Goal: Information Seeking & Learning: Learn about a topic

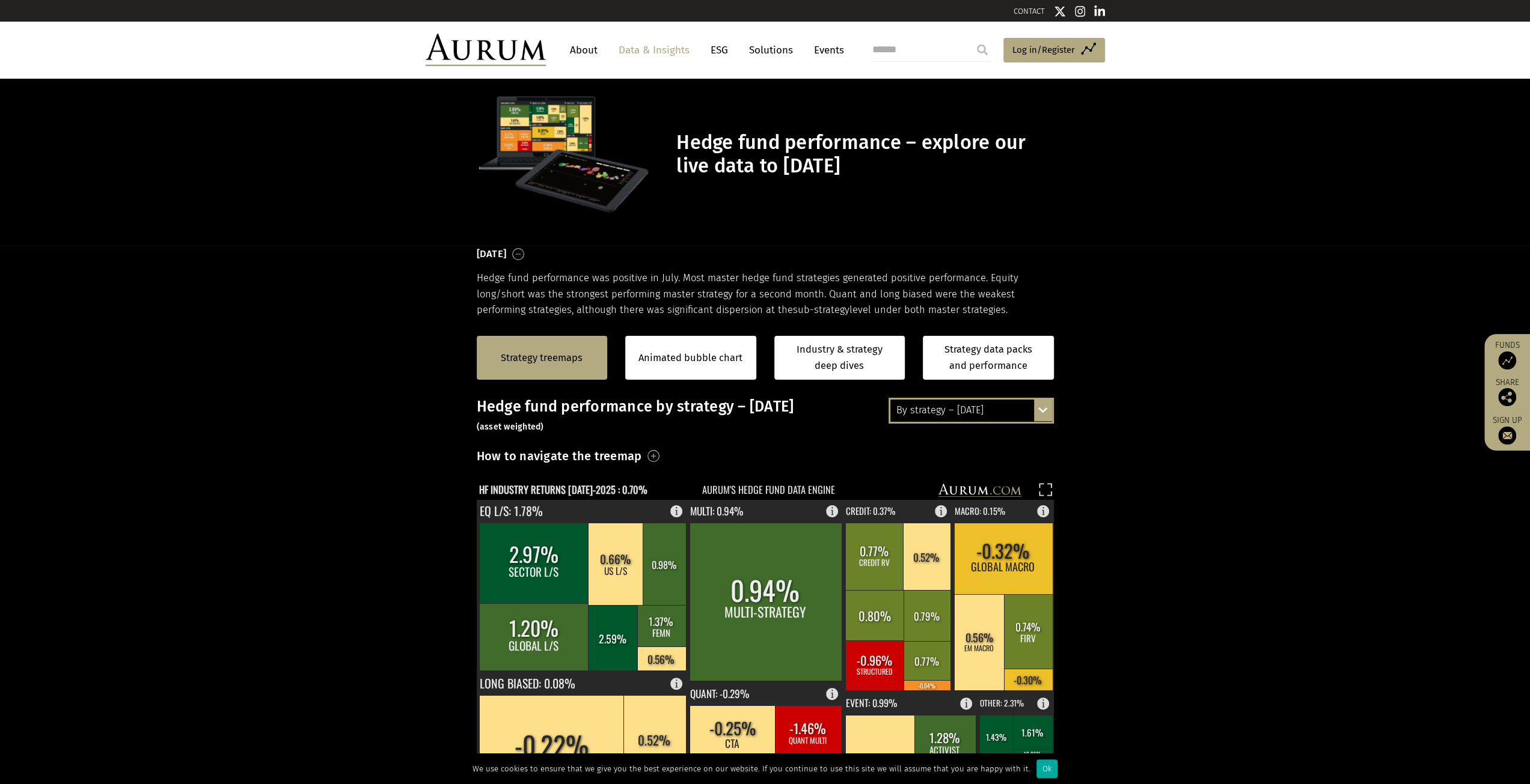
click at [760, 350] on div "By strategy – [DATE] By strategy – [DATE] By strategy – year to date 2016 – [DA…" at bounding box center [765, 718] width 601 height 641
click at [760, 350] on div "By strategy – [DATE] By strategy – [DATE] By strategy – year to date 2016 – [DA…" at bounding box center [971, 410] width 165 height 25
click at [760, 350] on section "Strategy treemaps Animated bubble chart Industry & strategy deep dives Strategy…" at bounding box center [765, 693] width 1530 height 751
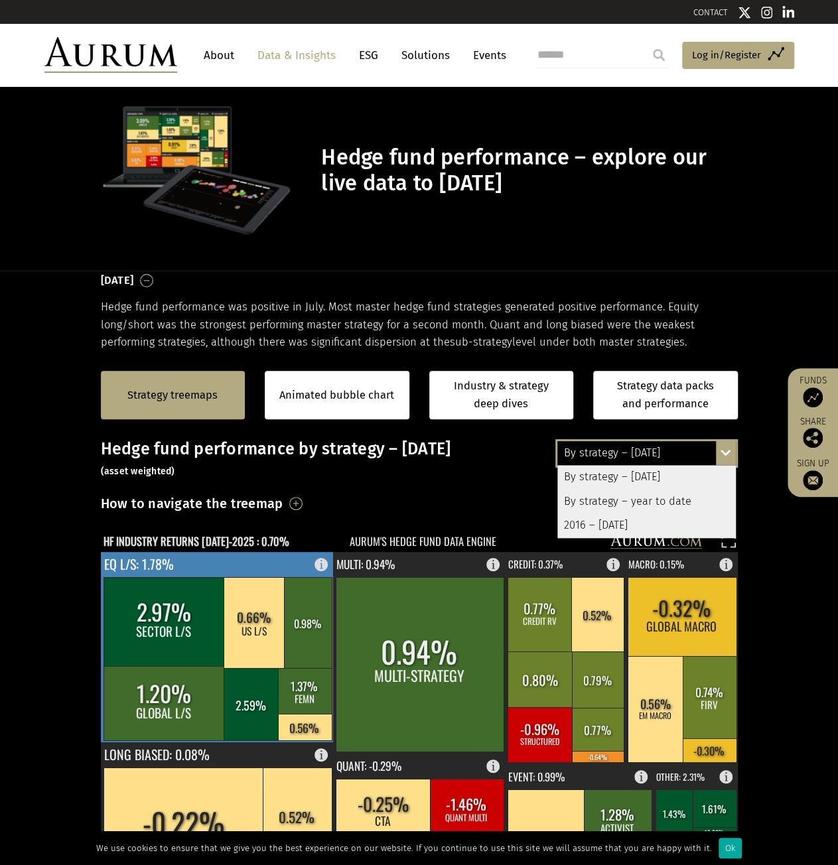
click at [235, 387] on rect at bounding box center [218, 647] width 234 height 190
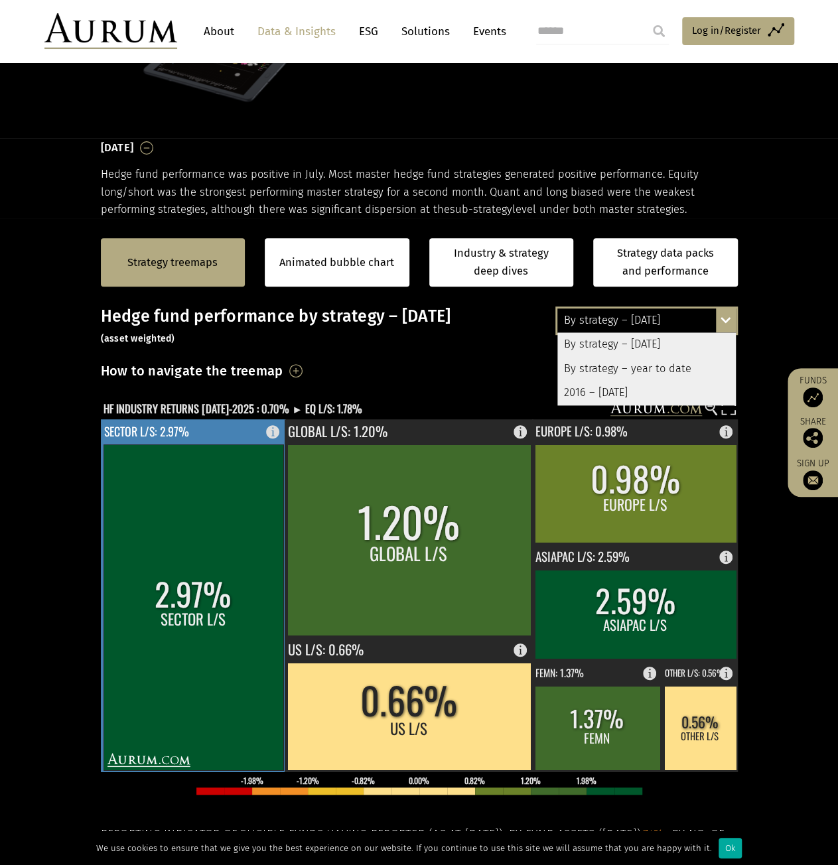
click at [225, 387] on rect at bounding box center [194, 608] width 180 height 326
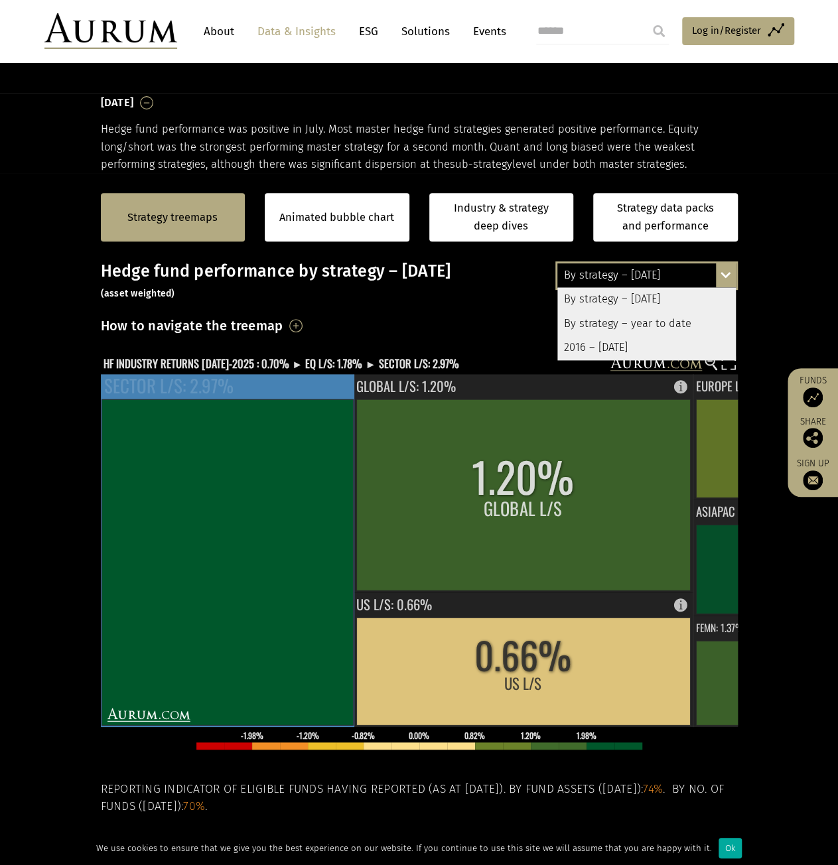
scroll to position [199, 0]
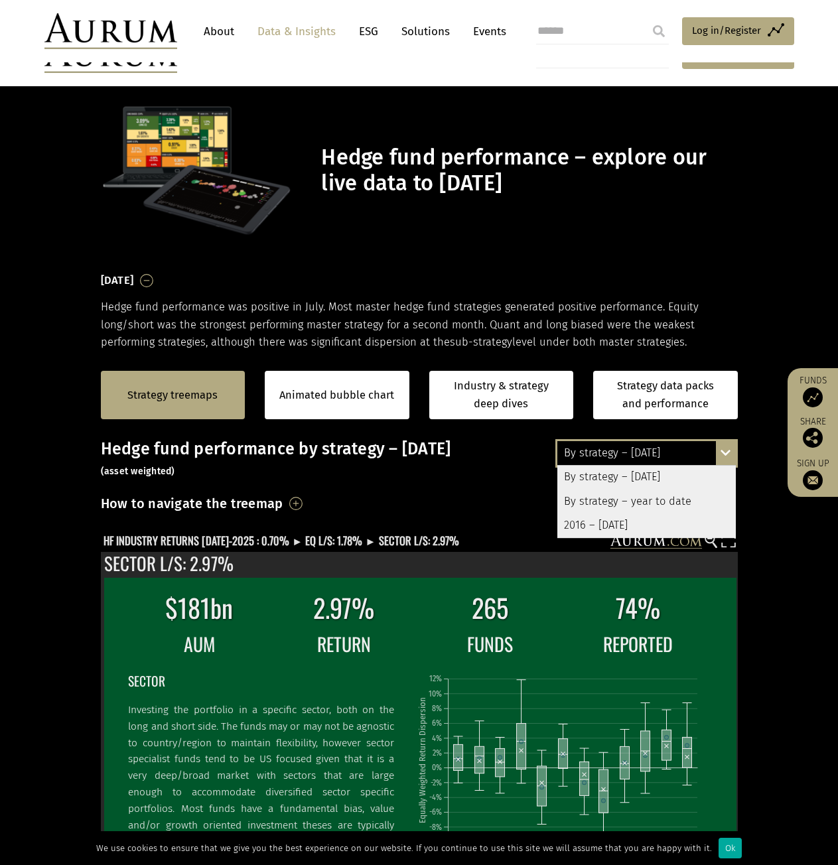
scroll to position [199, 0]
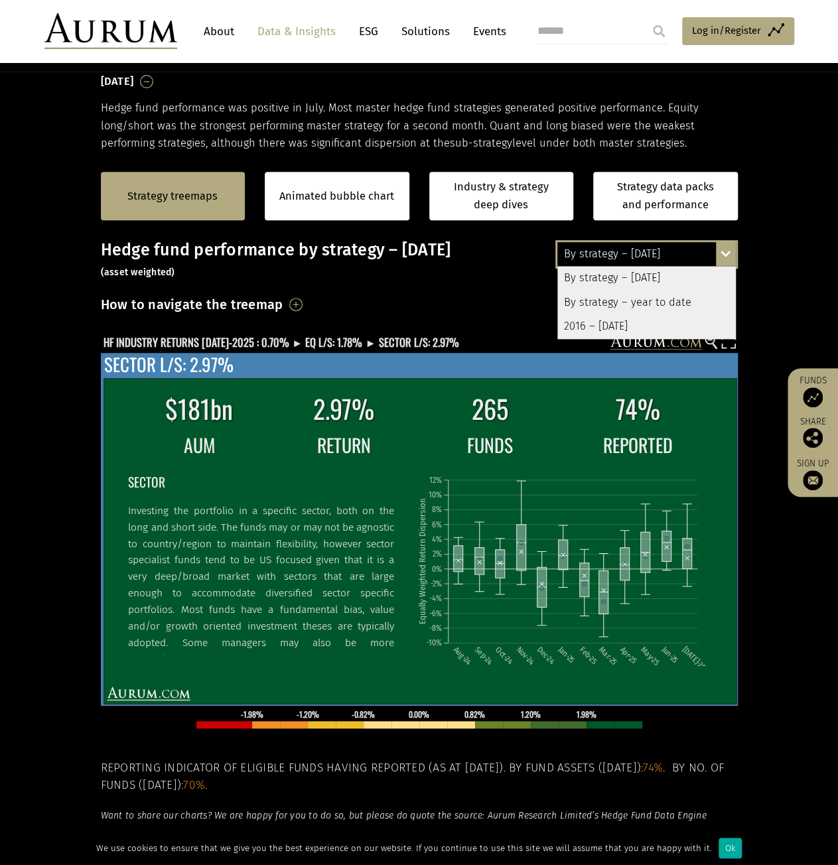
click at [198, 413] on td "$181bn" at bounding box center [198, 408] width 143 height 41
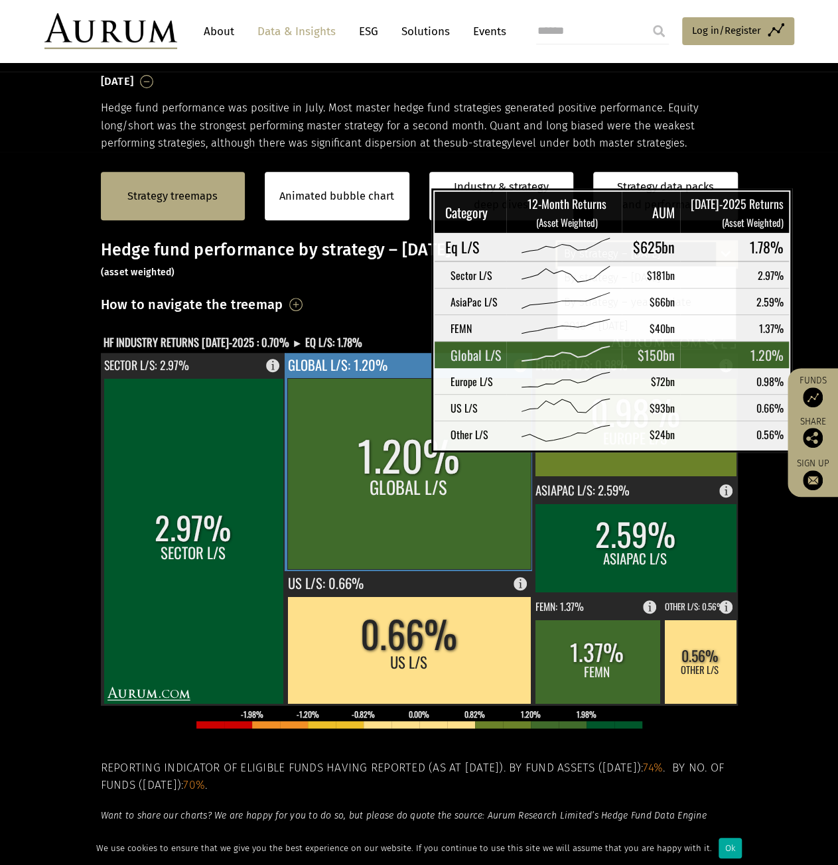
click at [398, 441] on rect at bounding box center [408, 473] width 243 height 191
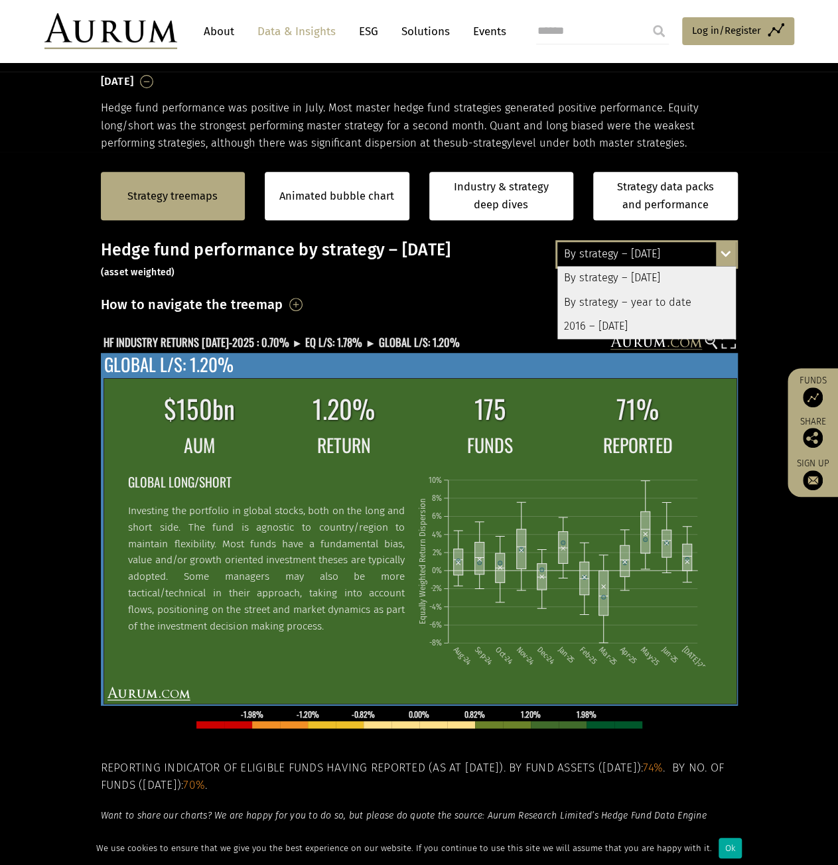
click at [173, 380] on div "$150bn 1.20% 175 71% AUM RETURN FUNDS REPORTED GLOBAL LONG/SHORT Investing the …" at bounding box center [419, 529] width 637 height 353
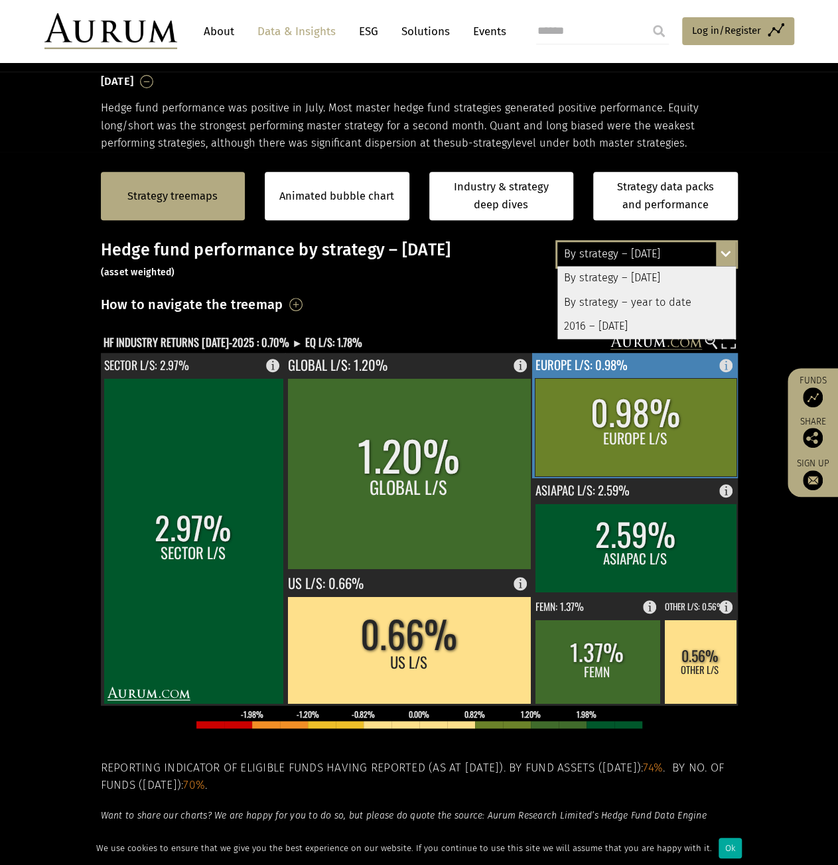
click at [677, 439] on rect at bounding box center [636, 427] width 202 height 98
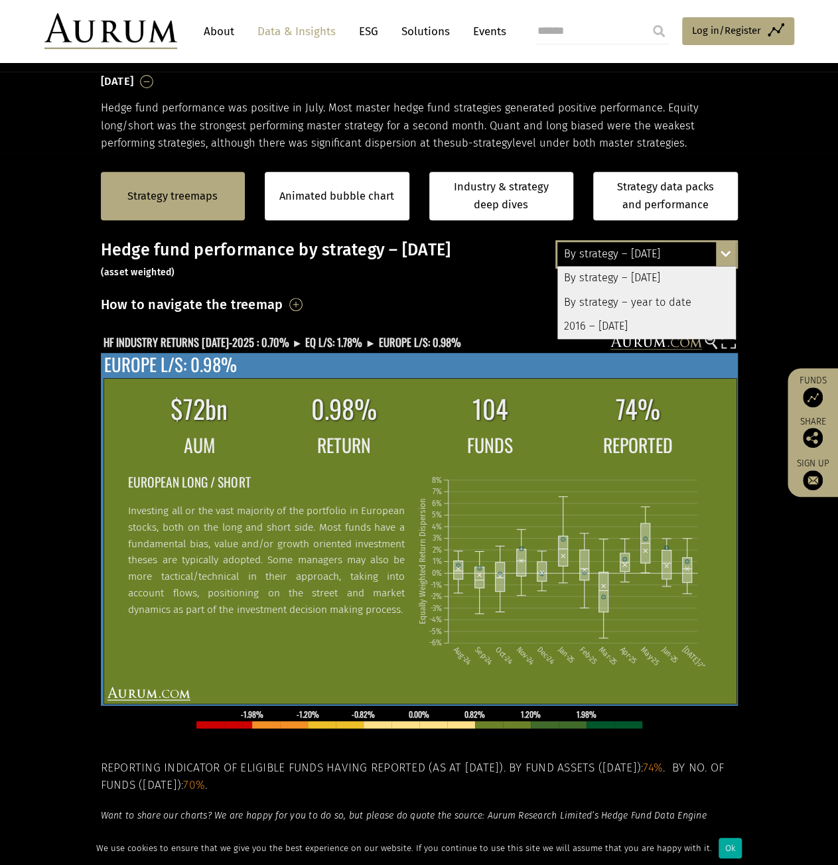
click at [437, 409] on td "104" at bounding box center [489, 408] width 147 height 41
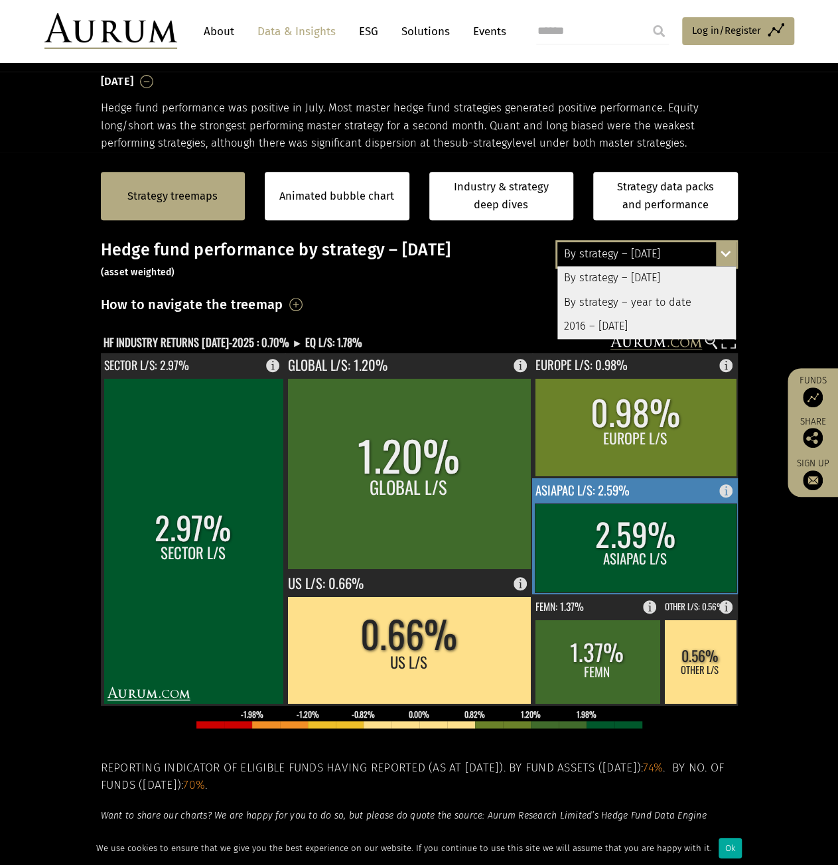
click at [609, 507] on rect at bounding box center [636, 548] width 202 height 89
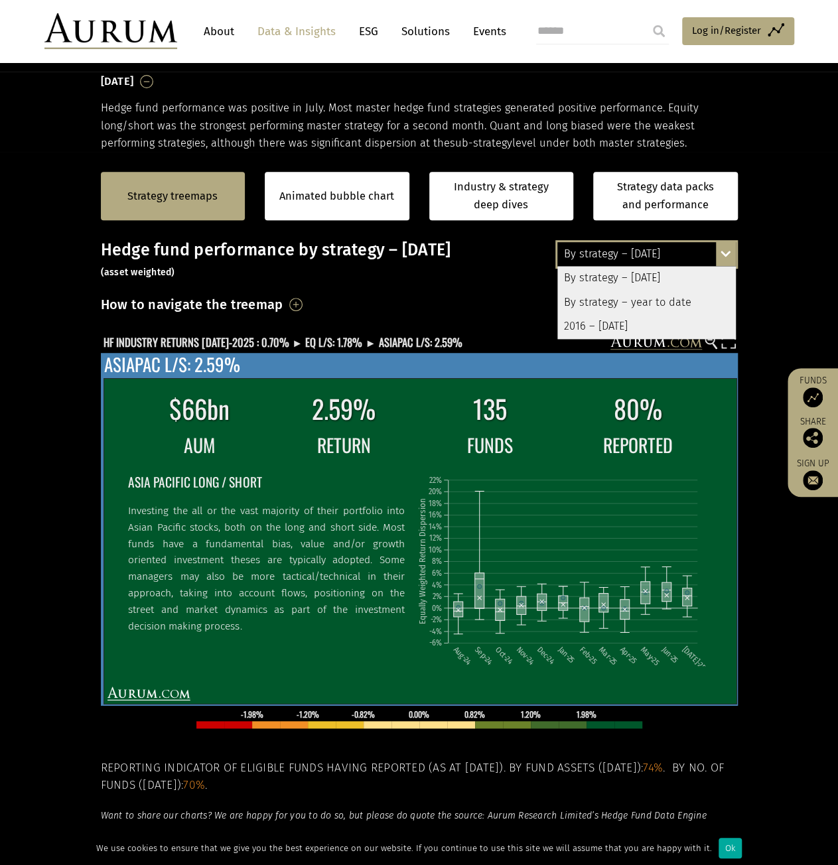
click at [296, 414] on td "2.59%" at bounding box center [343, 408] width 143 height 41
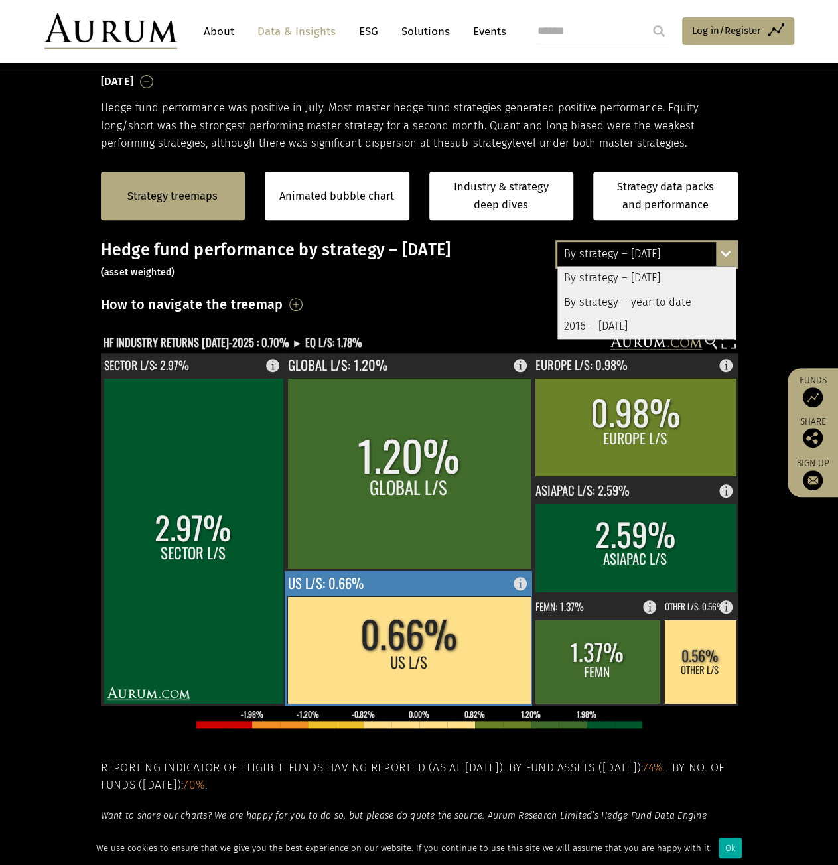
click at [487, 646] on rect at bounding box center [408, 649] width 243 height 107
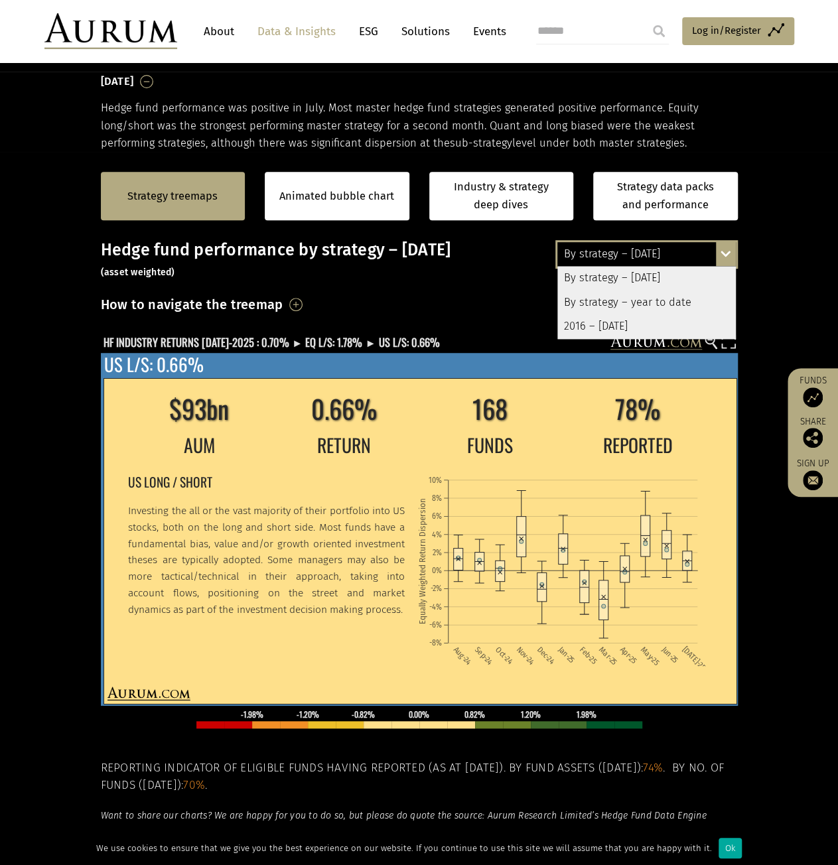
click at [509, 622] on icon "Aug-24 Sep-24 Oct-24 Nov-24 Dec-24 Jan-25 Feb-25 Mar-25 Apr-25 May-25 Jun-25 Ju…" at bounding box center [563, 564] width 293 height 202
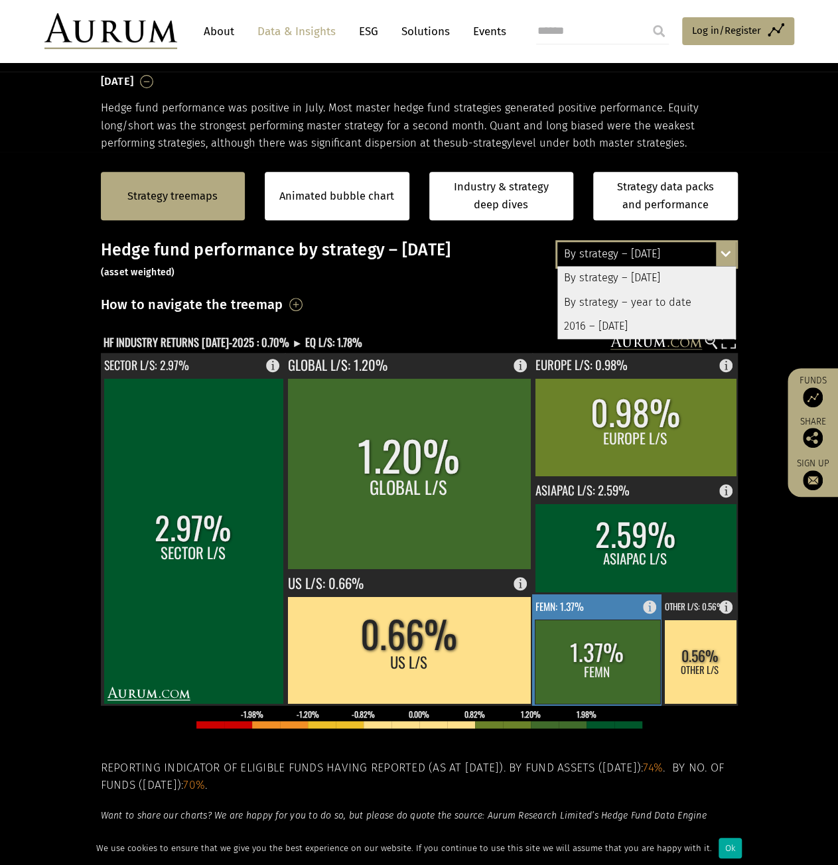
click at [598, 646] on rect at bounding box center [597, 662] width 125 height 84
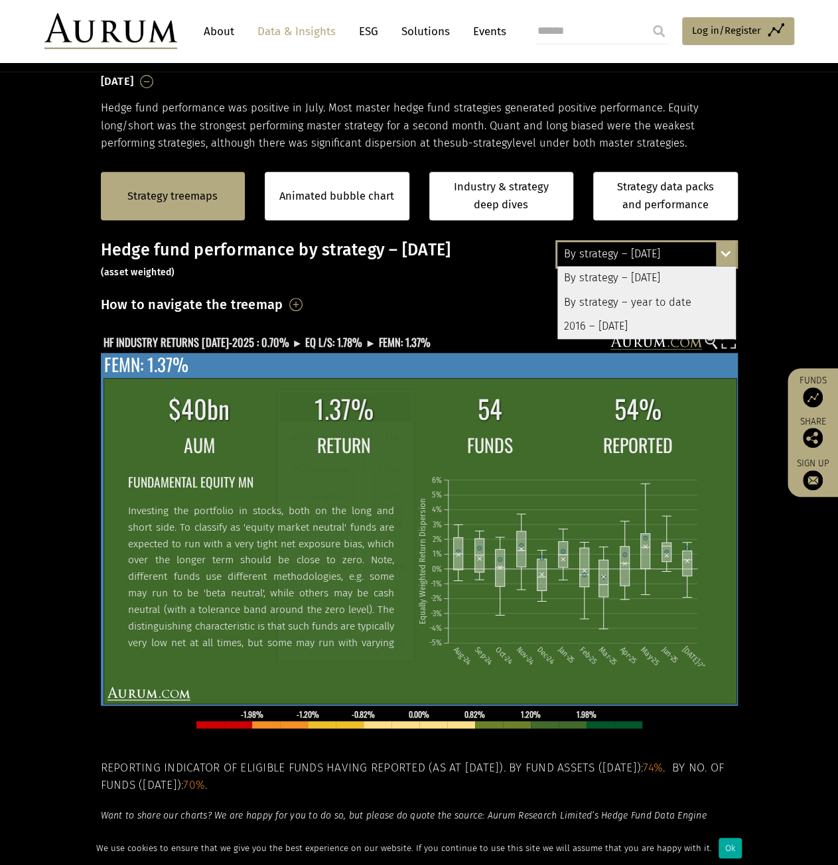
click at [510, 587] on icon "Aug-24 Sep-24 Oct-24 Nov-24 Dec-24 Jan-25 Feb-25 Mar-25 Apr-25 May-25 Jun-25 Ju…" at bounding box center [563, 564] width 293 height 202
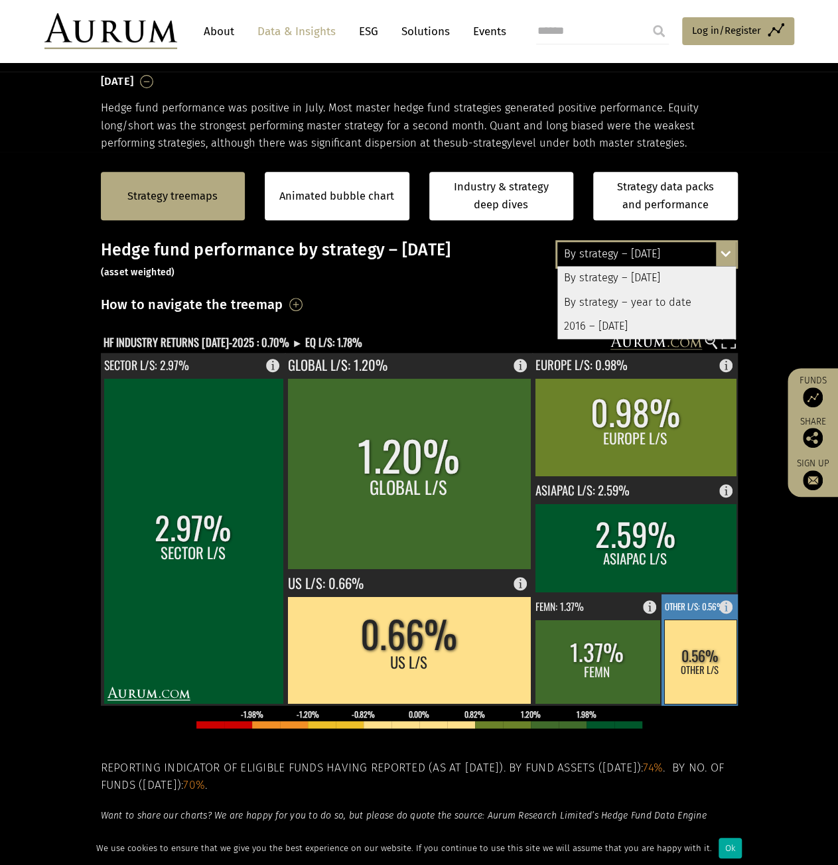
click at [681, 631] on rect at bounding box center [700, 662] width 72 height 84
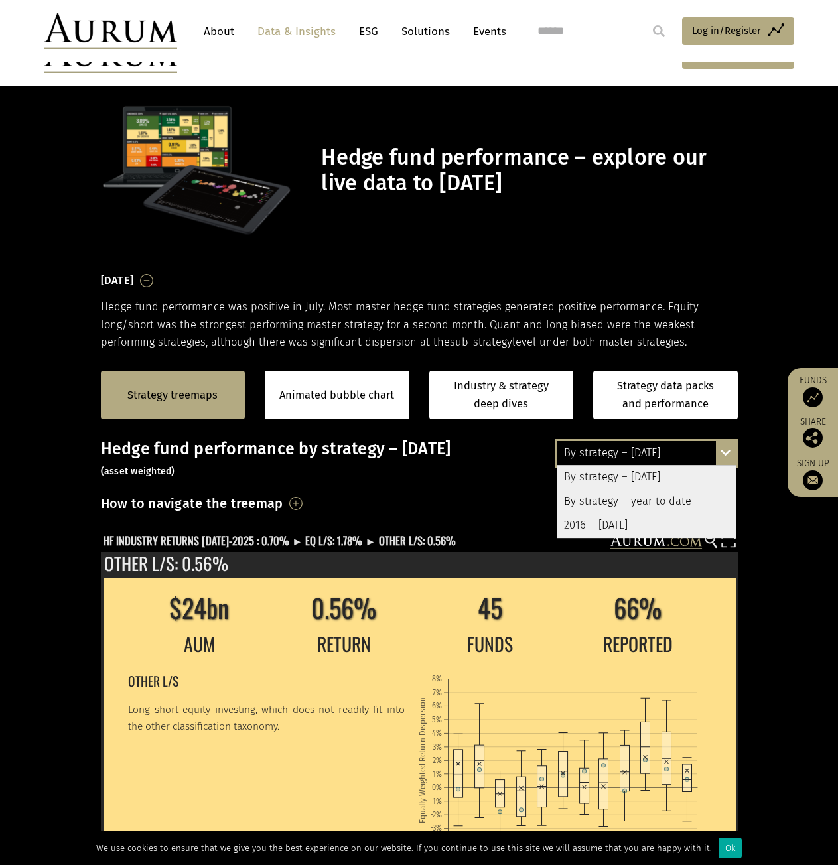
scroll to position [199, 0]
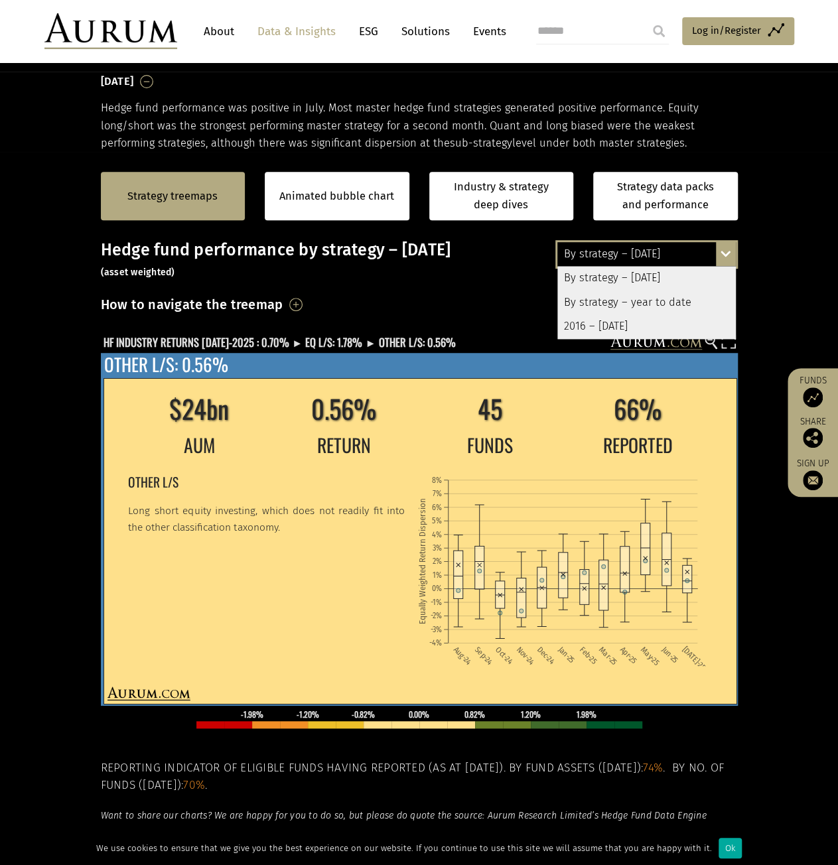
click at [210, 397] on td "$24bn" at bounding box center [198, 408] width 143 height 41
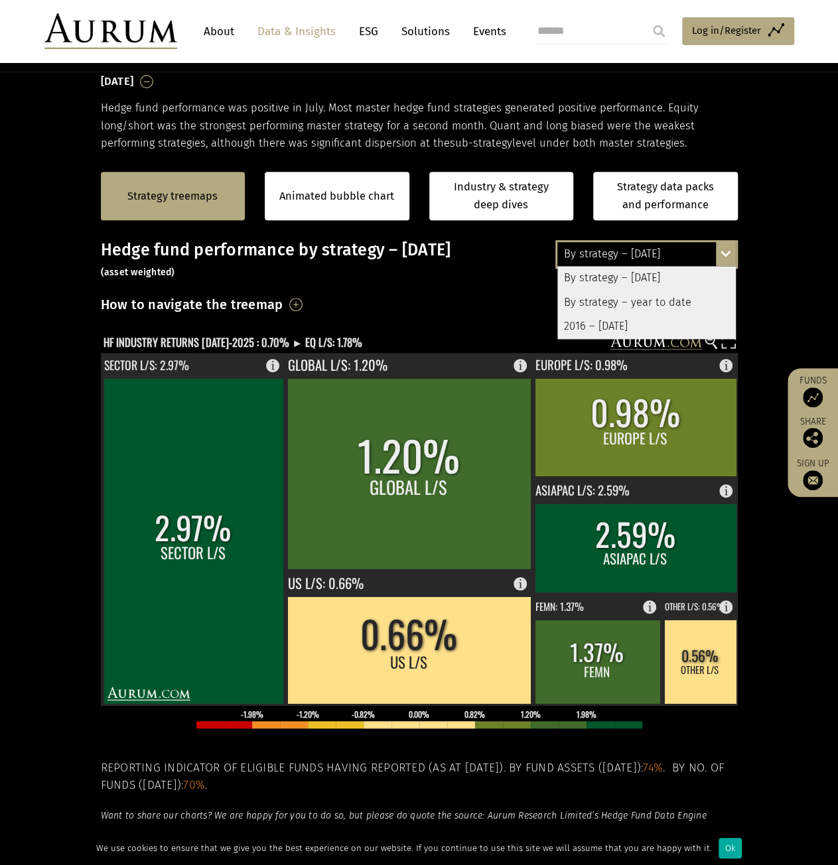
click at [435, 316] on div "How to navigate the treemap Hovering over one of the coloured boxes in the char…" at bounding box center [419, 308] width 637 height 31
click at [236, 343] on text "HF INDUSTRY RETURNS [DATE]-2025 : 0.70% ► EQ L/S: 1.78%" at bounding box center [233, 341] width 259 height 17
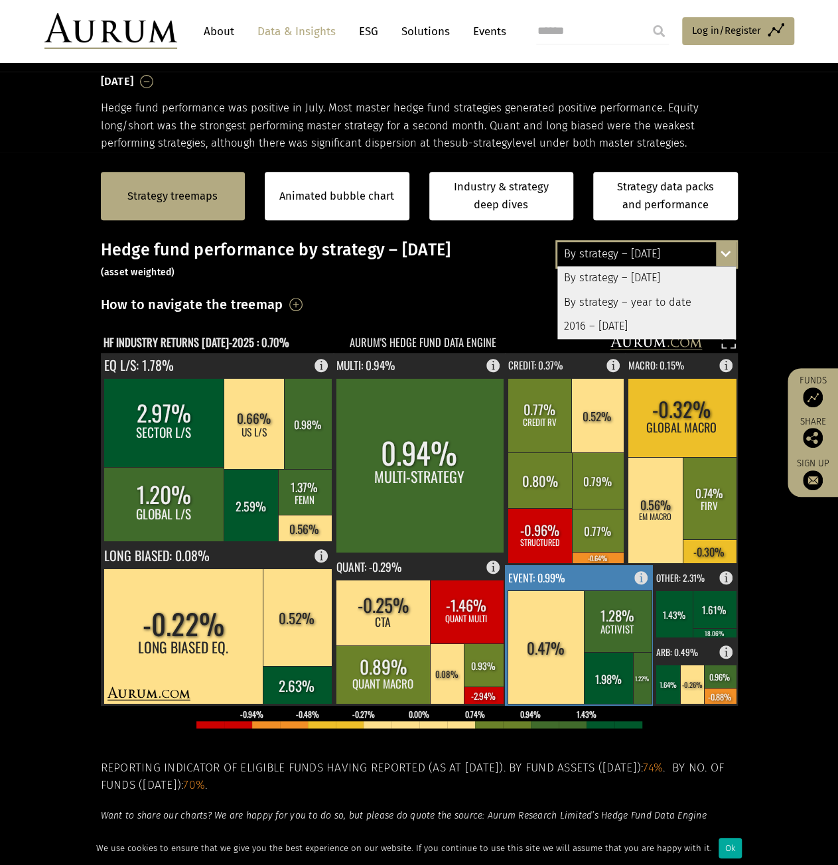
click at [607, 583] on rect at bounding box center [579, 635] width 149 height 141
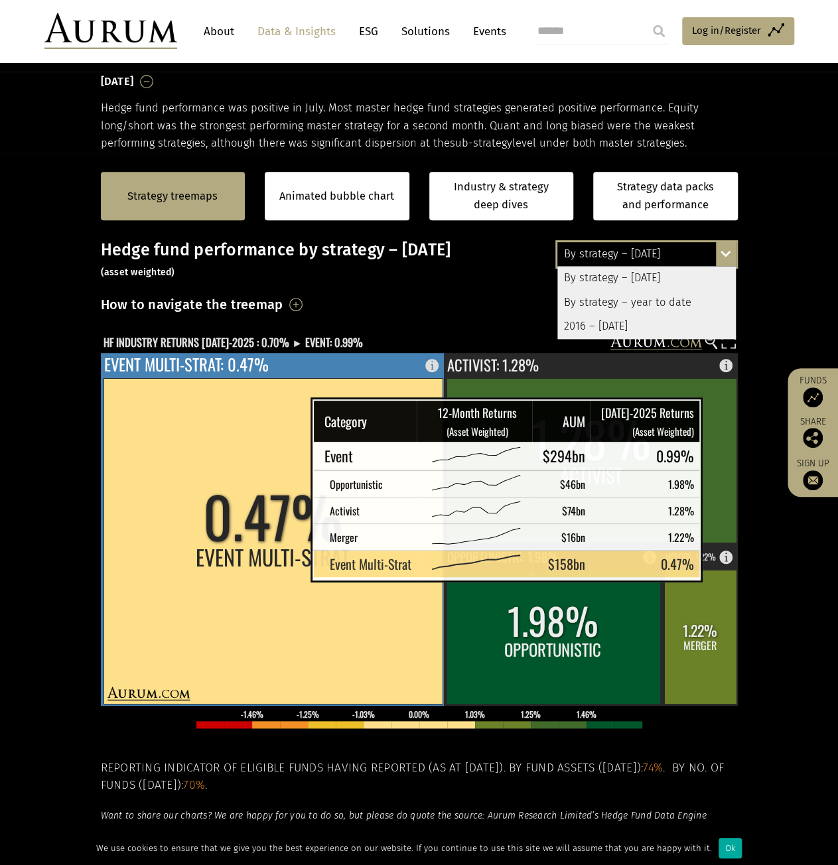
click at [277, 562] on rect at bounding box center [273, 541] width 339 height 326
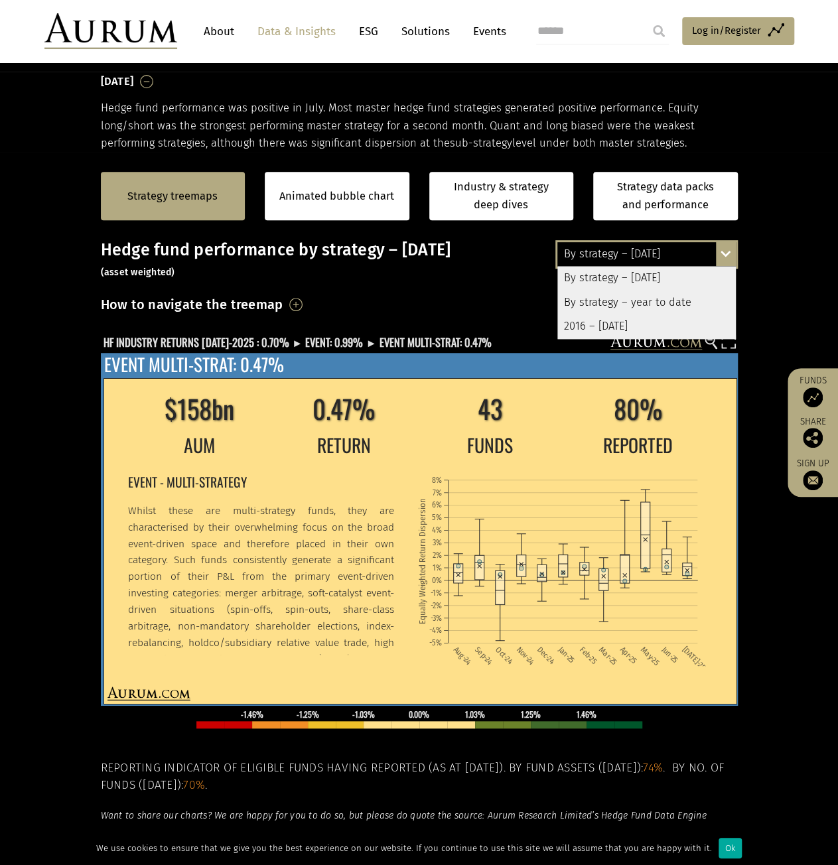
click at [344, 470] on div "EVENT - MULTI-STRATEGY Whilst these are multi-strategy funds, they are characte…" at bounding box center [266, 562] width 277 height 186
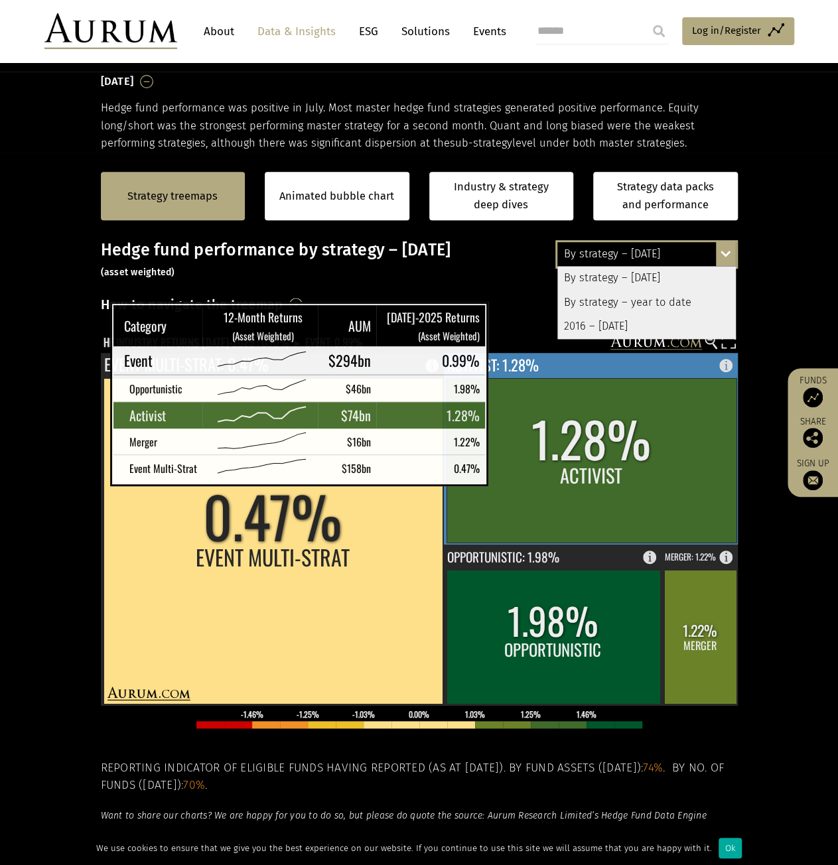
click at [495, 466] on rect at bounding box center [592, 460] width 290 height 165
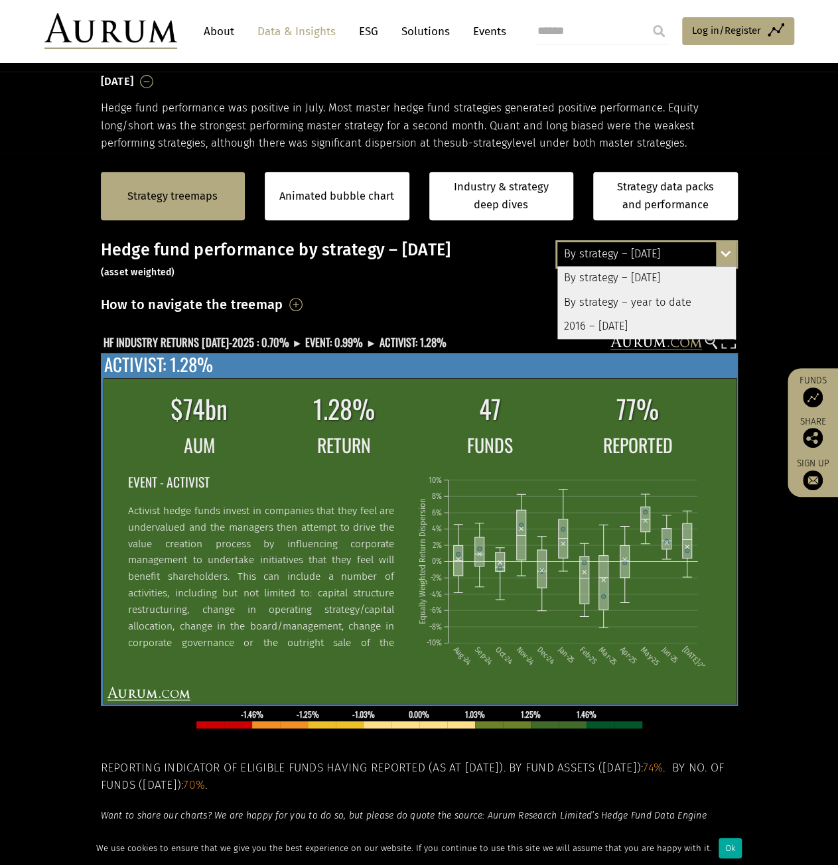
click at [350, 507] on p "Activist hedge funds invest in companies that they feel are undervalued and the…" at bounding box center [261, 602] width 266 height 198
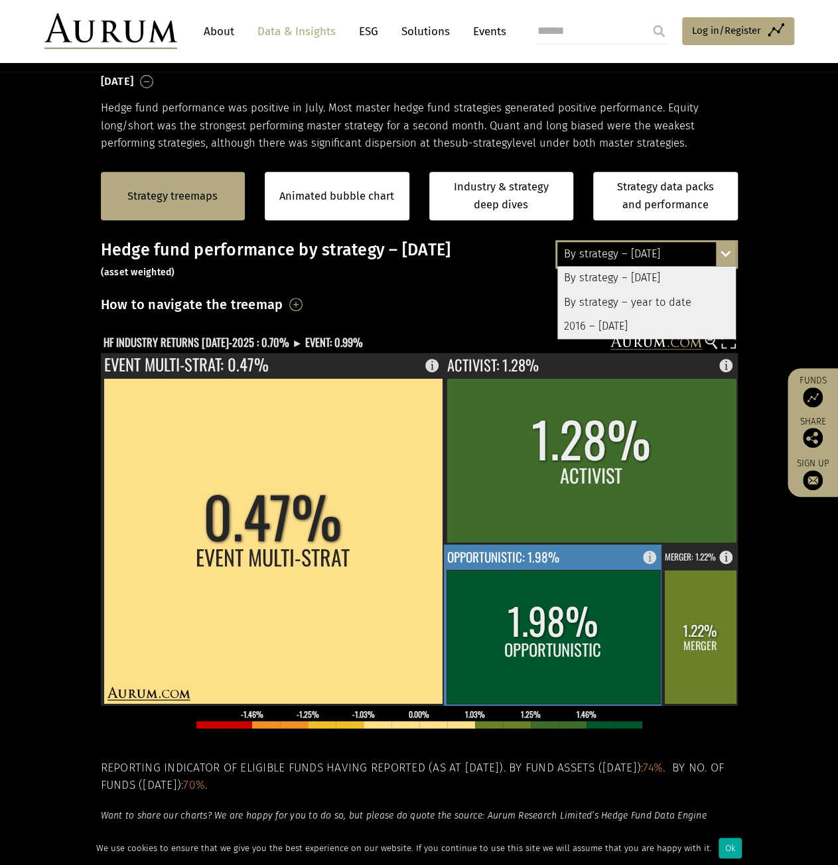
click at [489, 599] on rect at bounding box center [554, 637] width 214 height 134
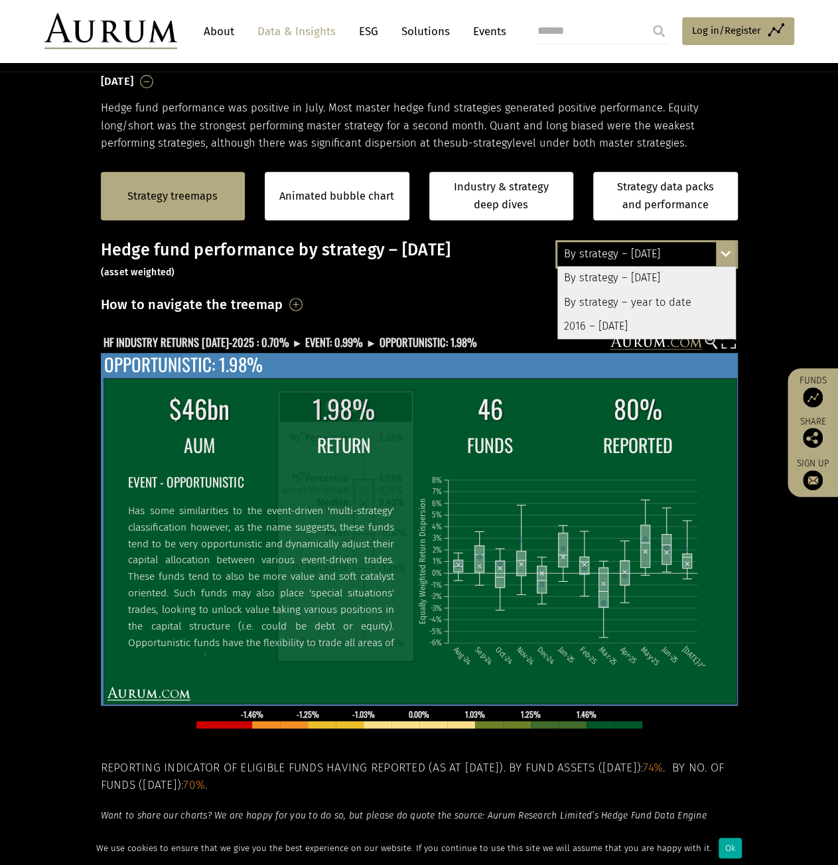
click at [498, 584] on rect at bounding box center [499, 574] width 9 height 27
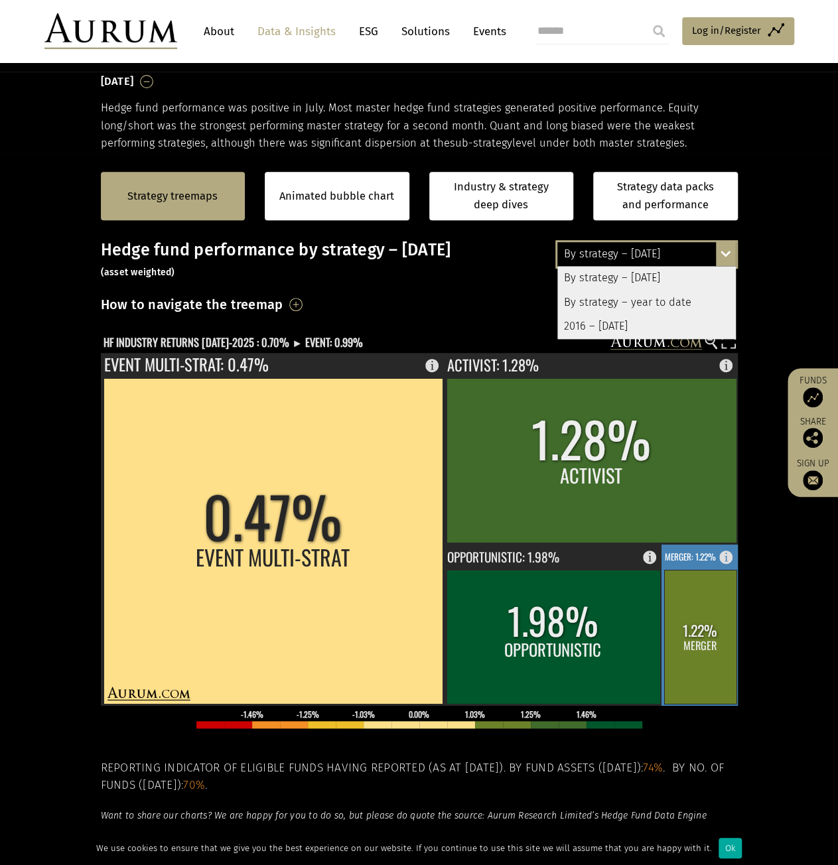
click at [667, 616] on rect at bounding box center [700, 637] width 72 height 134
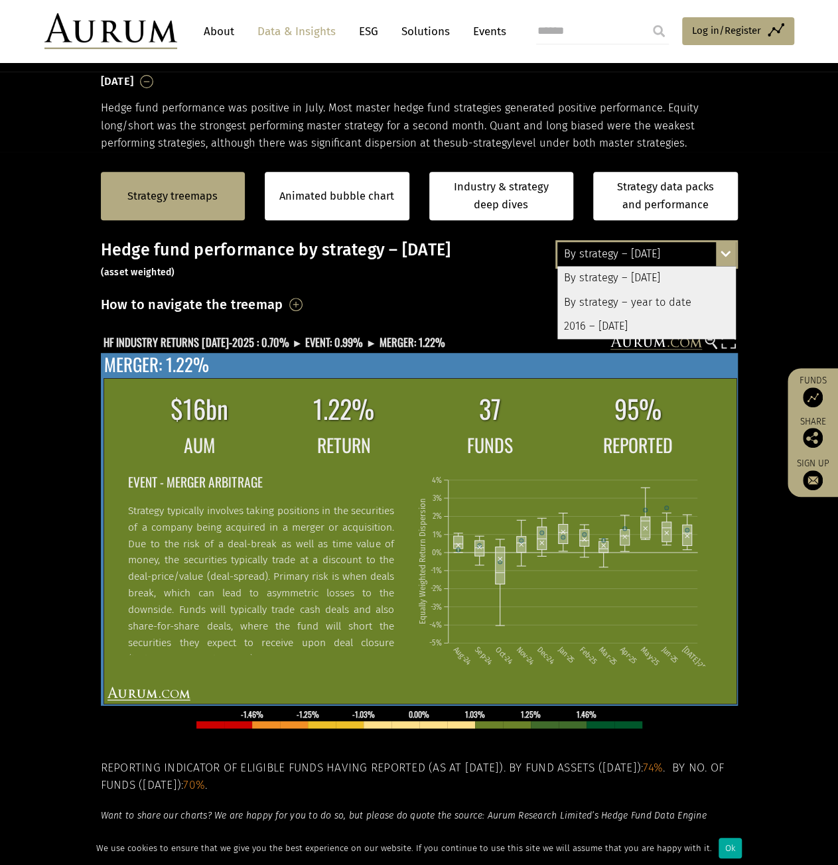
click at [228, 488] on h2 "EVENT - MERGER ARBITRAGE" at bounding box center [261, 482] width 266 height 21
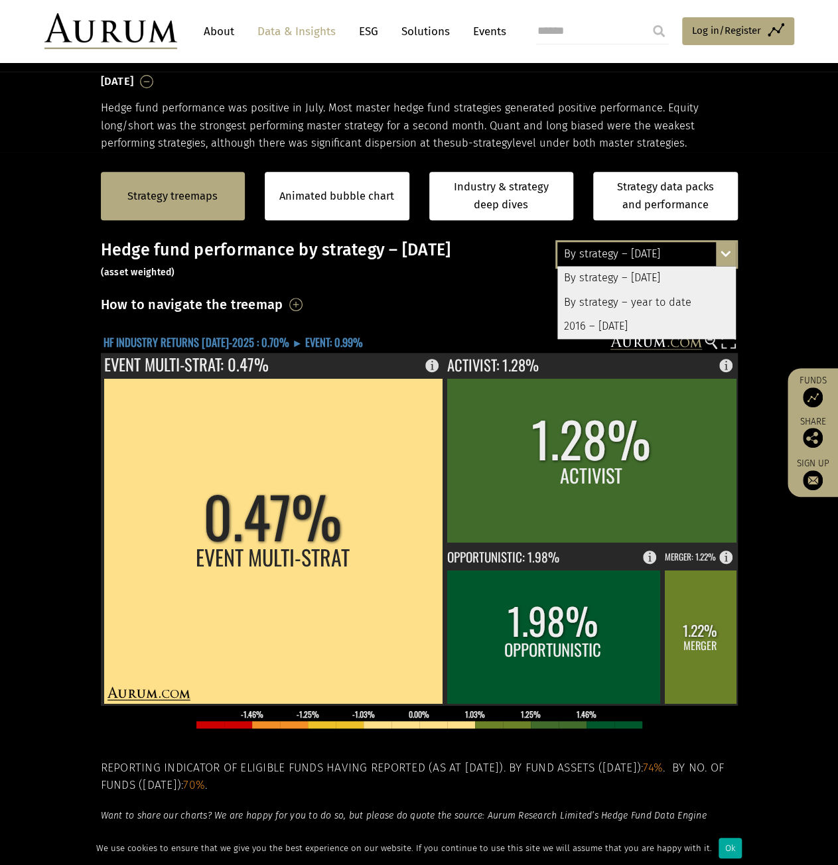
click at [200, 338] on text "HF INDUSTRY RETURNS JUL-2025 : 0.70% ► EVENT: 0.99%" at bounding box center [233, 341] width 259 height 17
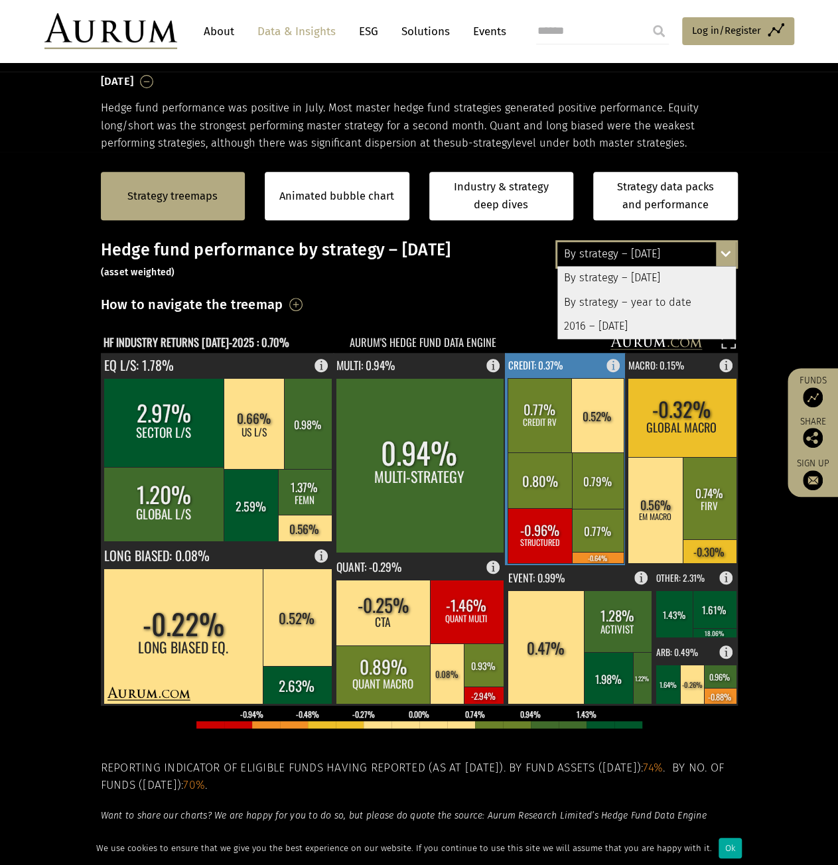
click at [551, 405] on rect at bounding box center [540, 415] width 65 height 74
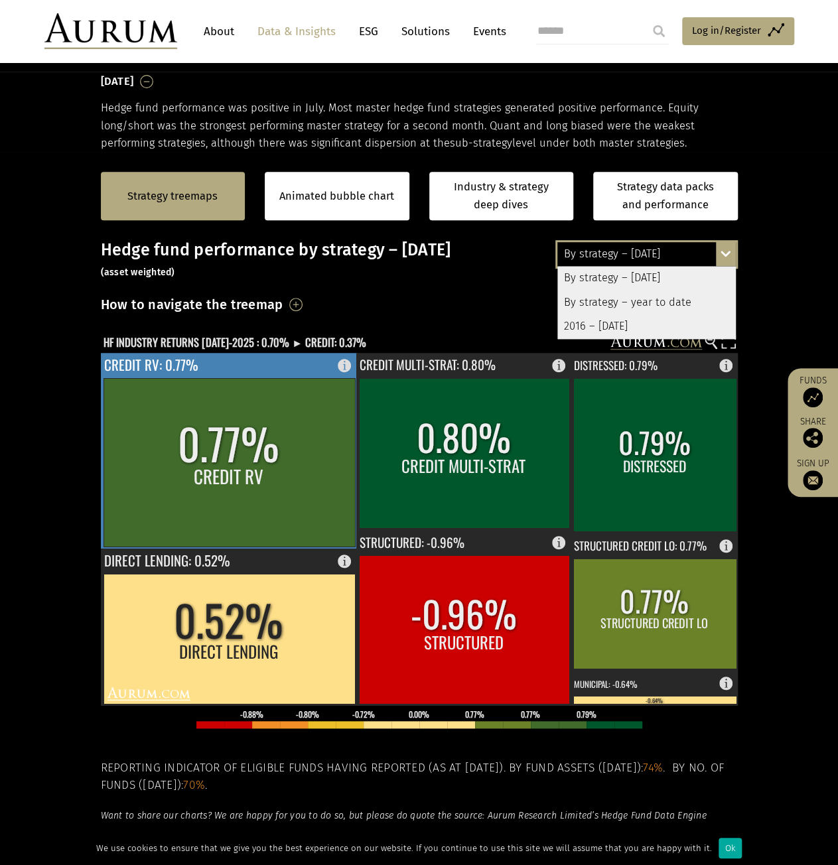
click at [323, 462] on rect at bounding box center [229, 462] width 251 height 169
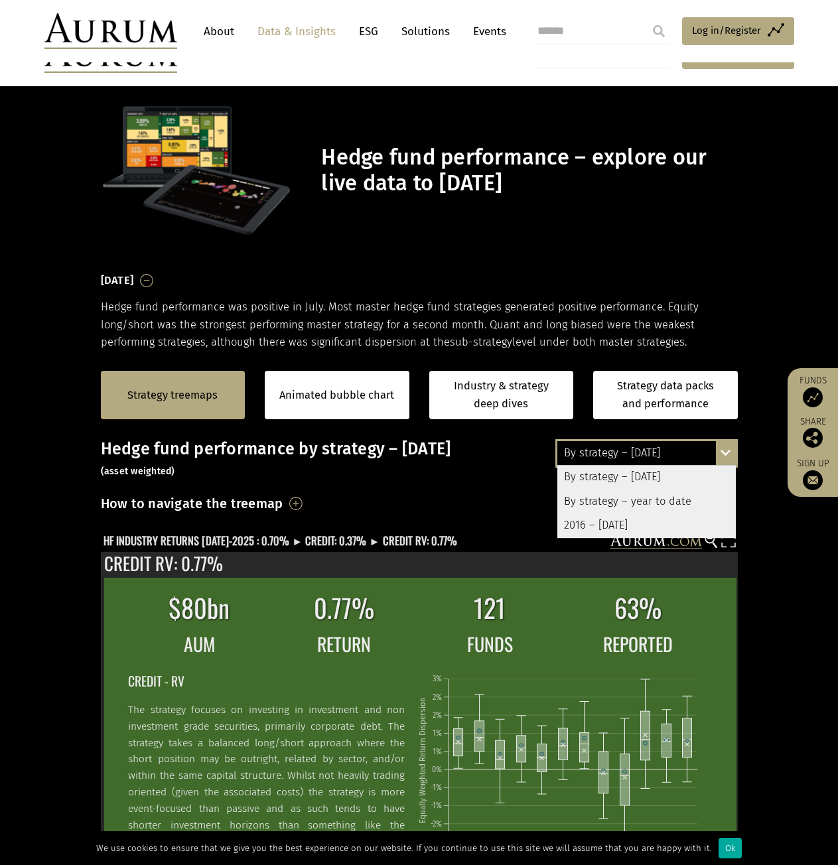
scroll to position [199, 0]
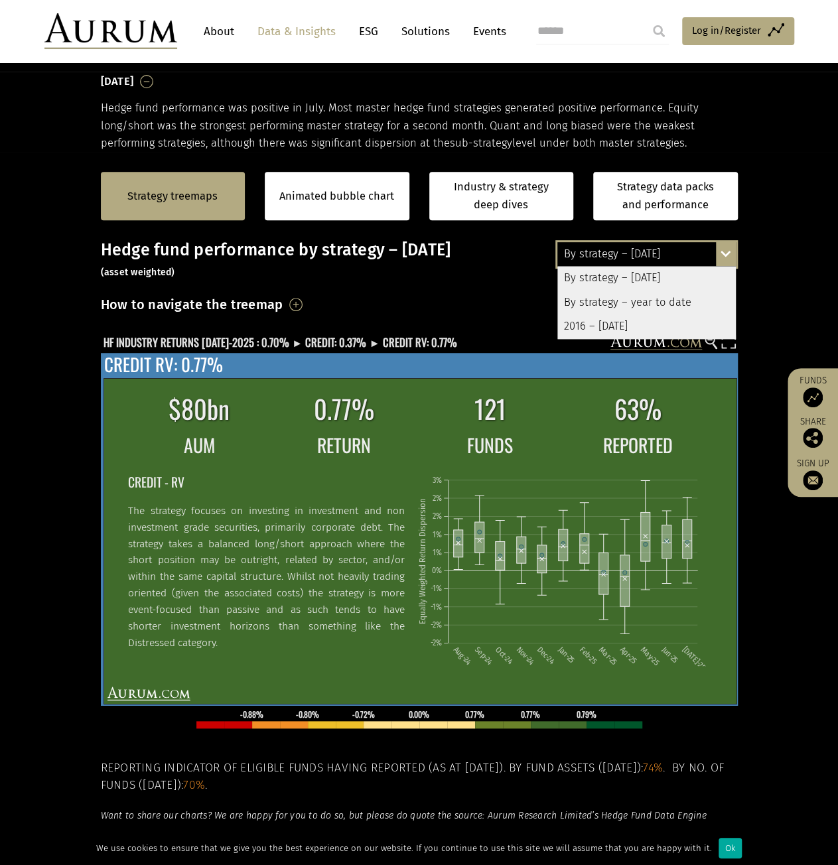
click at [299, 423] on td "0.77%" at bounding box center [343, 408] width 143 height 41
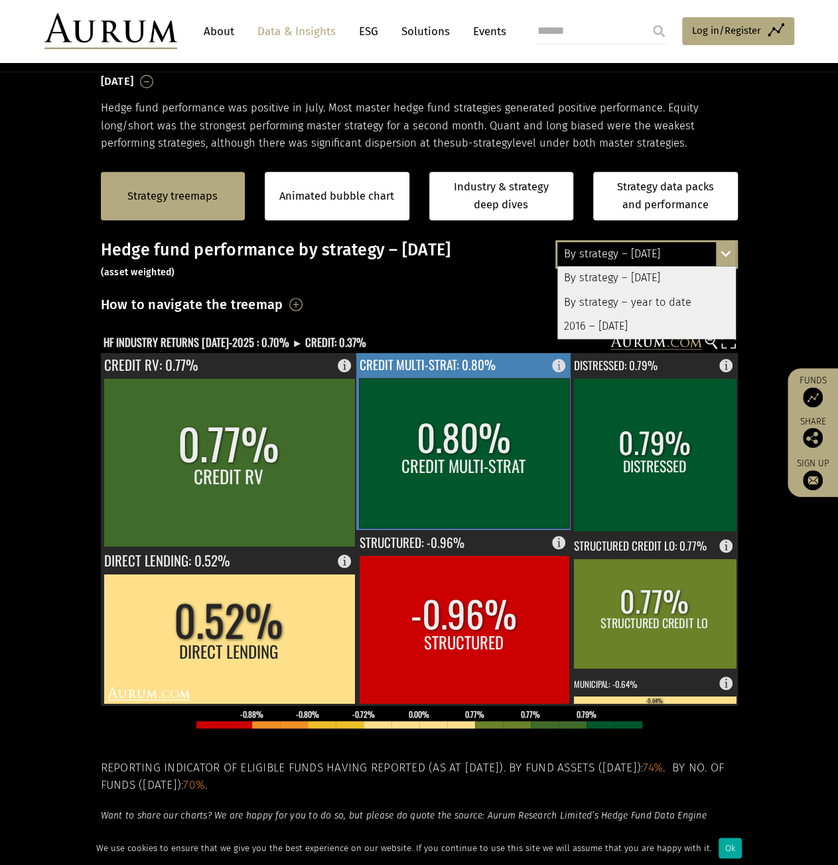
click at [413, 435] on rect at bounding box center [464, 453] width 210 height 150
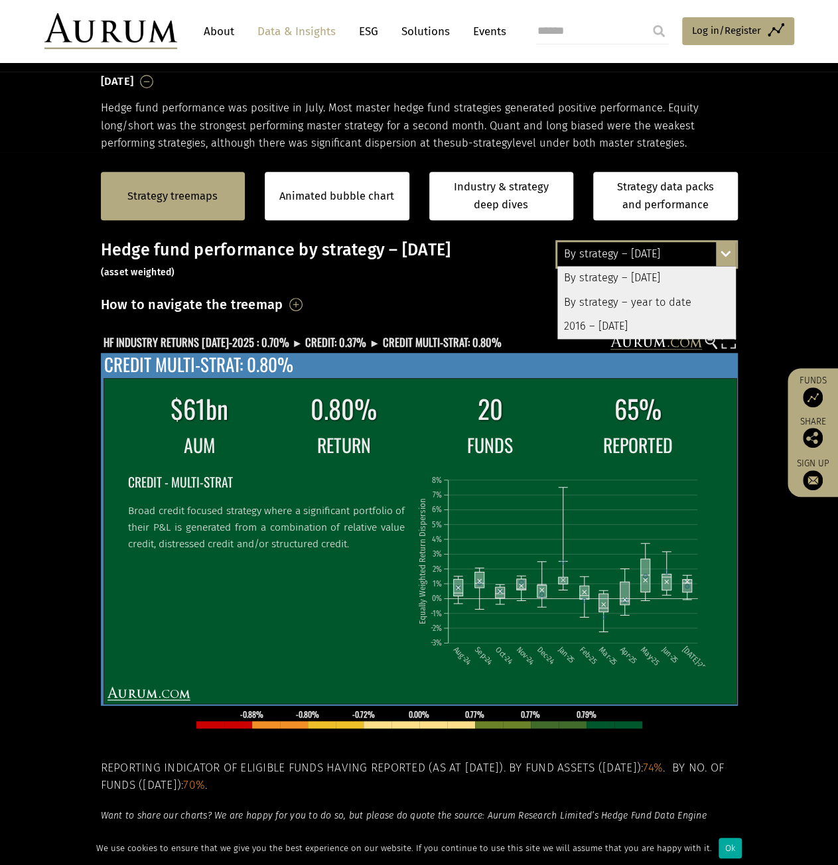
click at [308, 585] on td "CREDIT - MULTI-STRAT Broad credit focused strategy where a significant portfoli…" at bounding box center [271, 566] width 288 height 208
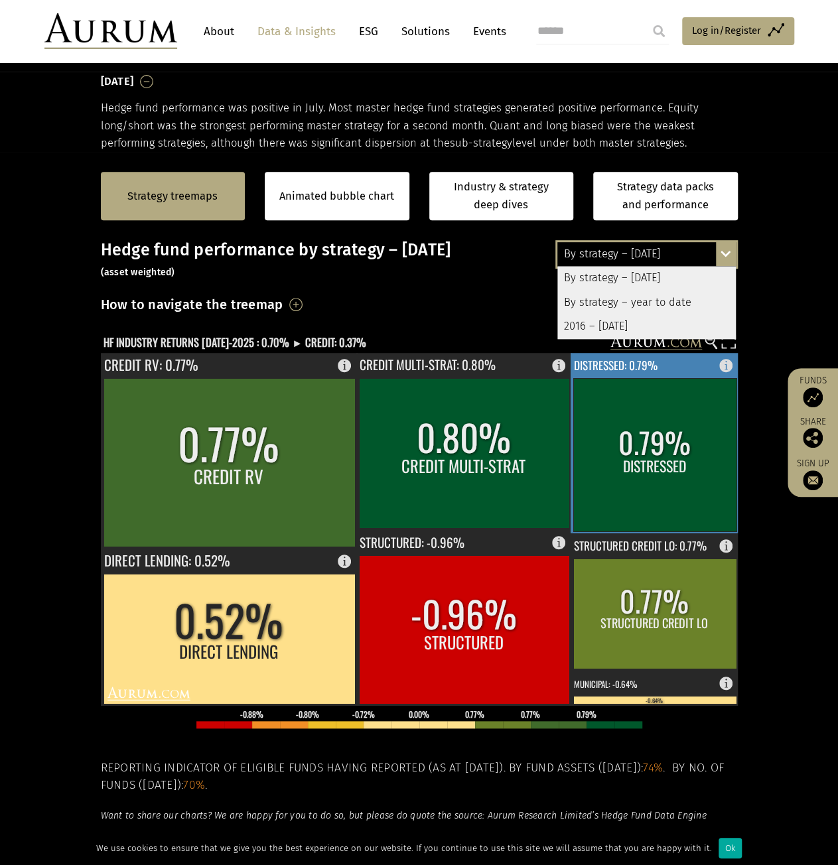
click at [596, 502] on rect at bounding box center [654, 454] width 163 height 153
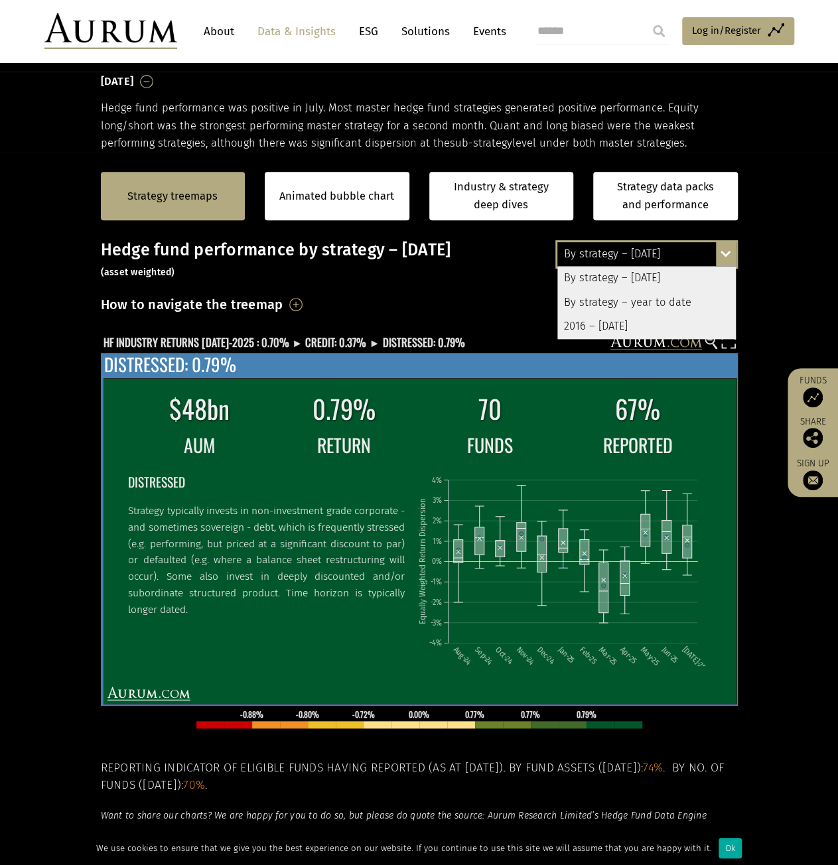
click at [512, 563] on icon "Aug-24 Sep-24 Oct-24 Nov-24 Dec-24 Jan-25 Feb-25 Mar-25 Apr-25 May-25 Jun-25 Ju…" at bounding box center [563, 564] width 293 height 202
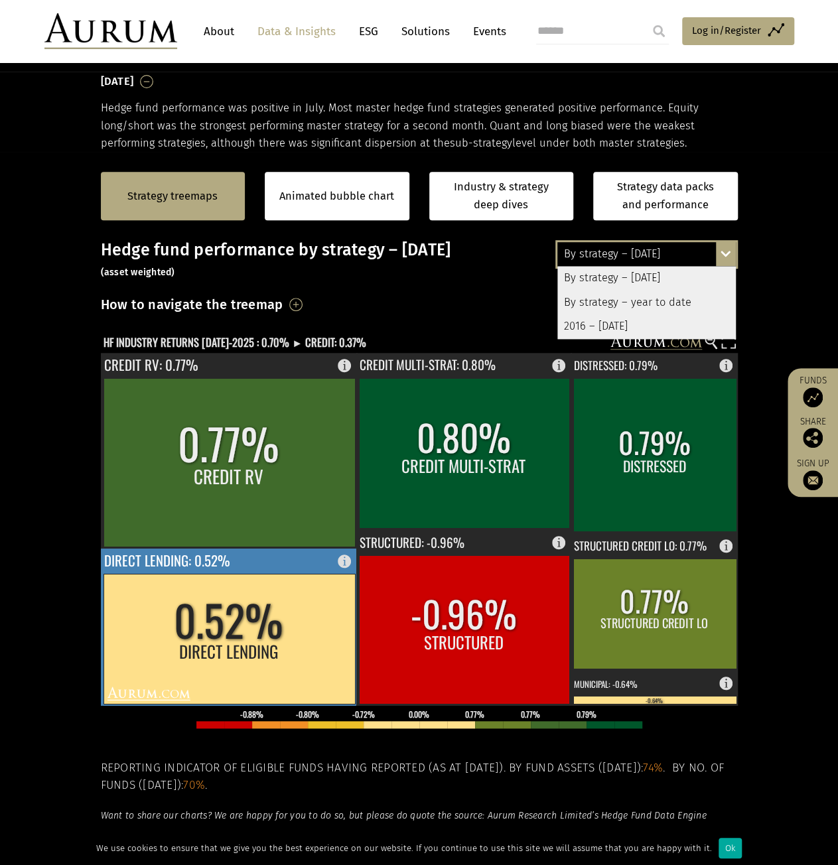
click at [215, 627] on rect at bounding box center [229, 639] width 251 height 130
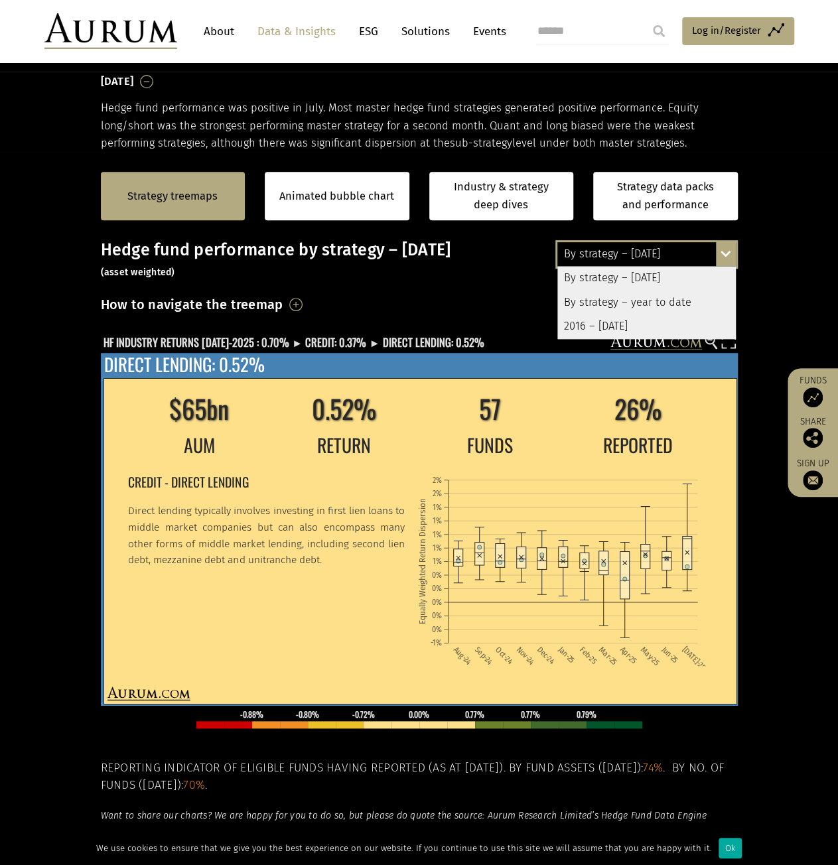
click at [362, 579] on td "CREDIT - DIRECT LENDING Direct lending typically involves investing in first li…" at bounding box center [271, 566] width 288 height 208
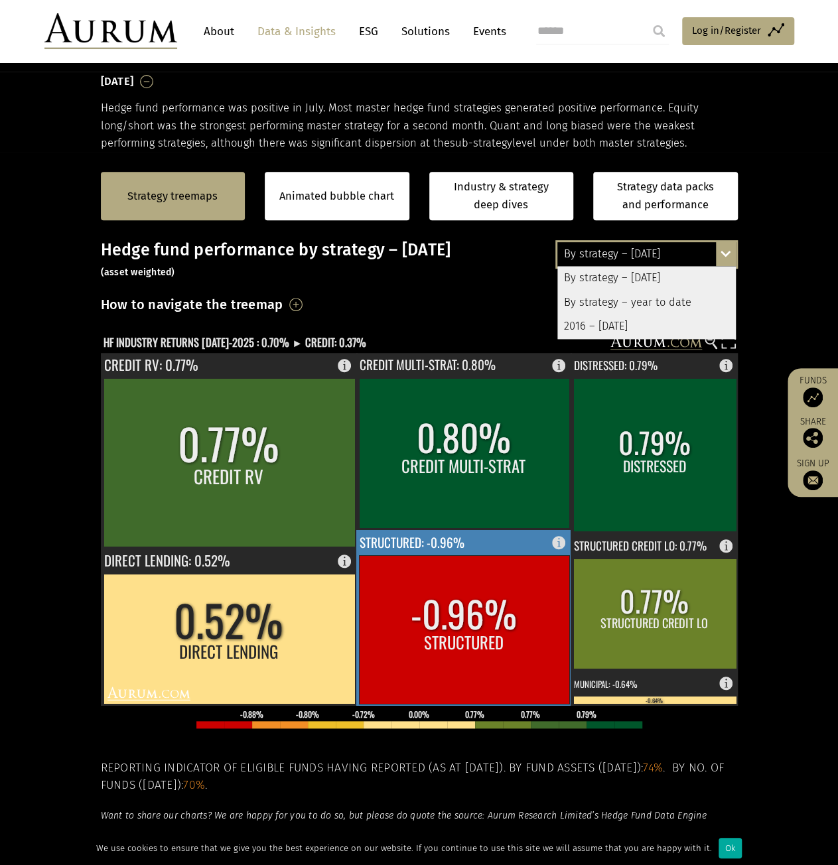
click at [417, 620] on rect at bounding box center [464, 629] width 210 height 149
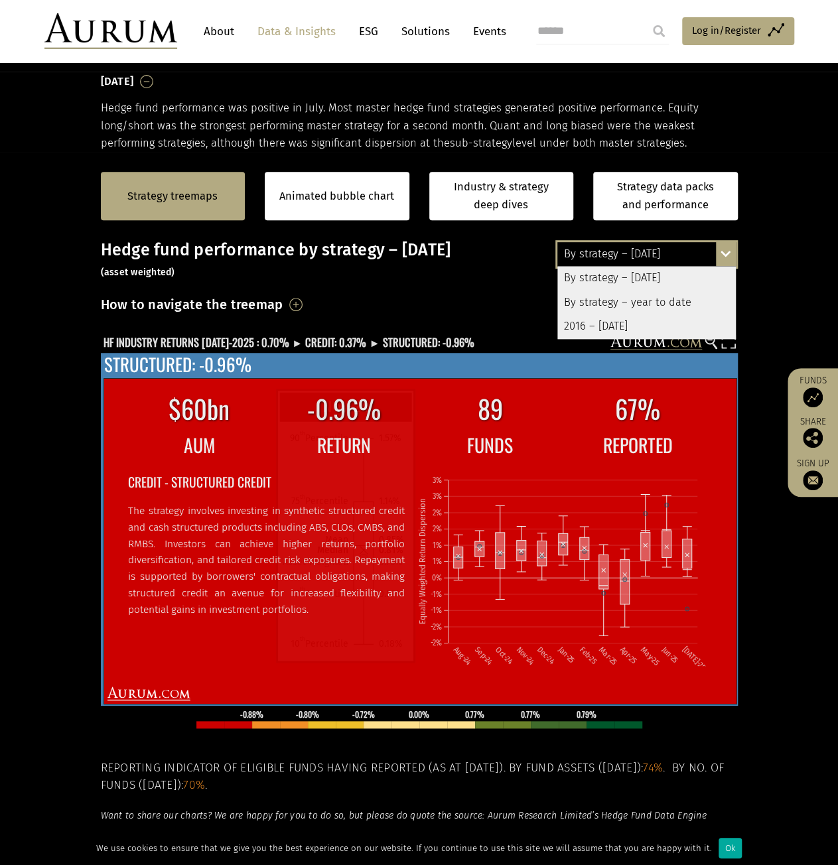
click at [509, 535] on icon "Aug-24 Sep-24 Oct-24 Nov-24 Dec-24 Jan-25 Feb-25 Mar-25 Apr-25 May-25 Jun-25 Ju…" at bounding box center [563, 564] width 293 height 202
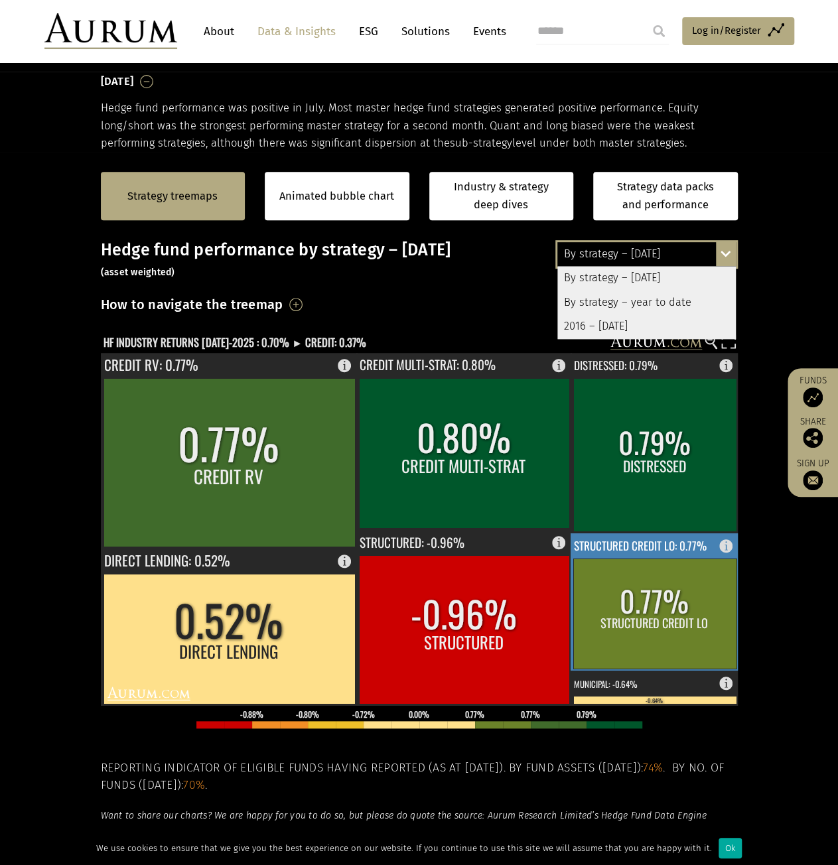
drag, startPoint x: 437, startPoint y: 602, endPoint x: 637, endPoint y: 614, distance: 200.0
click at [637, 614] on g "0.77% CREDIT RV CREDIT RV: 0.77% 0.52% DIRECT LENDING DIRECT LENDING: 0.52% 0.8…" at bounding box center [420, 529] width 638 height 353
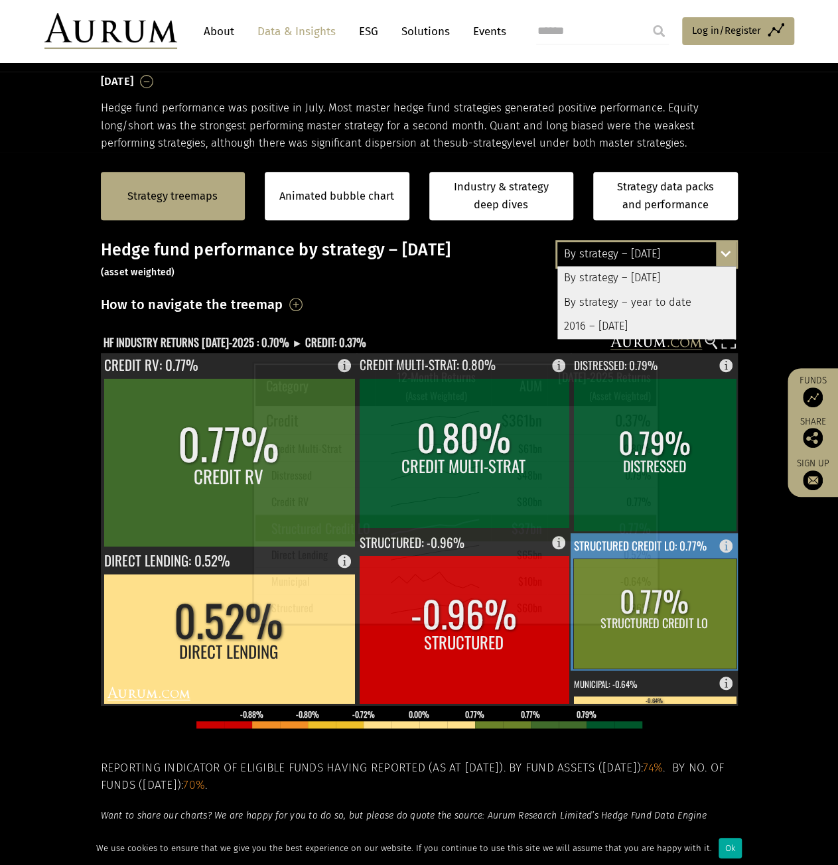
click at [637, 614] on rect at bounding box center [654, 614] width 163 height 110
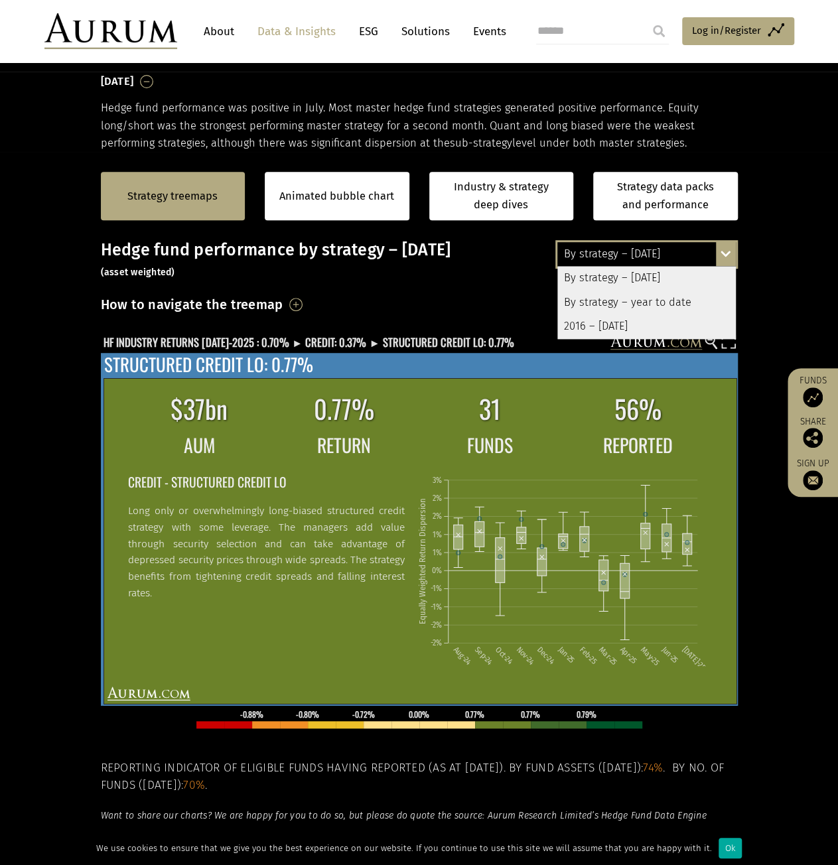
click at [368, 550] on p "Long only or overwhelmingly long-biased structured credit strategy with some le…" at bounding box center [266, 552] width 277 height 99
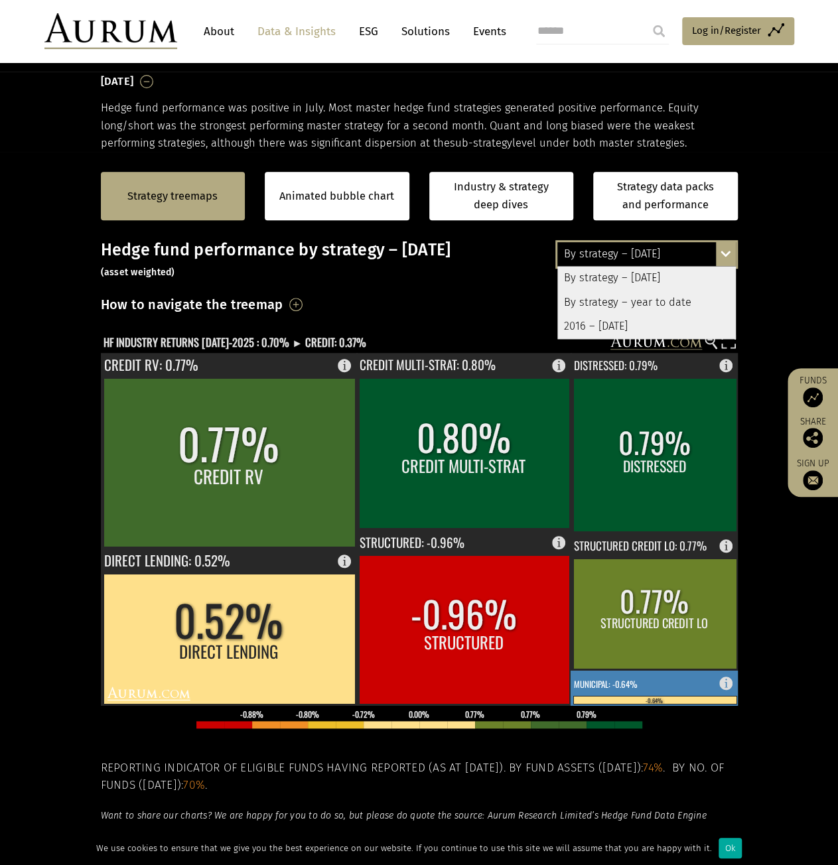
click at [658, 681] on rect at bounding box center [655, 688] width 169 height 35
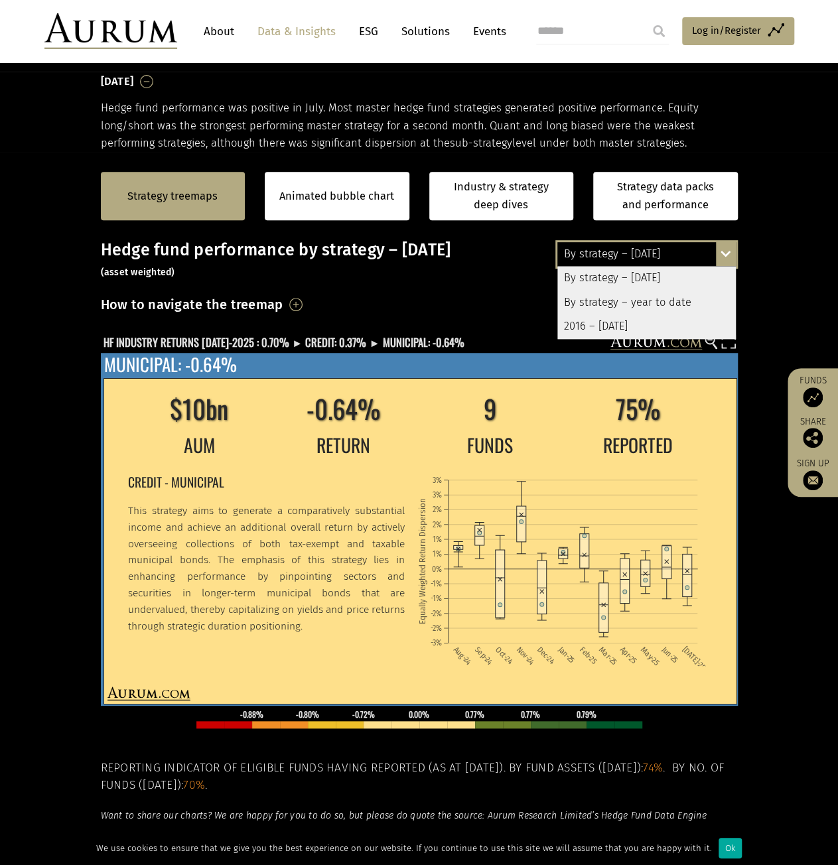
click at [494, 506] on icon "Aug-24 Sep-24 Oct-24 Nov-24 Dec-24 Jan-25 Feb-25 Mar-25 Apr-25 May-25 Jun-25 Ju…" at bounding box center [563, 564] width 293 height 202
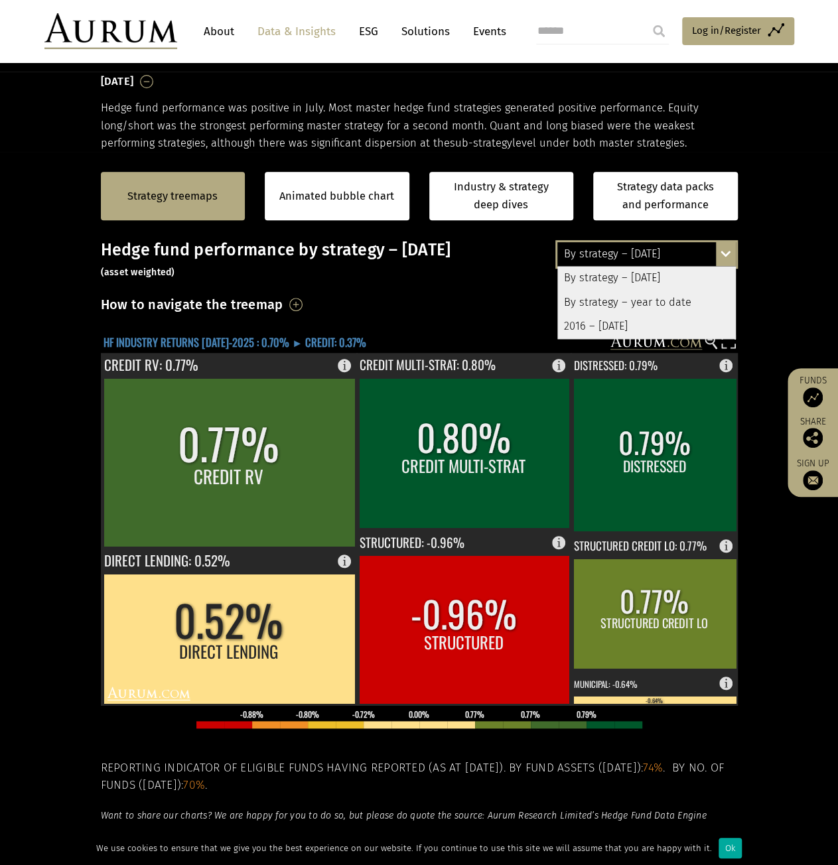
click at [190, 339] on text "HF INDUSTRY RETURNS JUL-2025 : 0.70% ► CREDIT: 0.37%" at bounding box center [235, 341] width 263 height 17
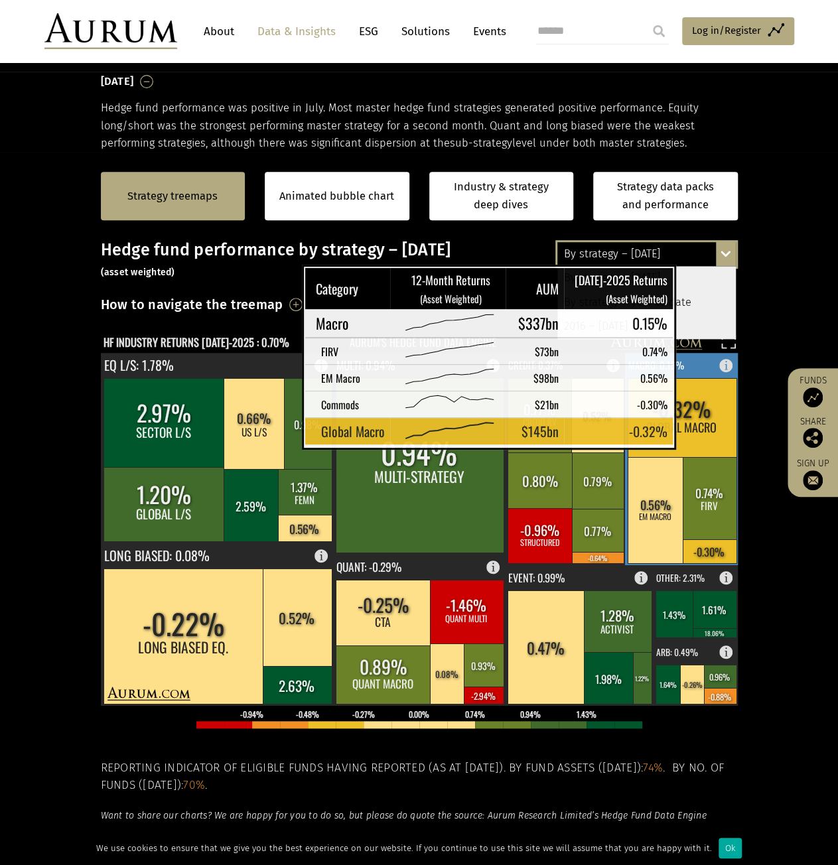
click at [687, 429] on rect at bounding box center [682, 417] width 109 height 79
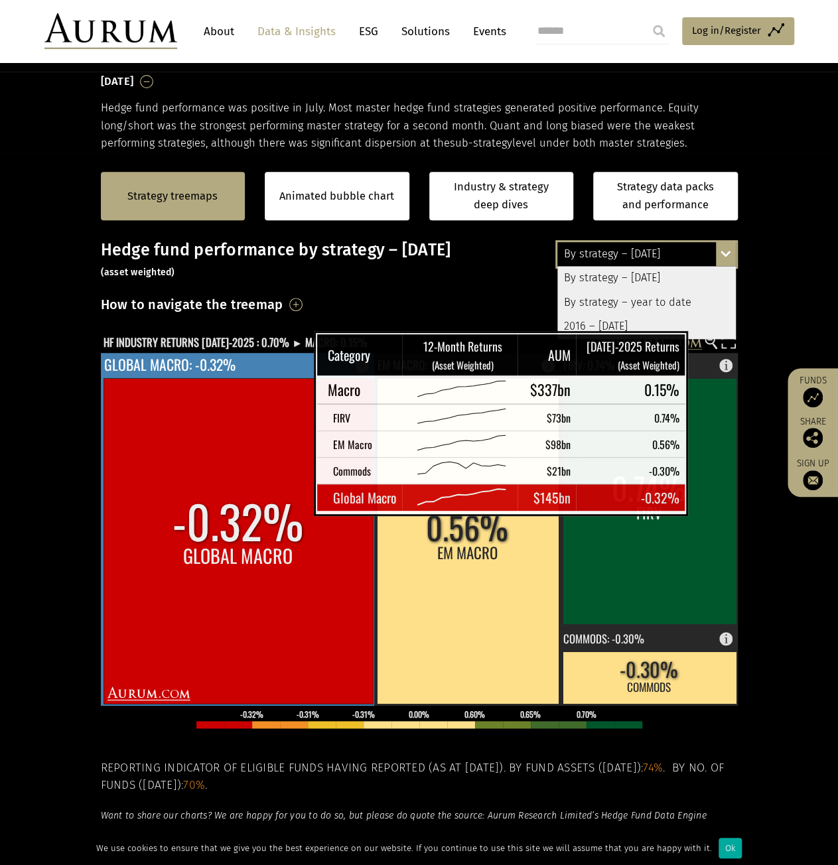
click at [281, 496] on rect at bounding box center [238, 541] width 269 height 326
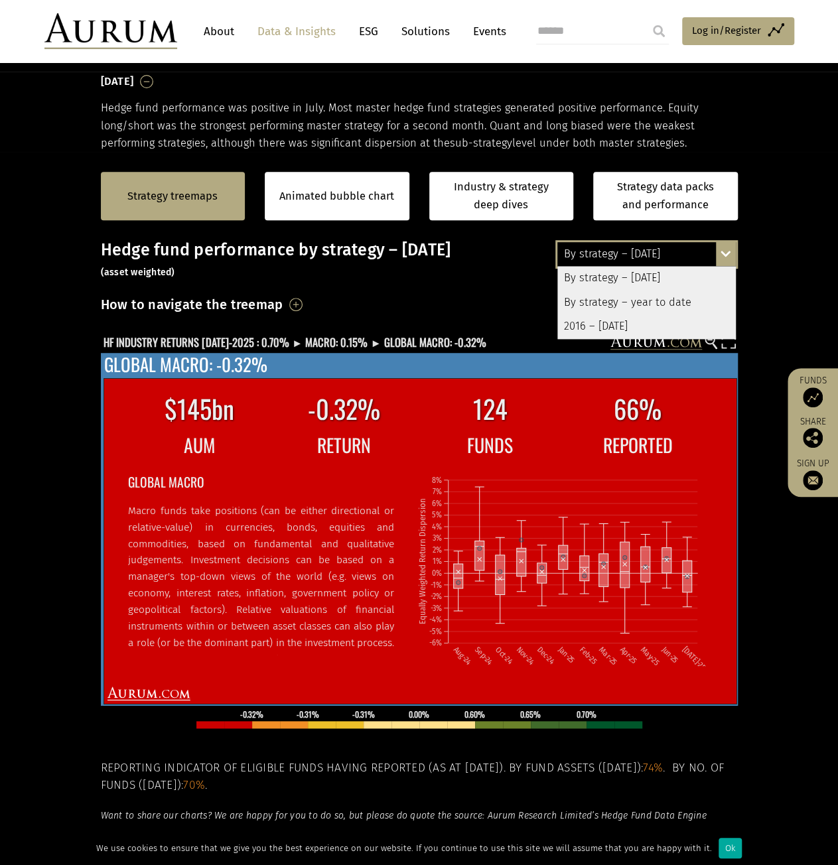
click at [328, 494] on div "GLOBAL MACRO Macro funds take positions (can be either directional or relative-…" at bounding box center [266, 562] width 277 height 186
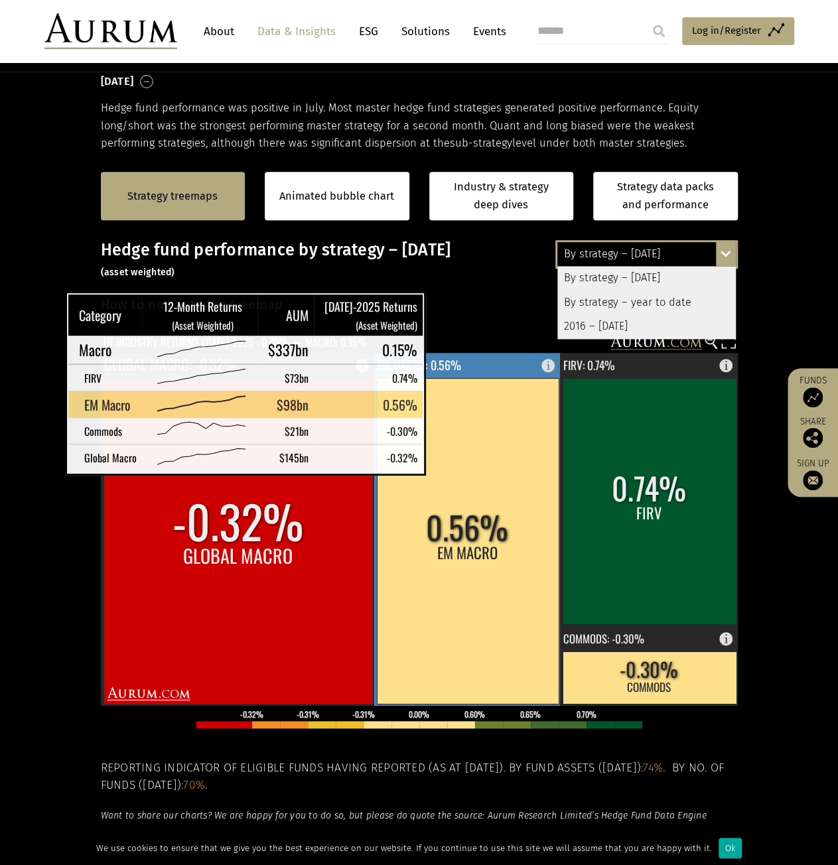
click at [450, 456] on rect at bounding box center [468, 541] width 182 height 326
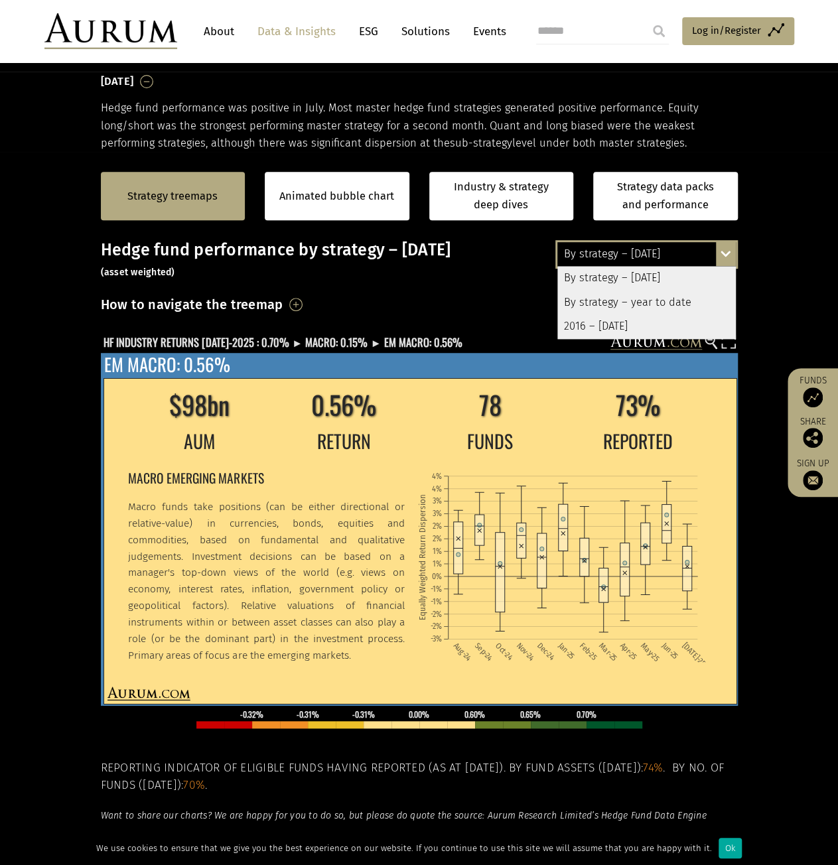
click at [435, 572] on text "0%" at bounding box center [436, 575] width 10 height 9
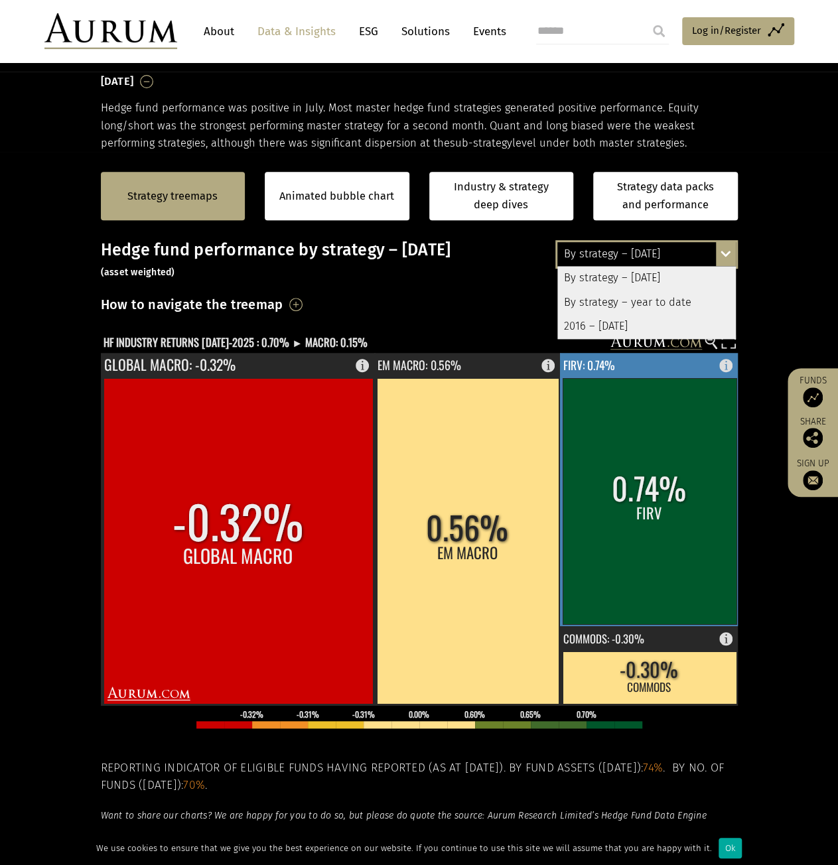
click at [605, 523] on rect at bounding box center [650, 501] width 174 height 246
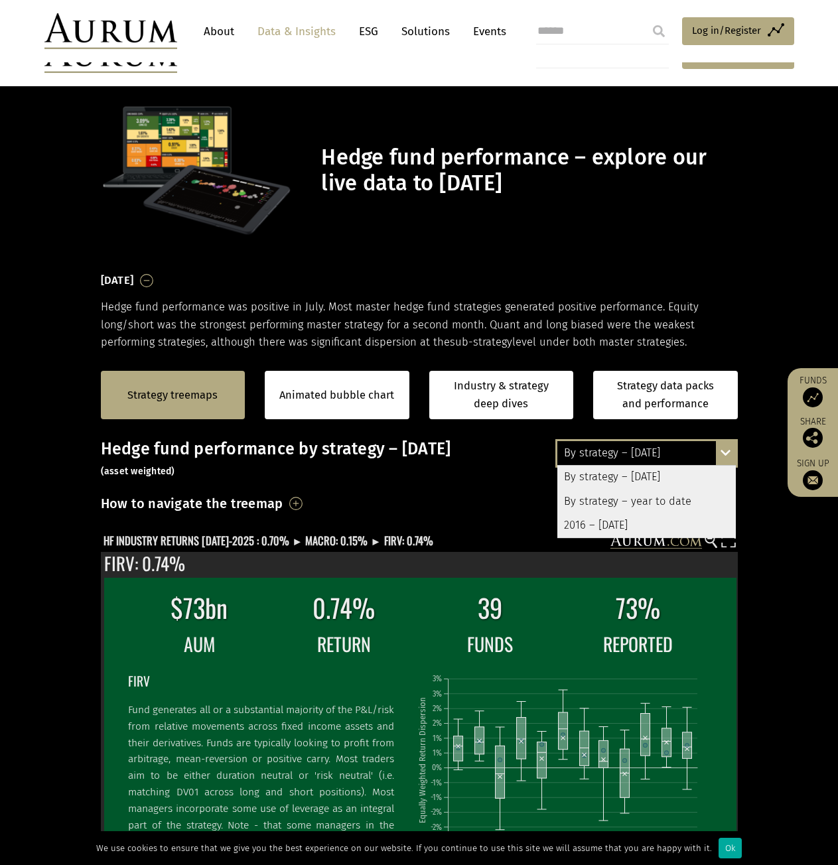
scroll to position [199, 0]
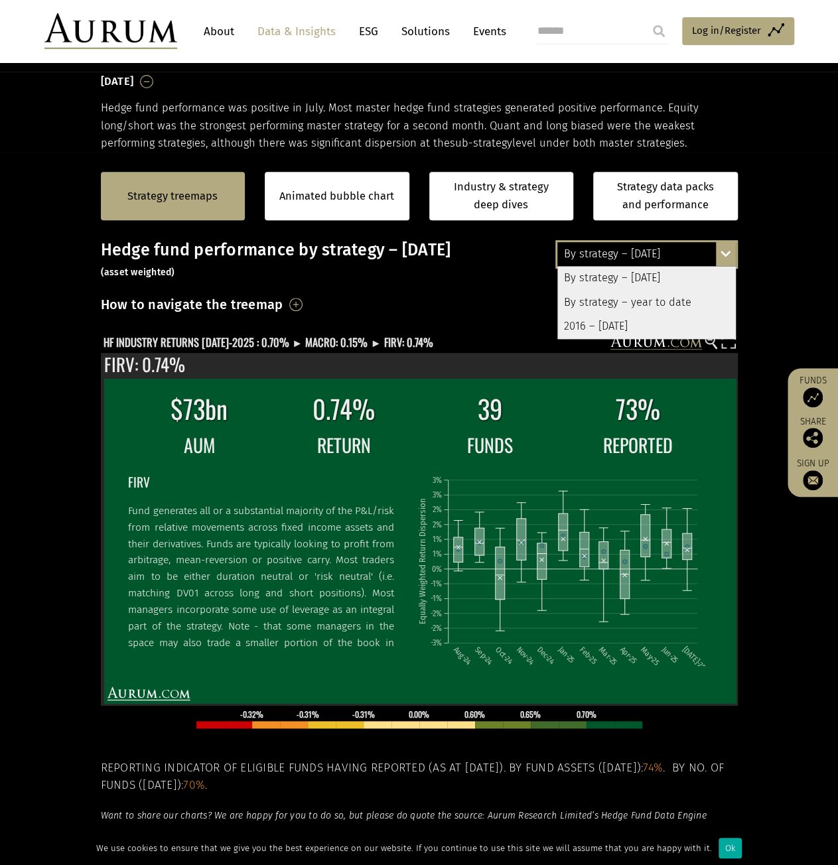
click at [425, 502] on text "Equally Weighted Return Dispersion" at bounding box center [422, 561] width 10 height 126
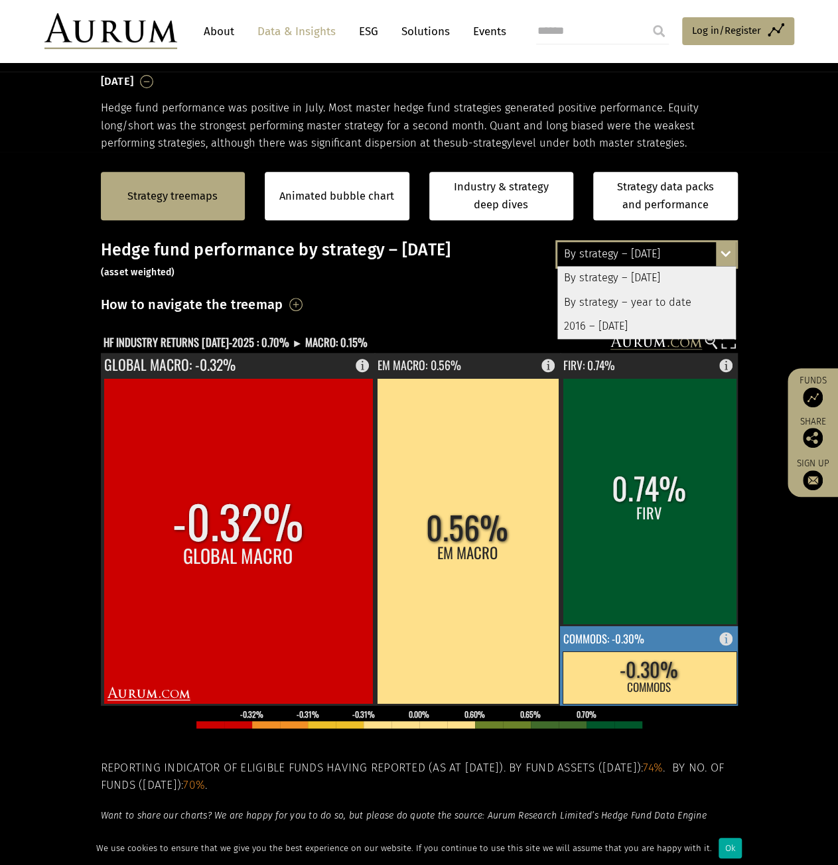
click at [650, 678] on rect at bounding box center [650, 678] width 174 height 52
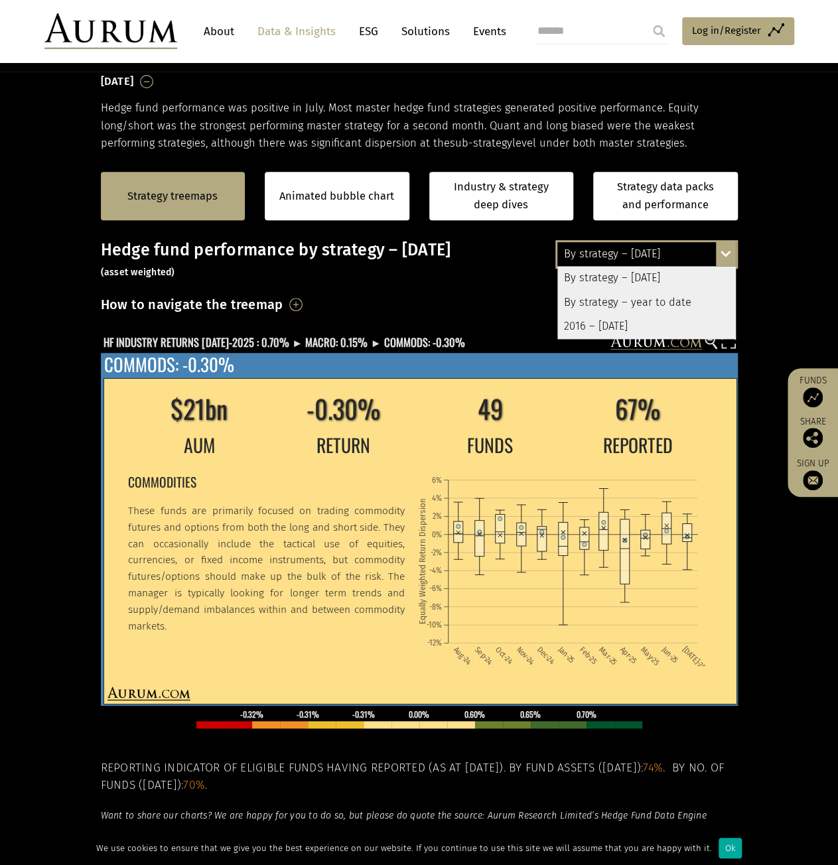
click at [328, 589] on p "These funds are primarily focused on trading commodity futures and options from…" at bounding box center [266, 569] width 277 height 132
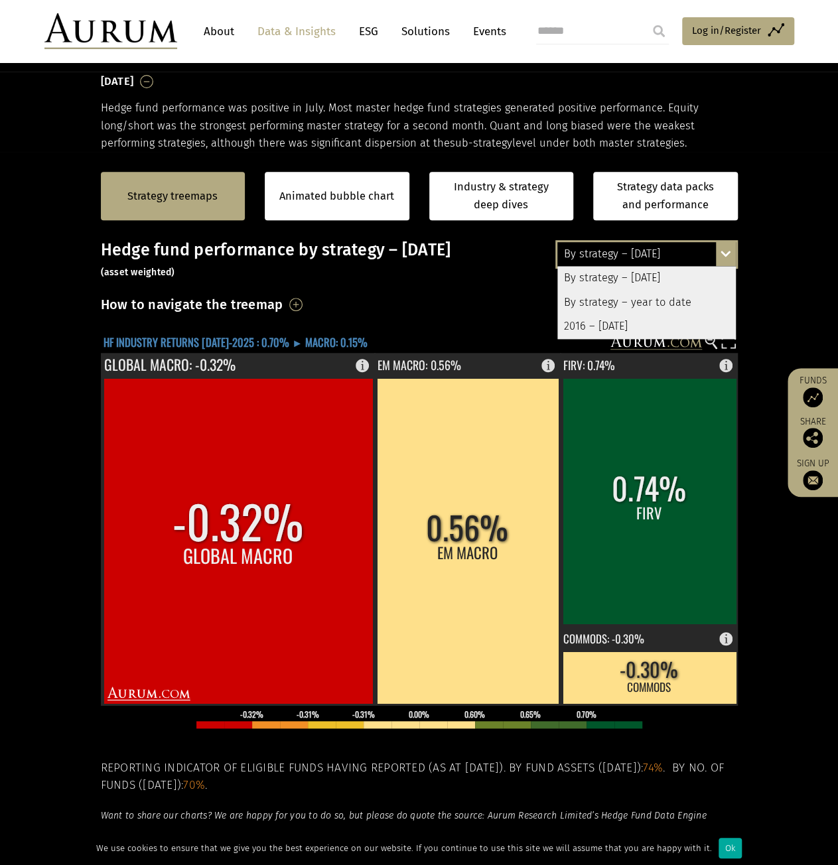
click at [239, 343] on text "HF INDUSTRY RETURNS JUL-2025 : 0.70% ► MACRO: 0.15%" at bounding box center [236, 341] width 264 height 17
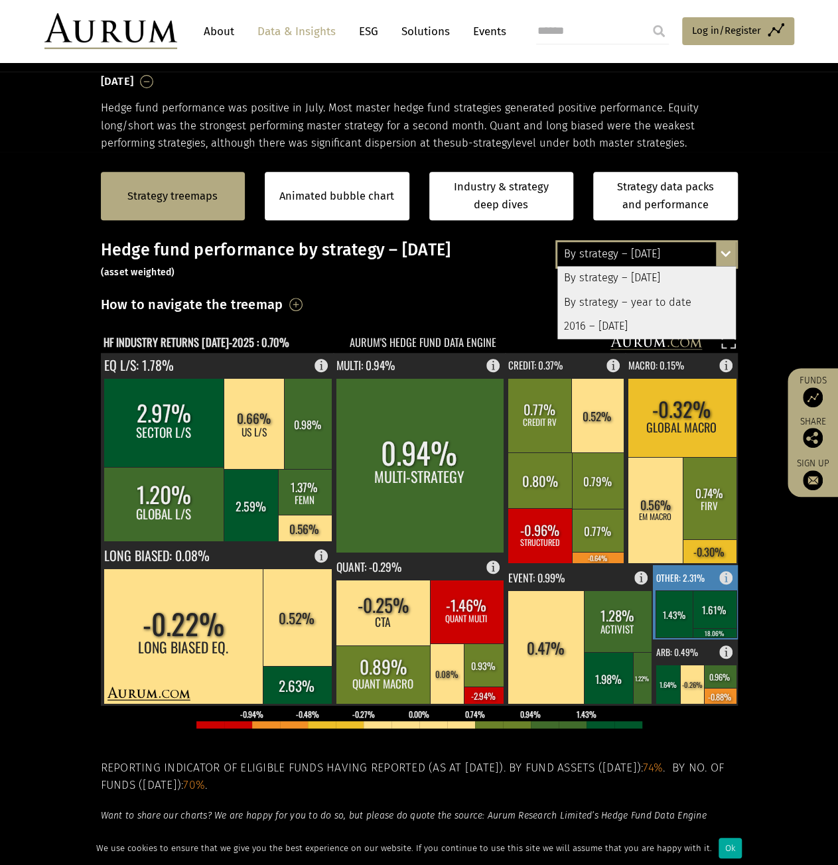
click at [687, 619] on rect at bounding box center [675, 613] width 38 height 47
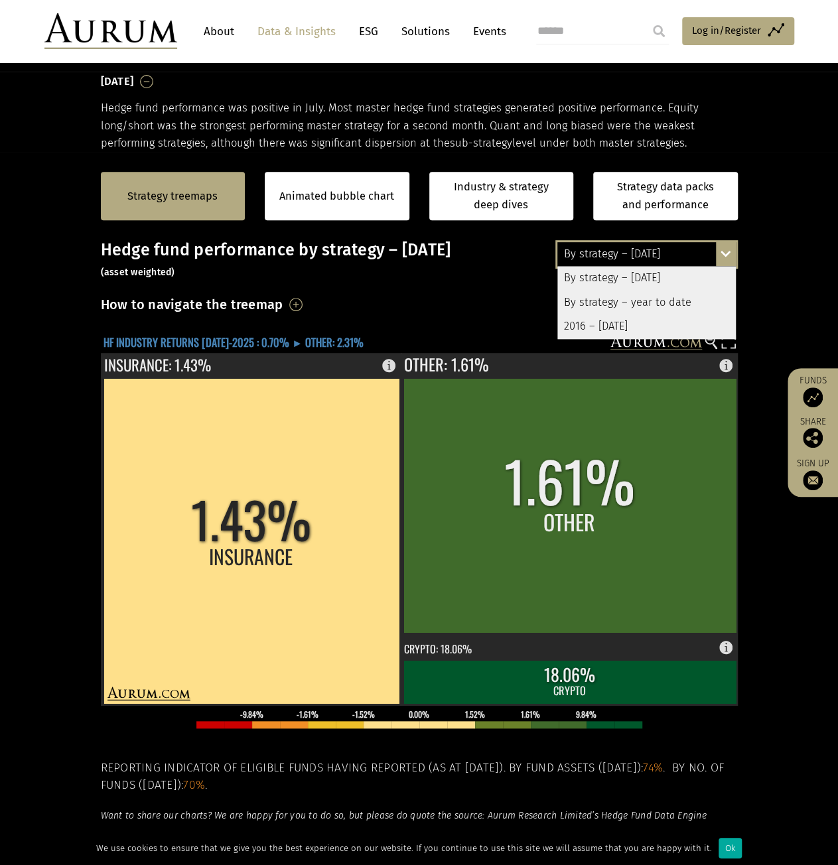
click at [204, 342] on text "HF INDUSTRY RETURNS [DATE]-2025 : 0.70% ► OTHER: 2.31%" at bounding box center [234, 341] width 260 height 17
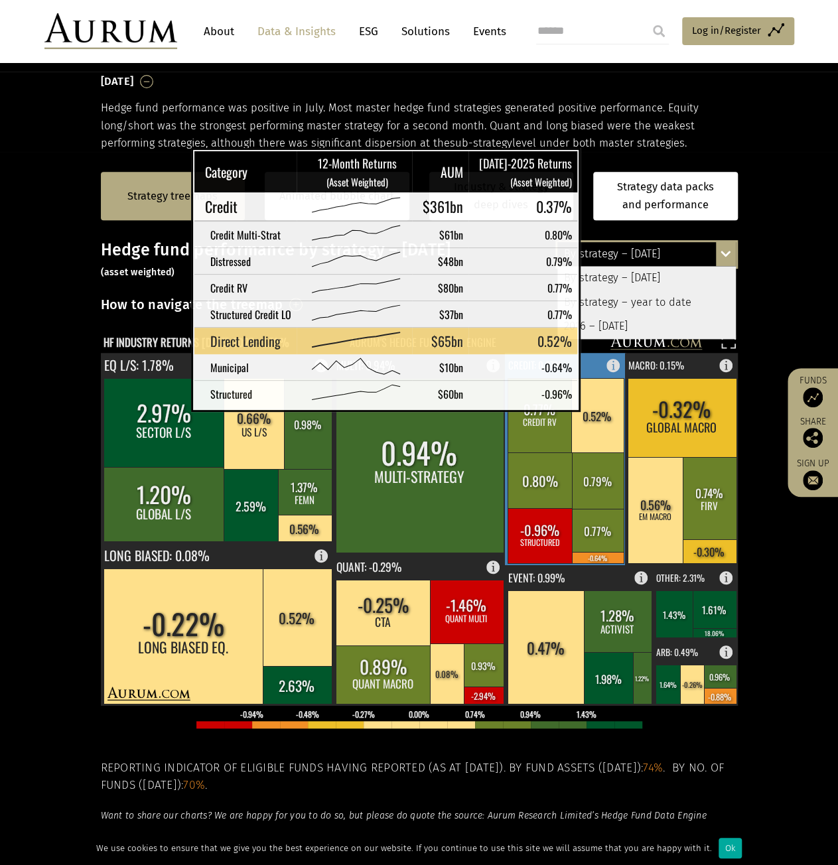
click at [576, 400] on rect at bounding box center [597, 415] width 52 height 74
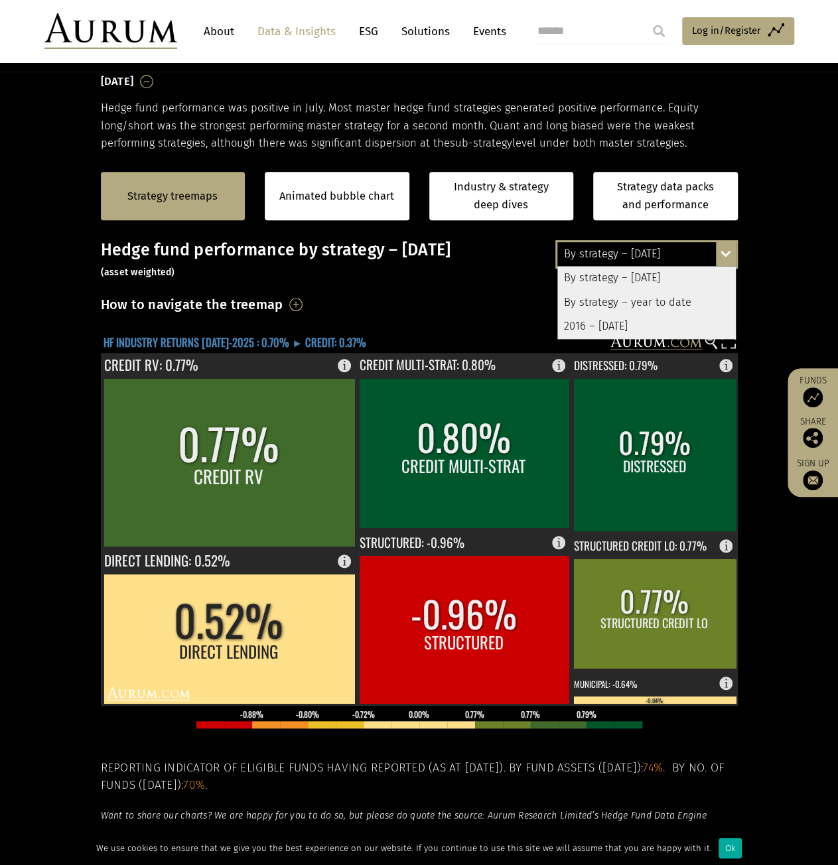
click at [190, 347] on text "HF INDUSTRY RETURNS JUL-2025 : 0.70% ► CREDIT: 0.37%" at bounding box center [235, 341] width 263 height 17
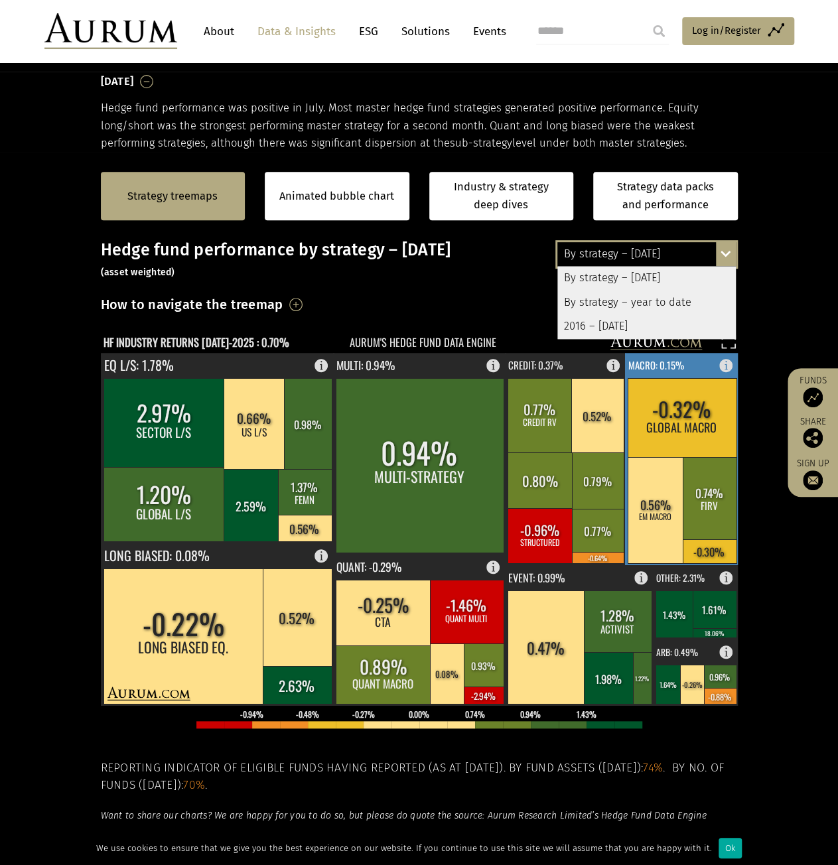
click at [682, 413] on rect at bounding box center [682, 417] width 109 height 79
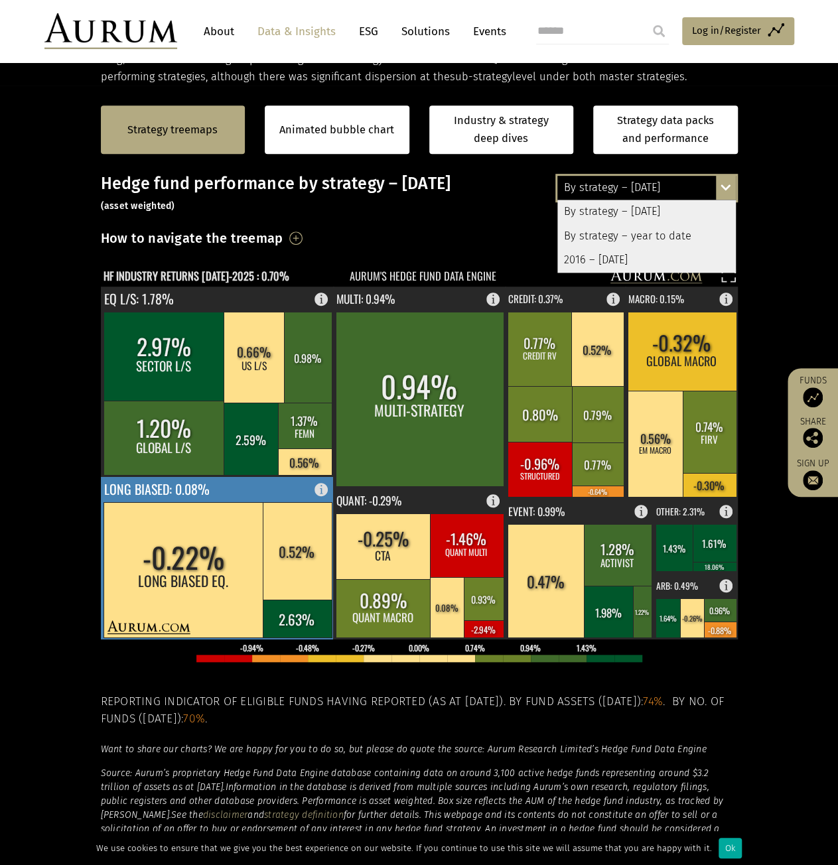
click at [255, 546] on rect at bounding box center [184, 569] width 161 height 135
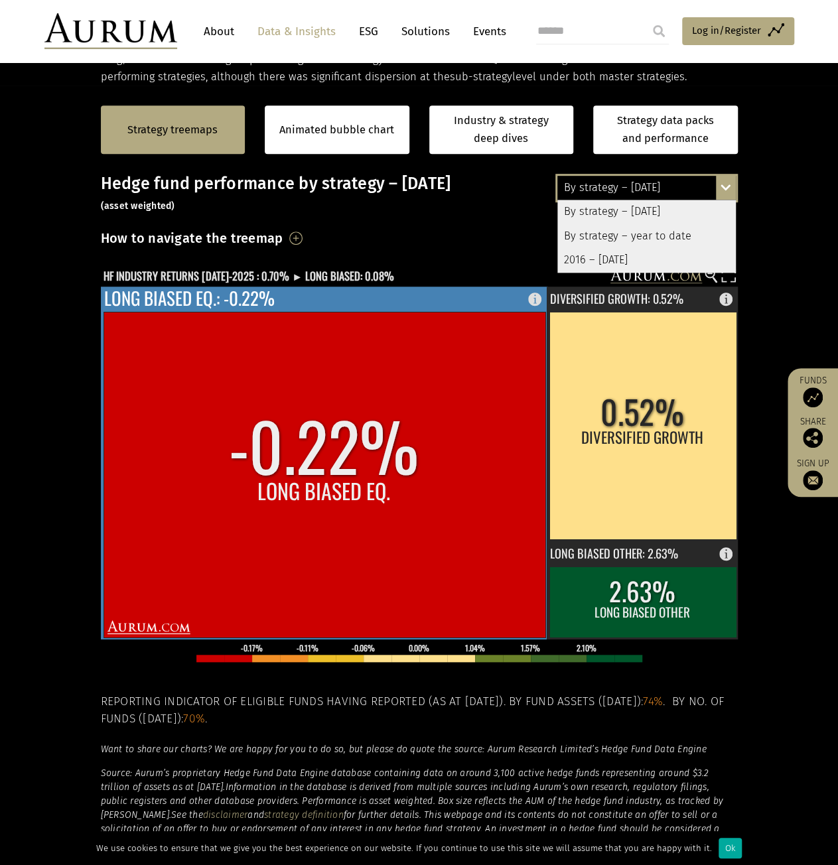
click at [255, 546] on rect at bounding box center [325, 475] width 442 height 326
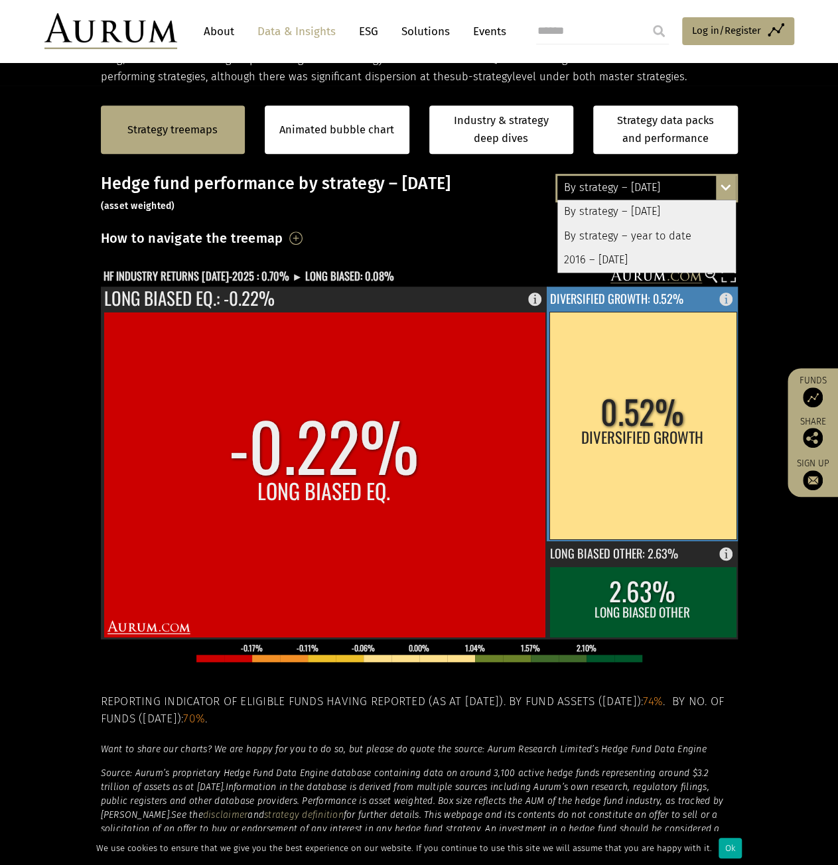
click at [640, 434] on rect at bounding box center [642, 426] width 187 height 228
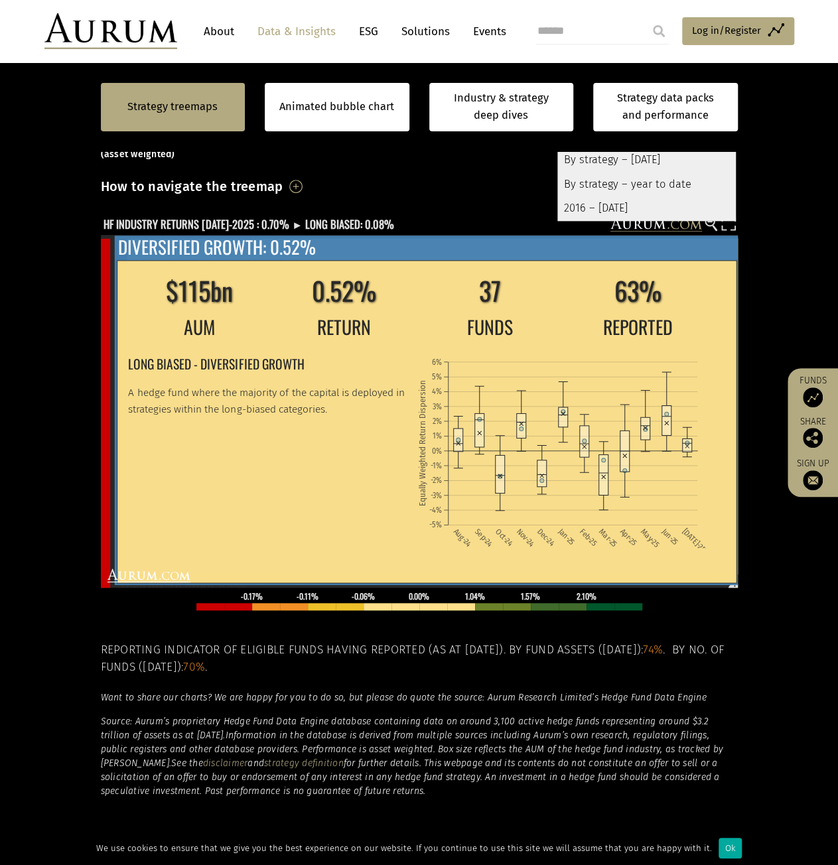
scroll to position [332, 0]
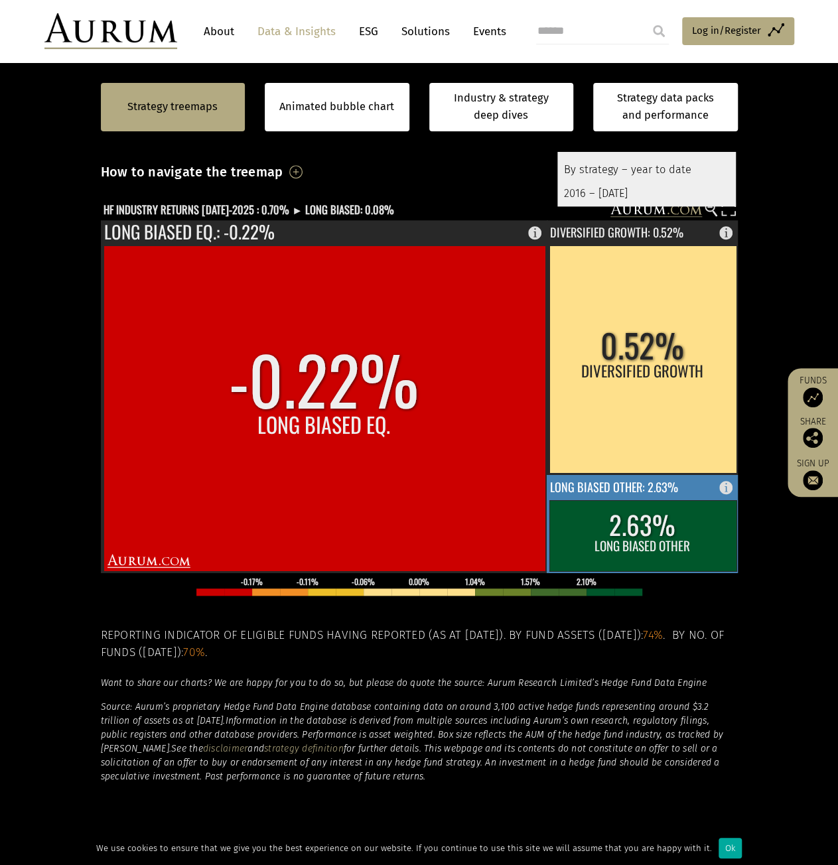
click at [627, 520] on rect at bounding box center [642, 535] width 187 height 71
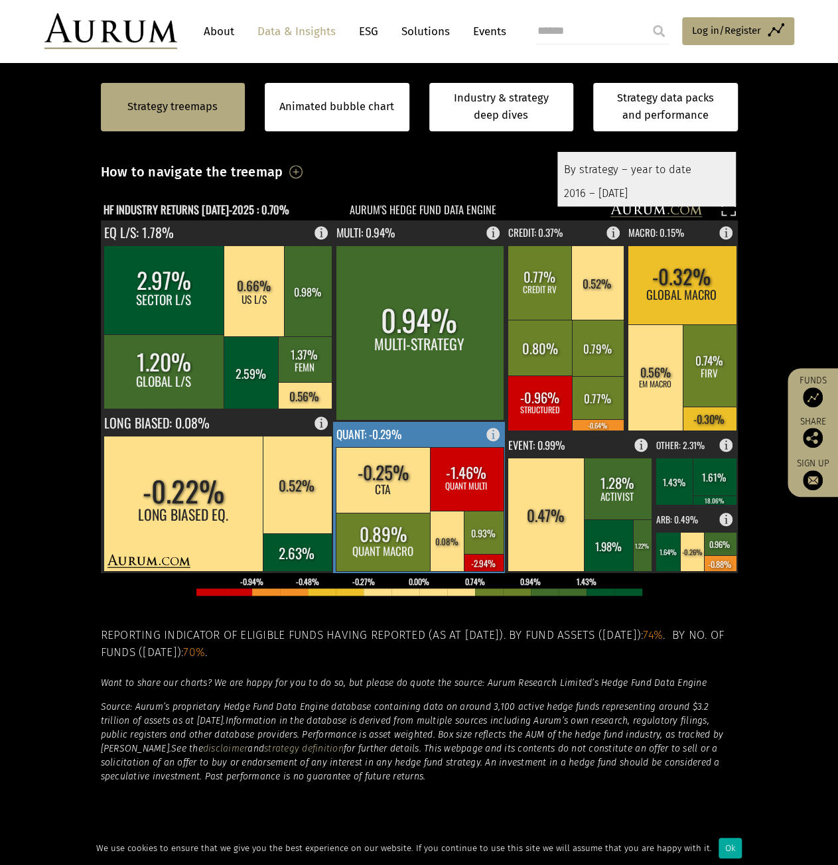
click at [374, 479] on rect at bounding box center [384, 480] width 96 height 66
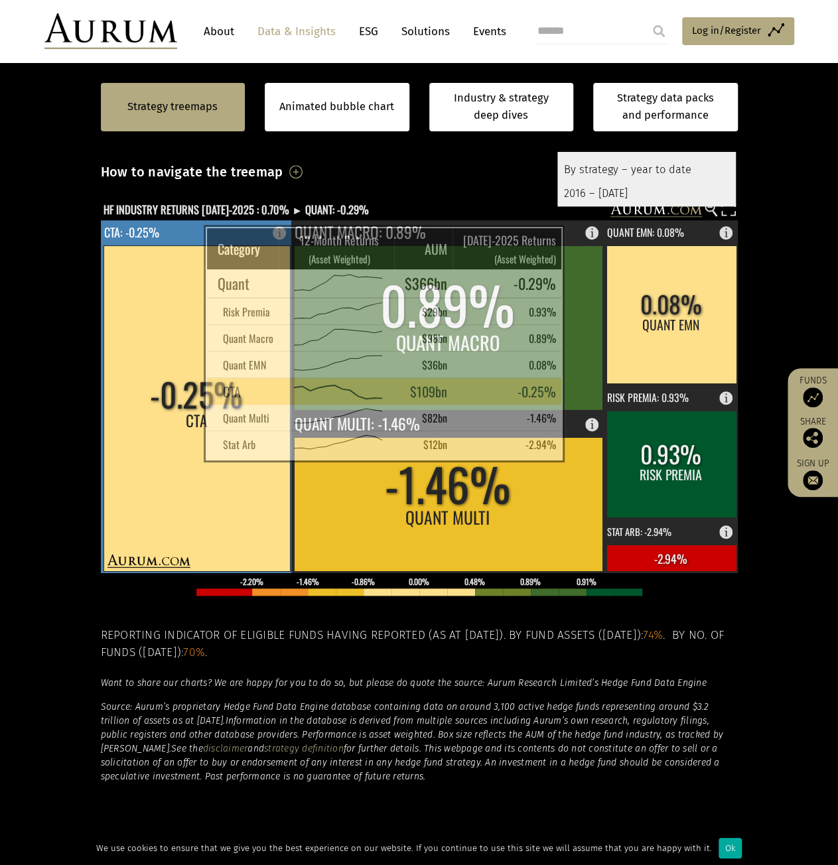
click at [171, 448] on rect at bounding box center [197, 408] width 186 height 326
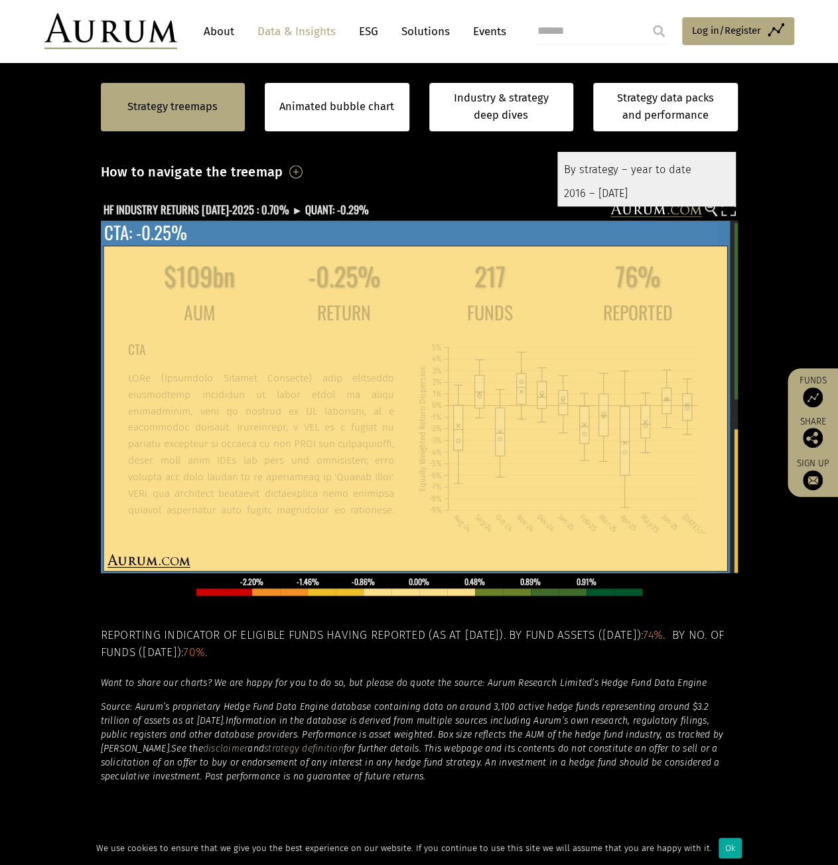
scroll to position [66, 0]
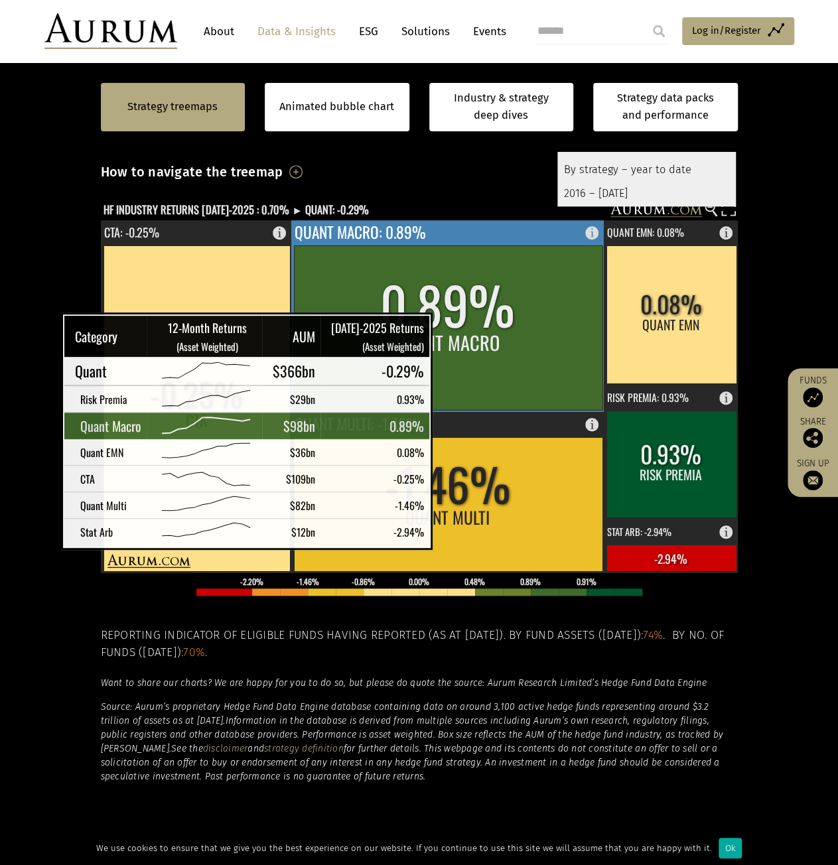
click at [446, 331] on rect at bounding box center [448, 327] width 309 height 165
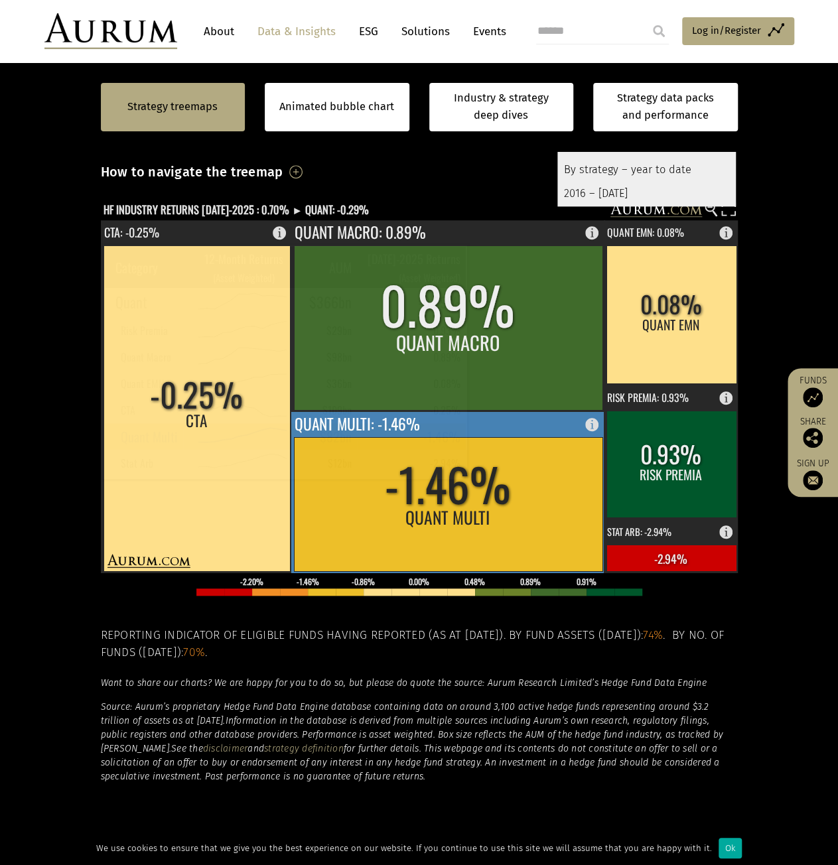
click at [486, 466] on rect at bounding box center [448, 504] width 309 height 134
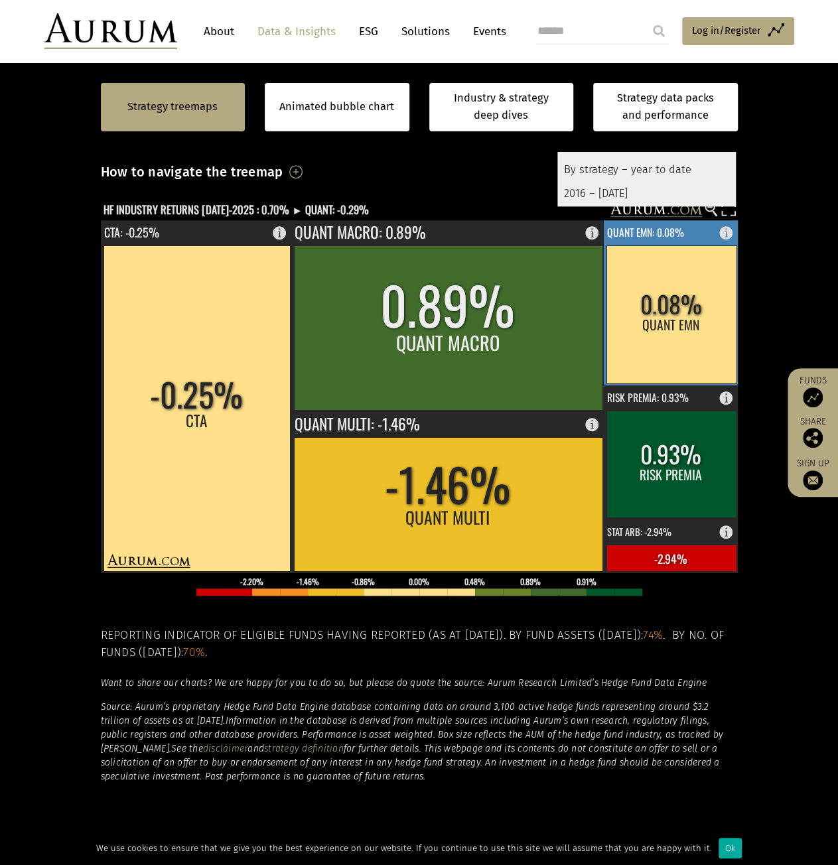
click at [682, 318] on rect at bounding box center [671, 314] width 130 height 138
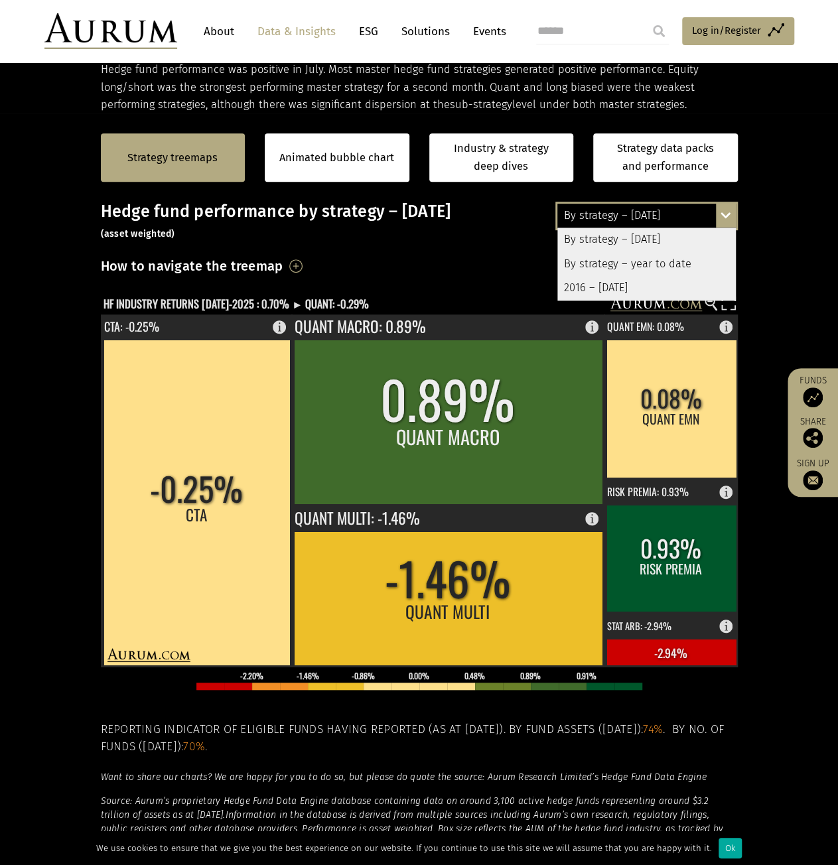
scroll to position [199, 0]
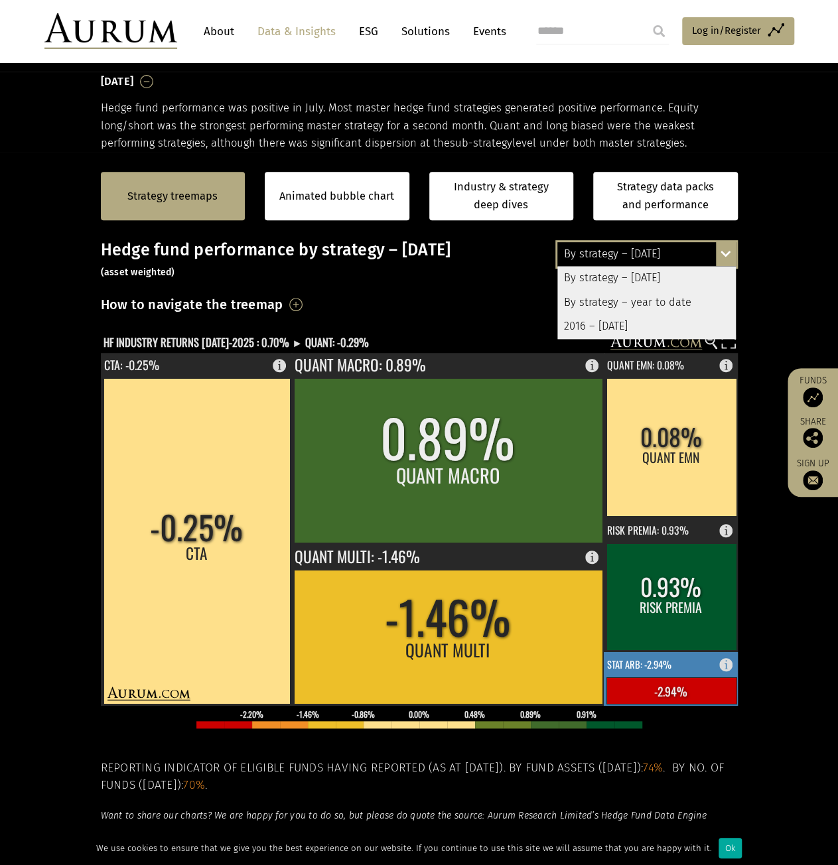
click at [666, 672] on rect at bounding box center [671, 679] width 135 height 54
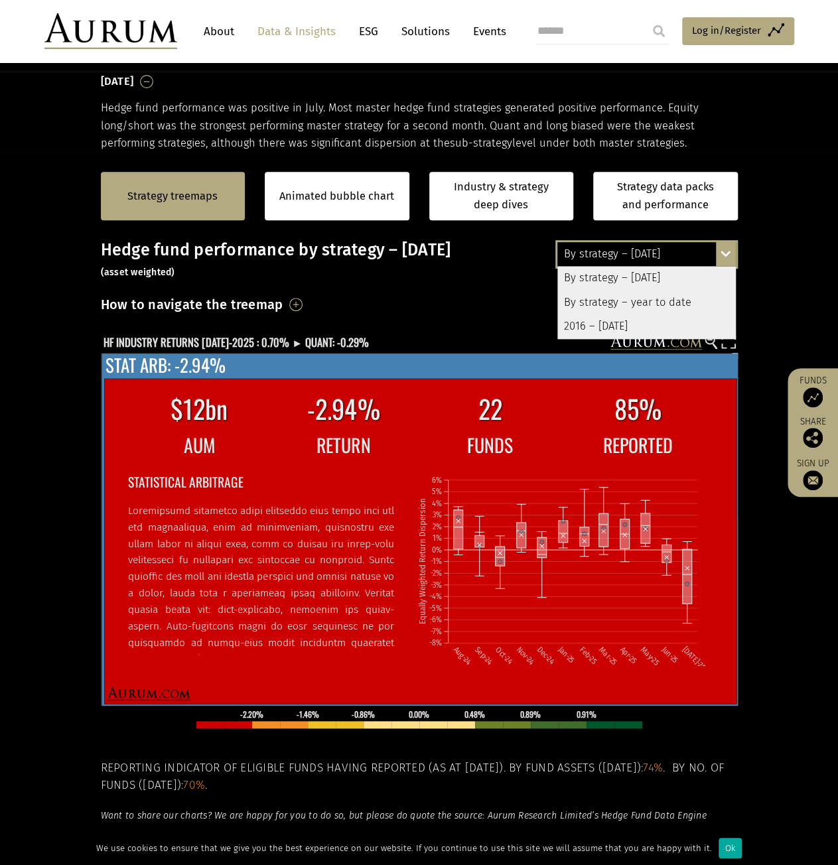
scroll to position [66, 0]
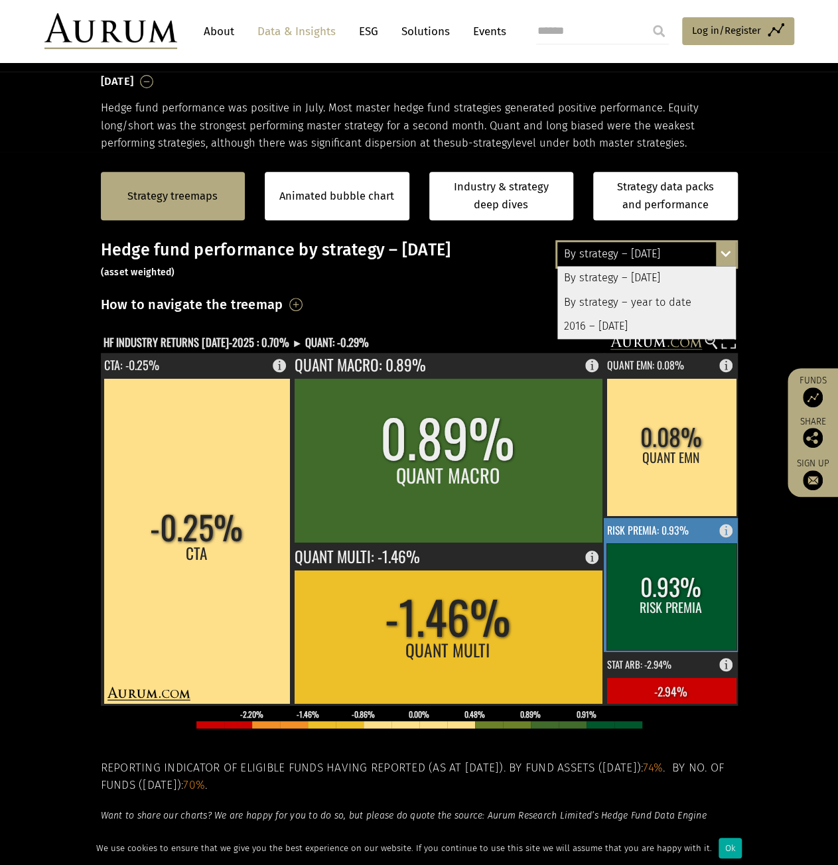
click at [656, 588] on rect at bounding box center [671, 596] width 130 height 107
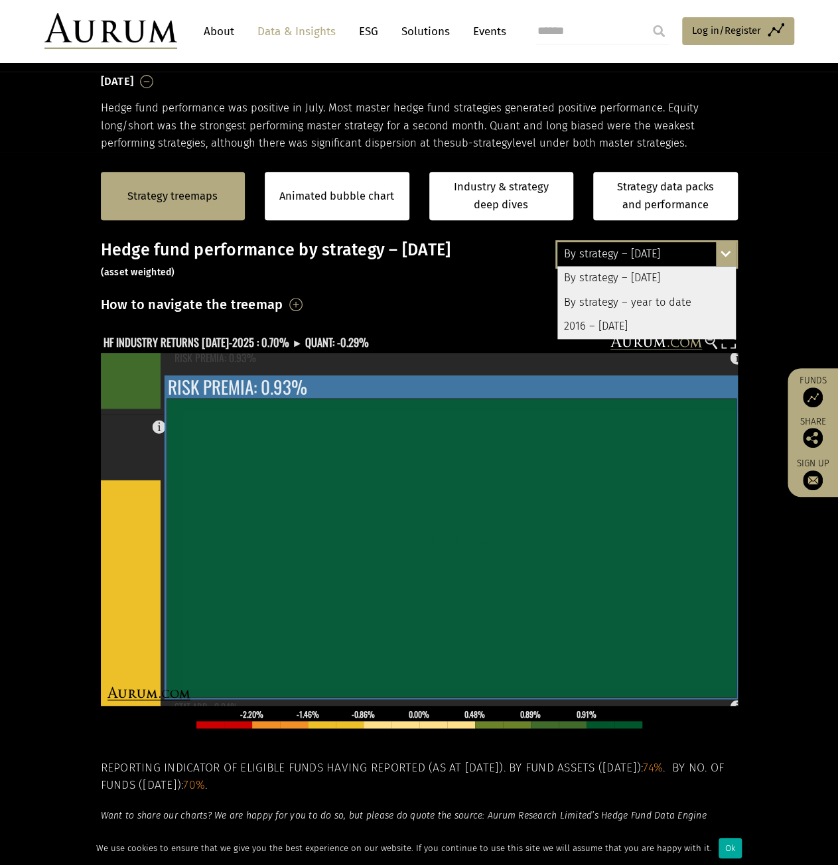
scroll to position [121, 0]
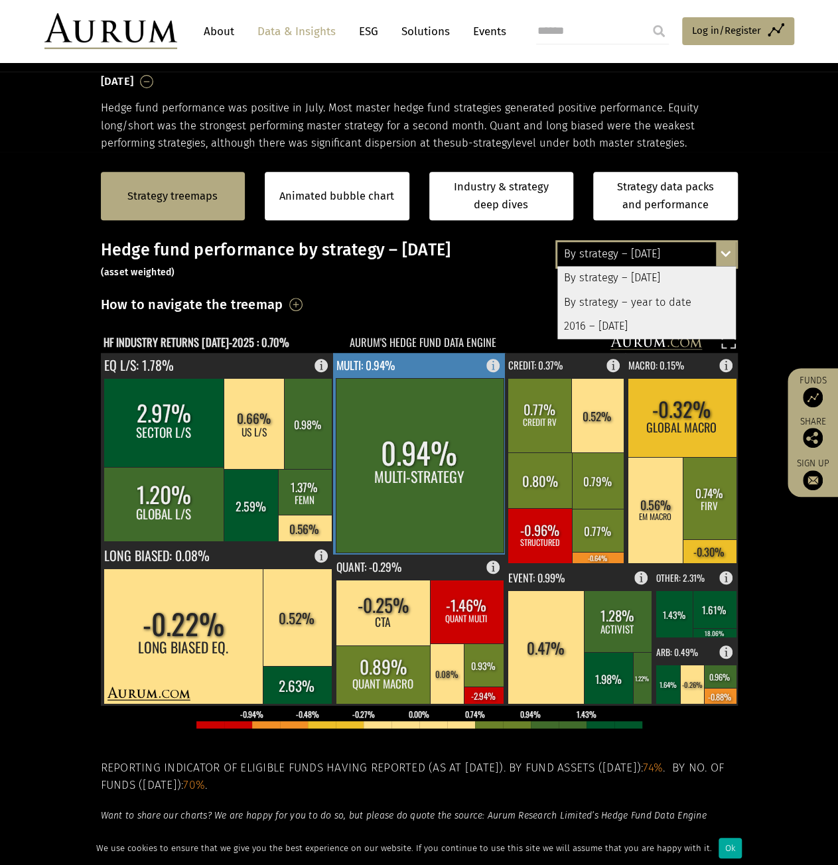
click at [392, 435] on rect at bounding box center [420, 465] width 168 height 174
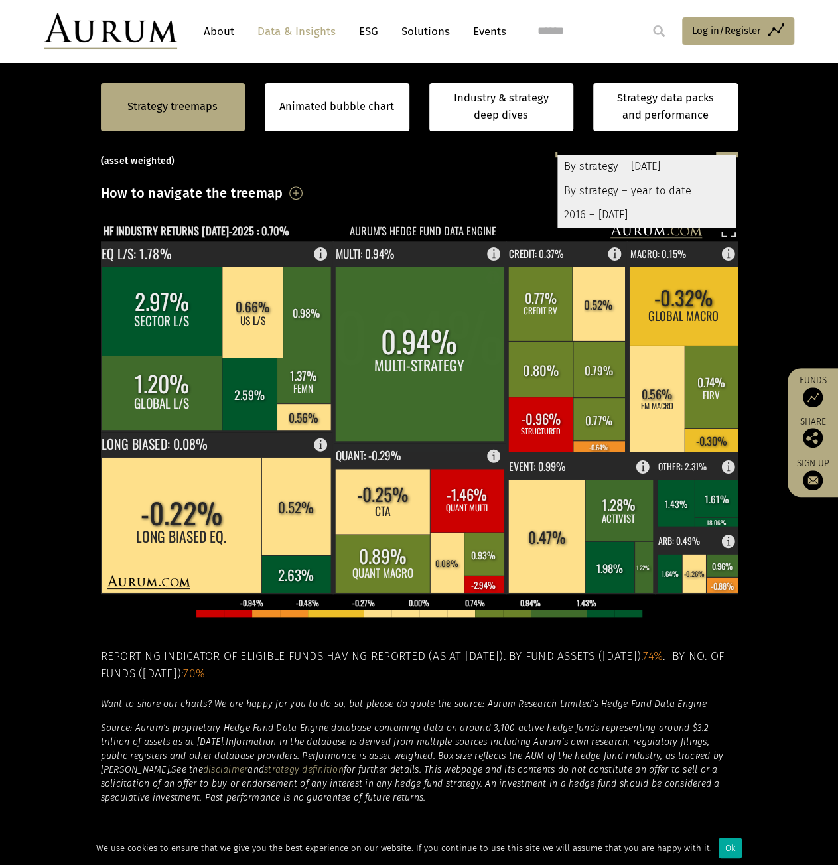
scroll to position [332, 0]
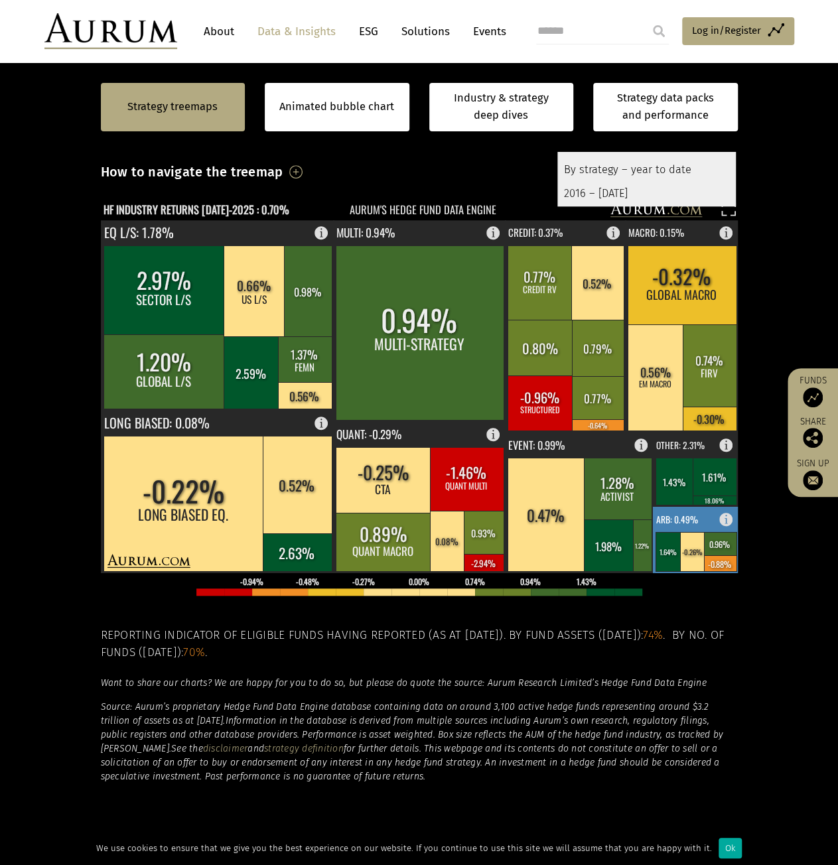
click at [683, 553] on rect at bounding box center [692, 551] width 25 height 39
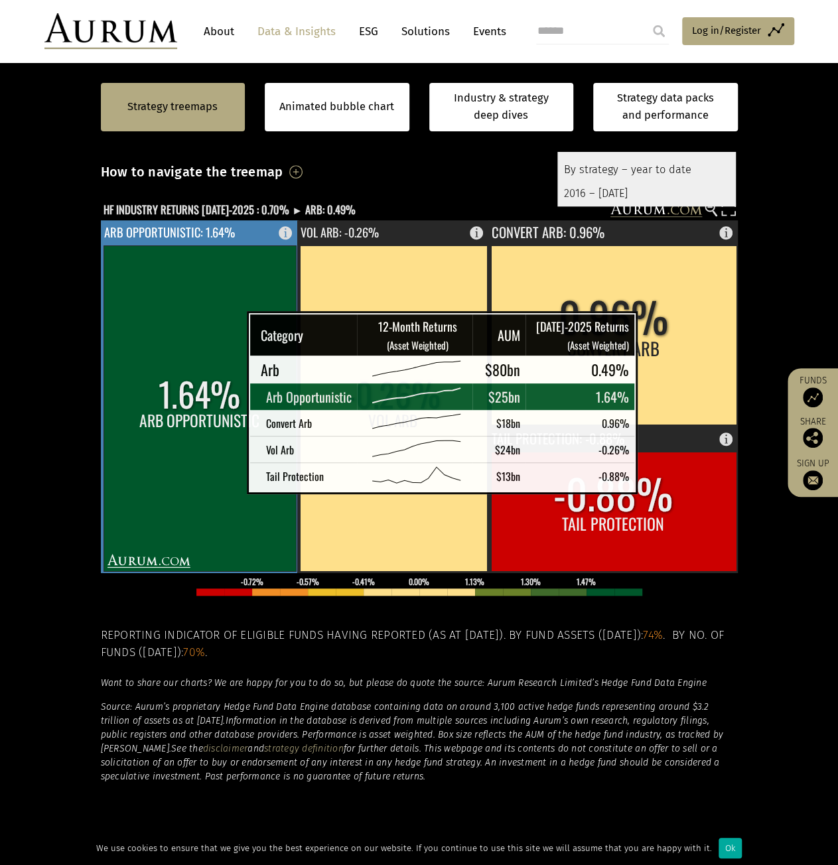
click at [214, 476] on rect at bounding box center [200, 408] width 192 height 326
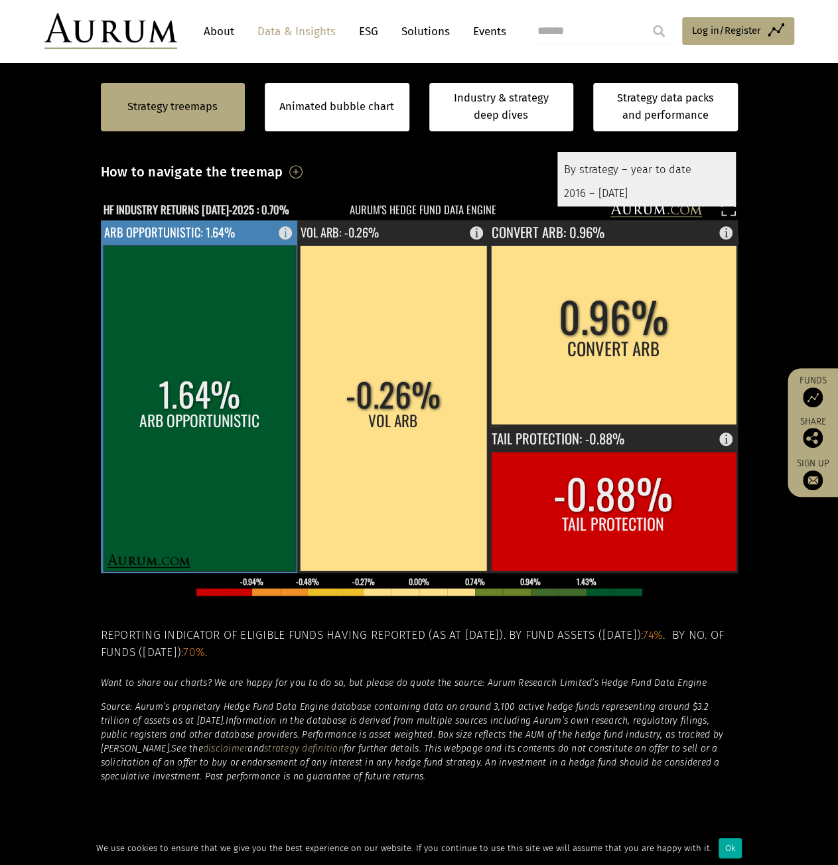
scroll to position [398, 0]
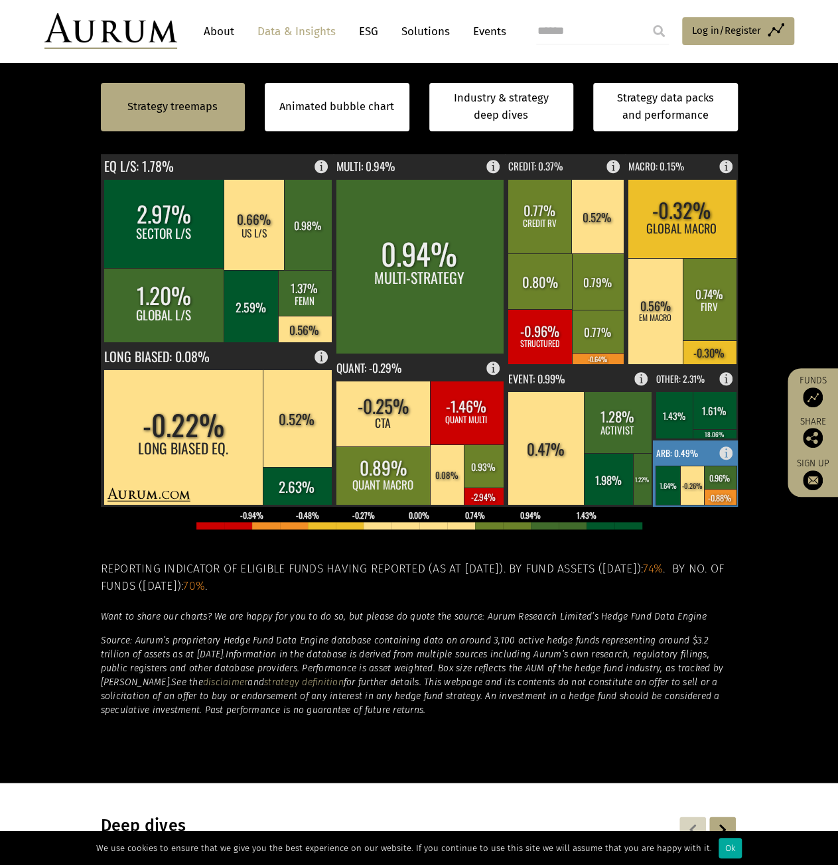
click at [687, 473] on rect at bounding box center [692, 485] width 25 height 39
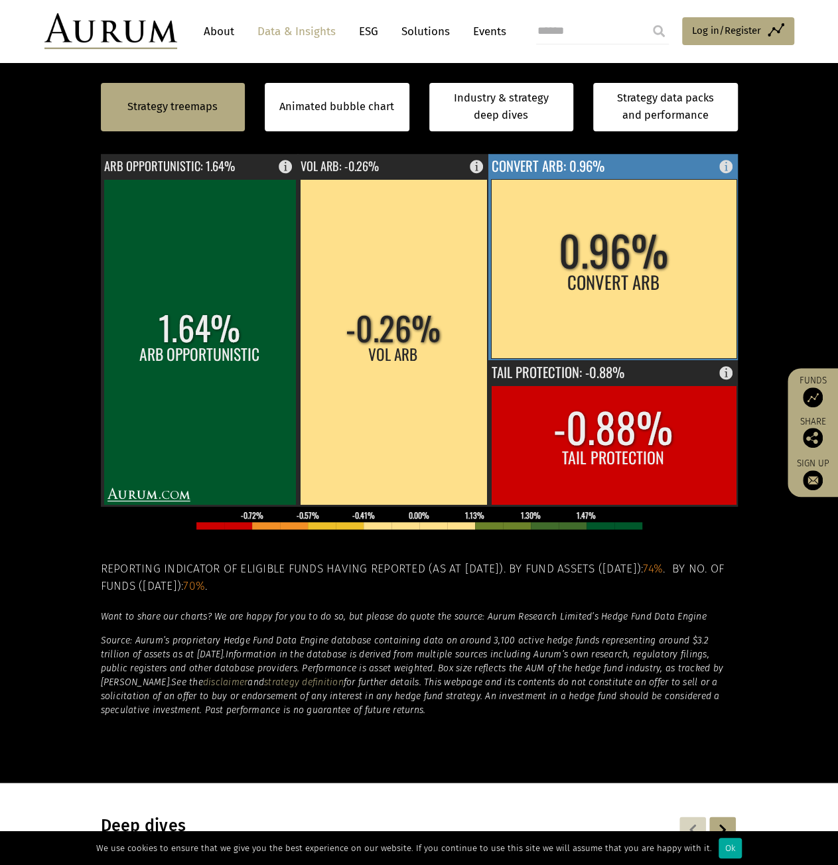
click at [594, 293] on rect at bounding box center [613, 268] width 245 height 179
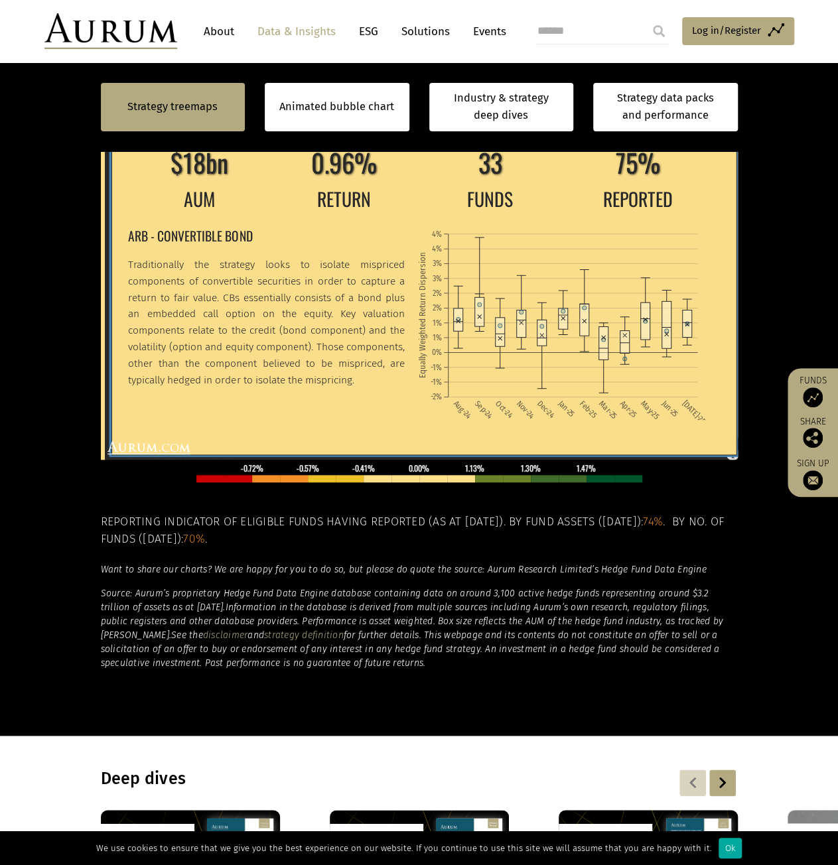
scroll to position [464, 0]
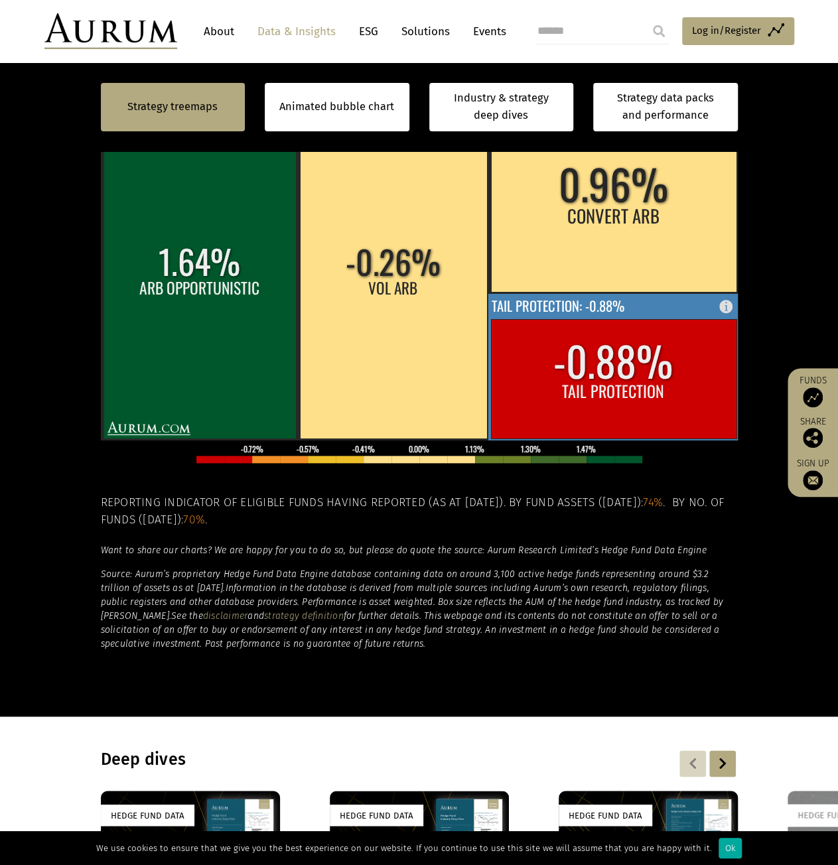
click at [642, 408] on rect at bounding box center [613, 378] width 245 height 119
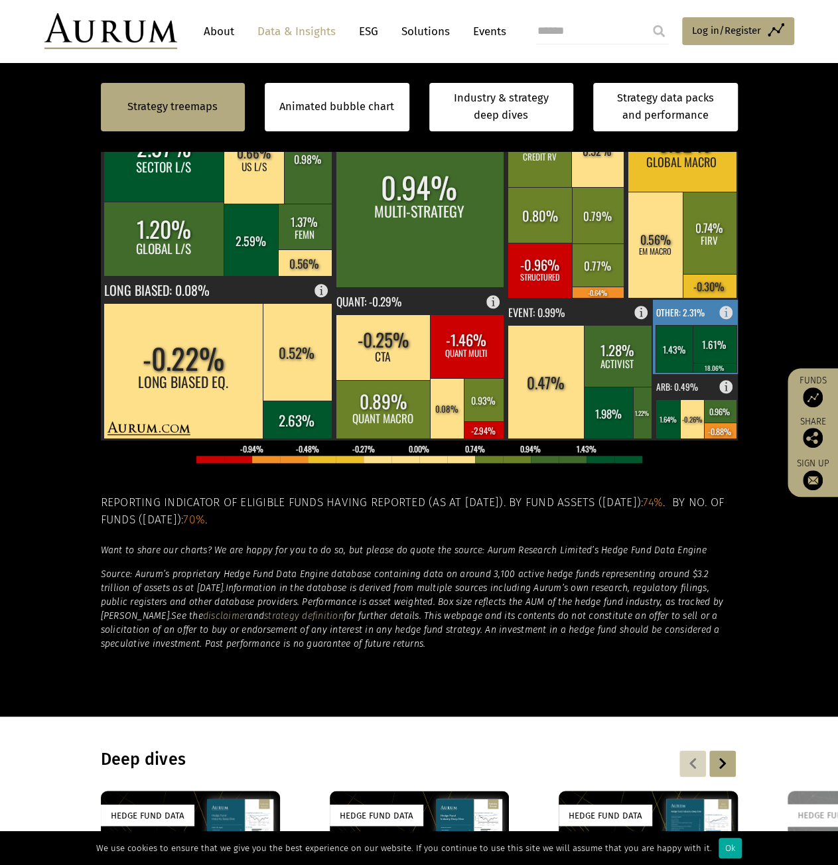
click at [695, 347] on rect at bounding box center [715, 344] width 44 height 38
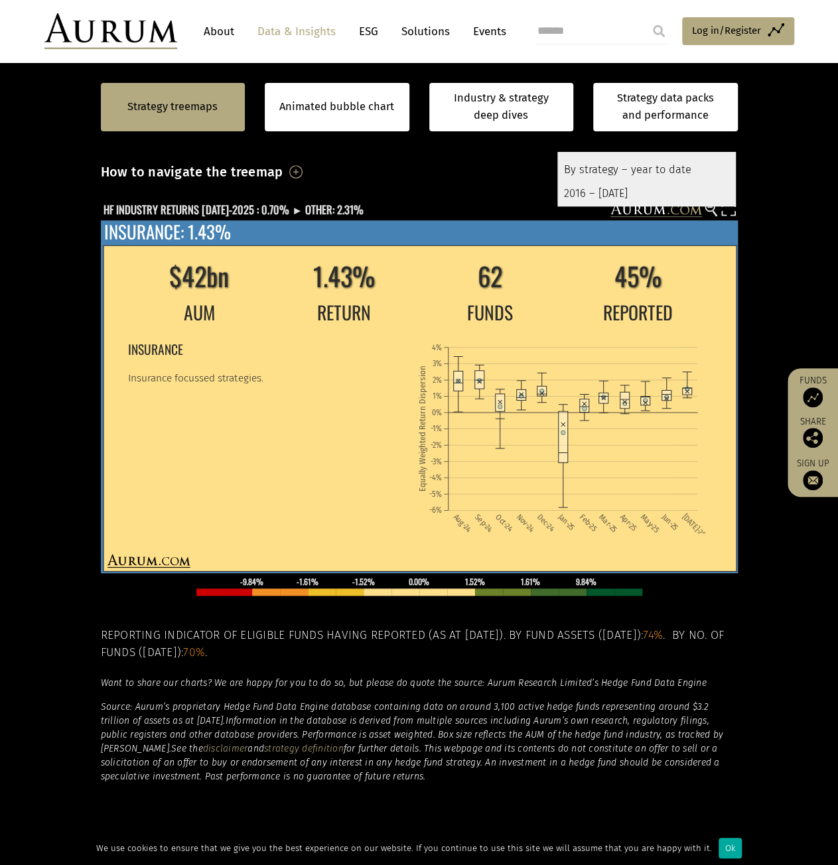
scroll to position [398, 0]
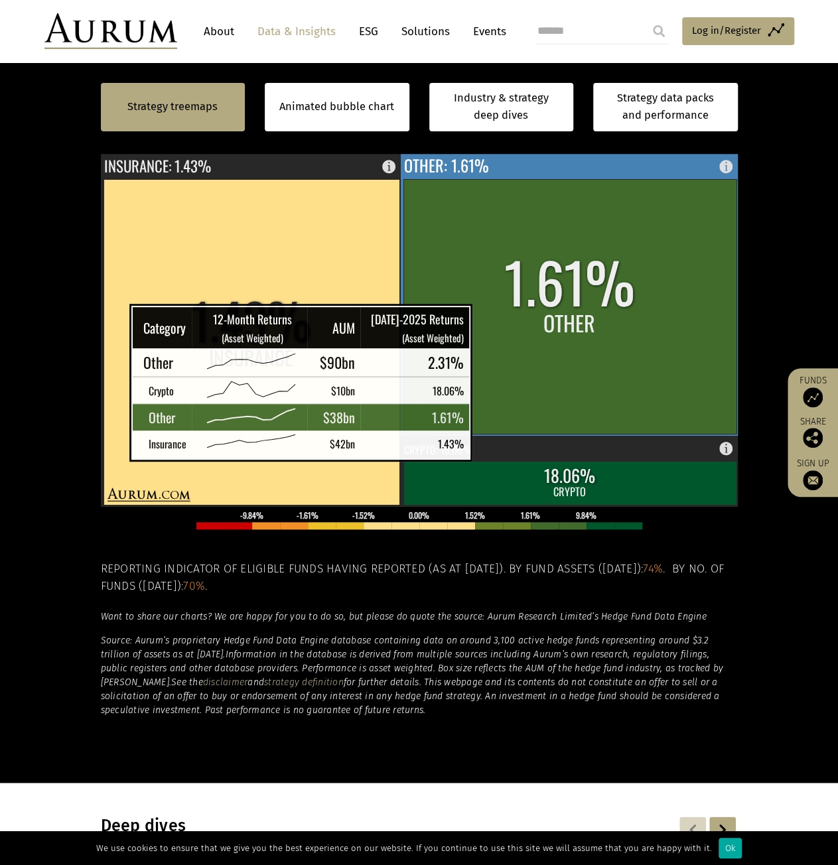
click at [514, 322] on rect at bounding box center [569, 306] width 333 height 255
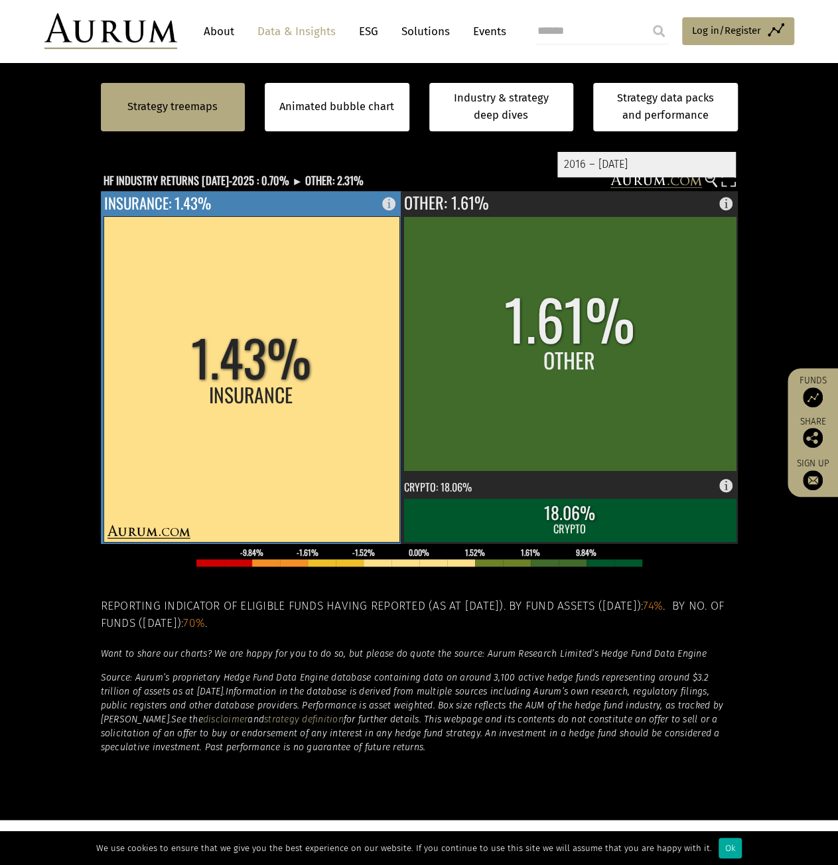
scroll to position [332, 0]
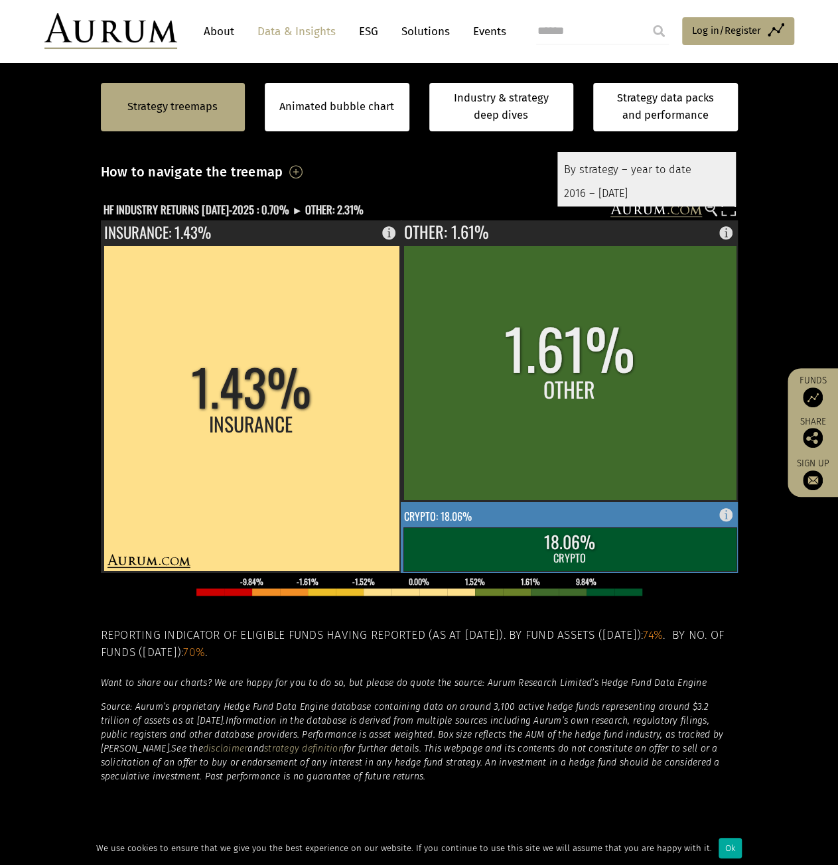
click at [557, 525] on rect at bounding box center [570, 537] width 338 height 71
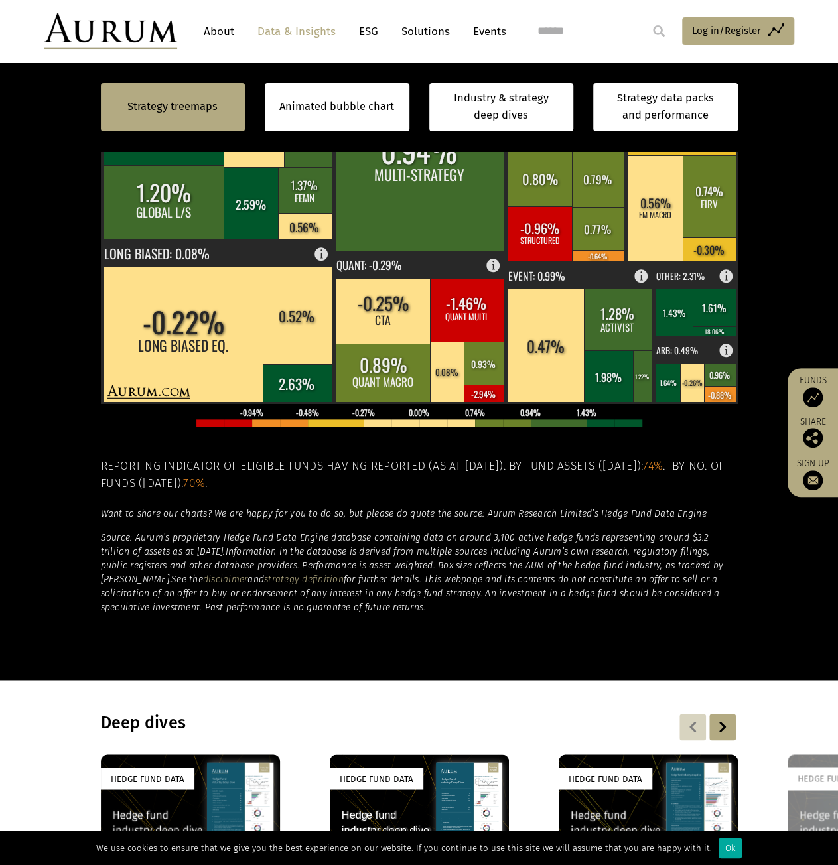
scroll to position [398, 0]
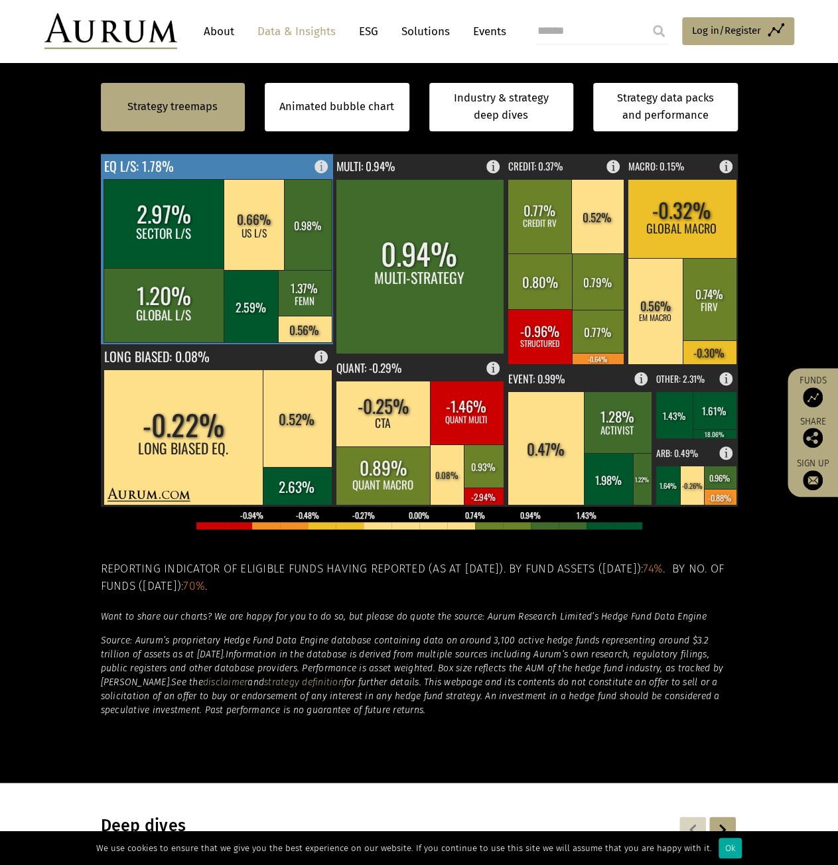
click at [273, 249] on rect at bounding box center [255, 224] width 62 height 91
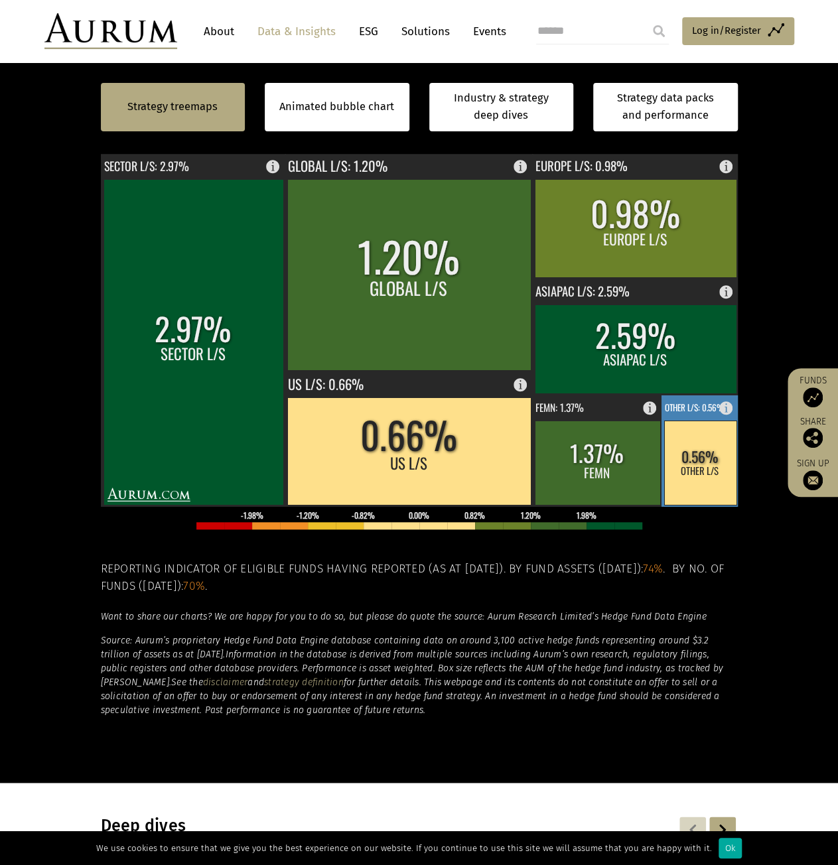
click at [697, 476] on rect at bounding box center [700, 463] width 72 height 84
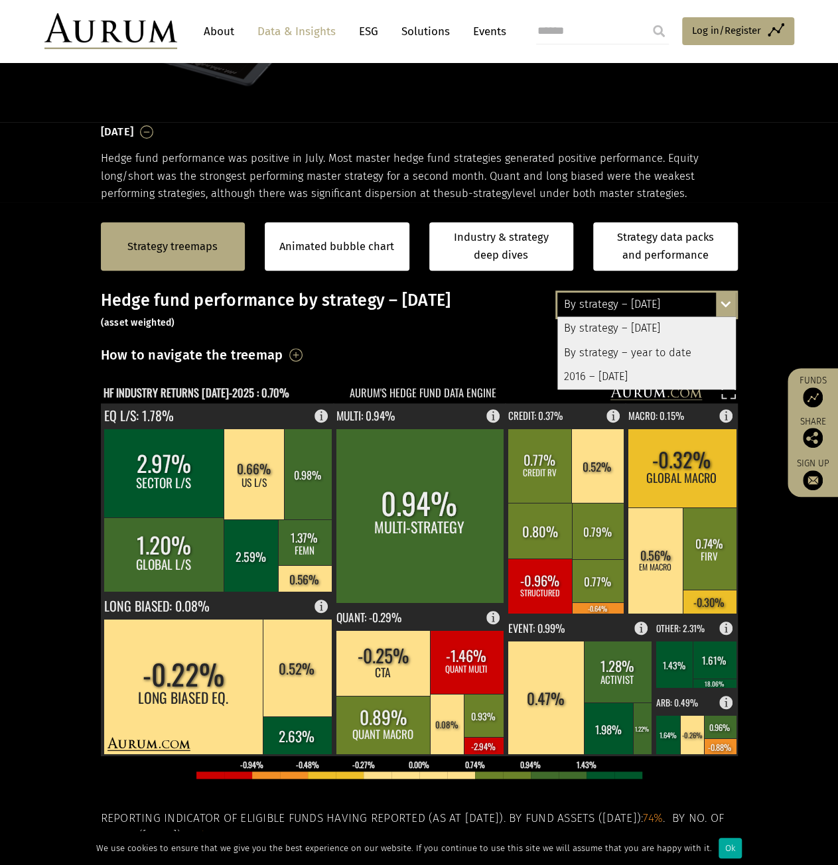
scroll to position [133, 0]
